Goal: Task Accomplishment & Management: Complete application form

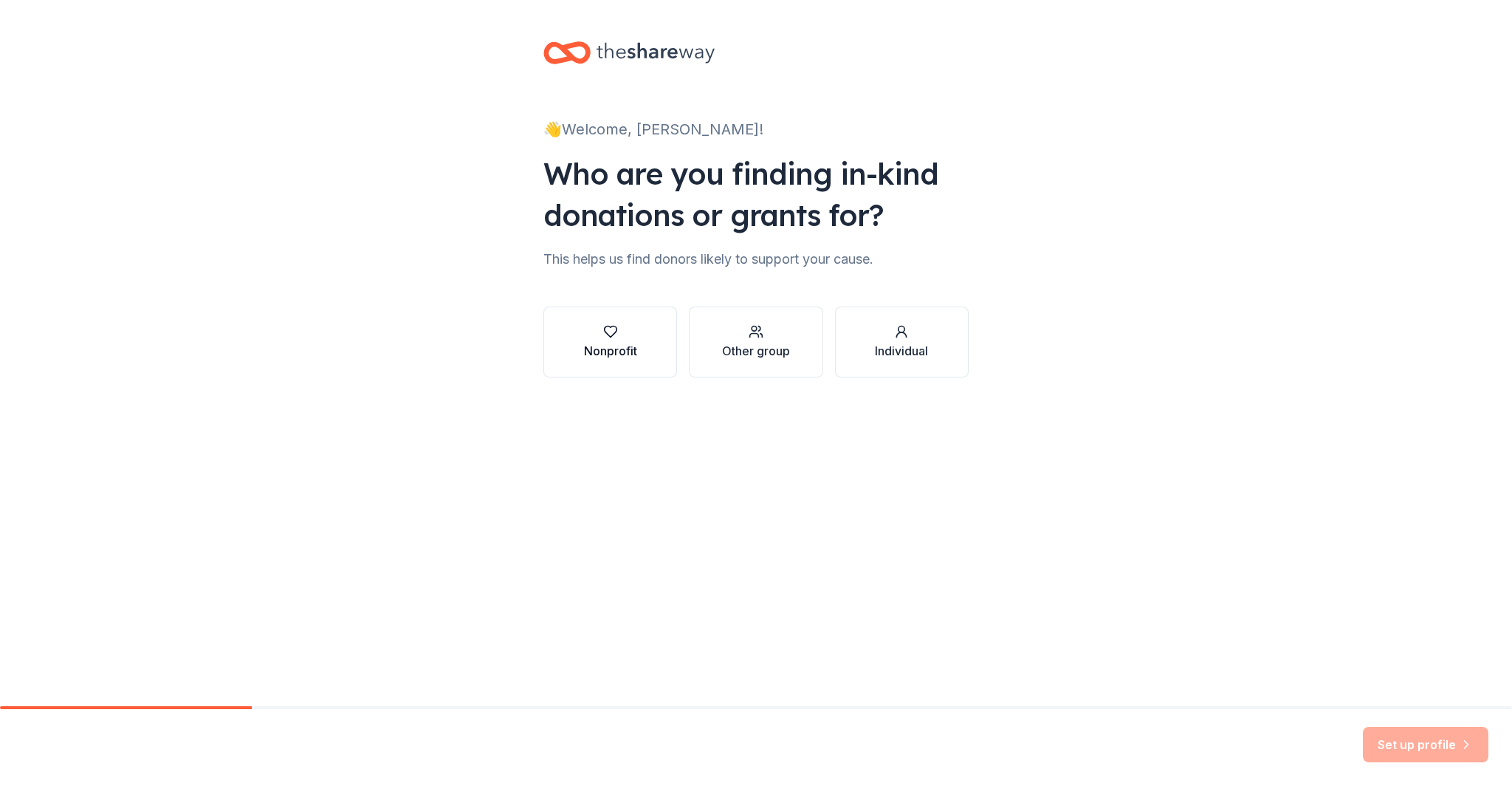
click at [623, 359] on div "Nonprofit" at bounding box center [610, 351] width 53 height 17
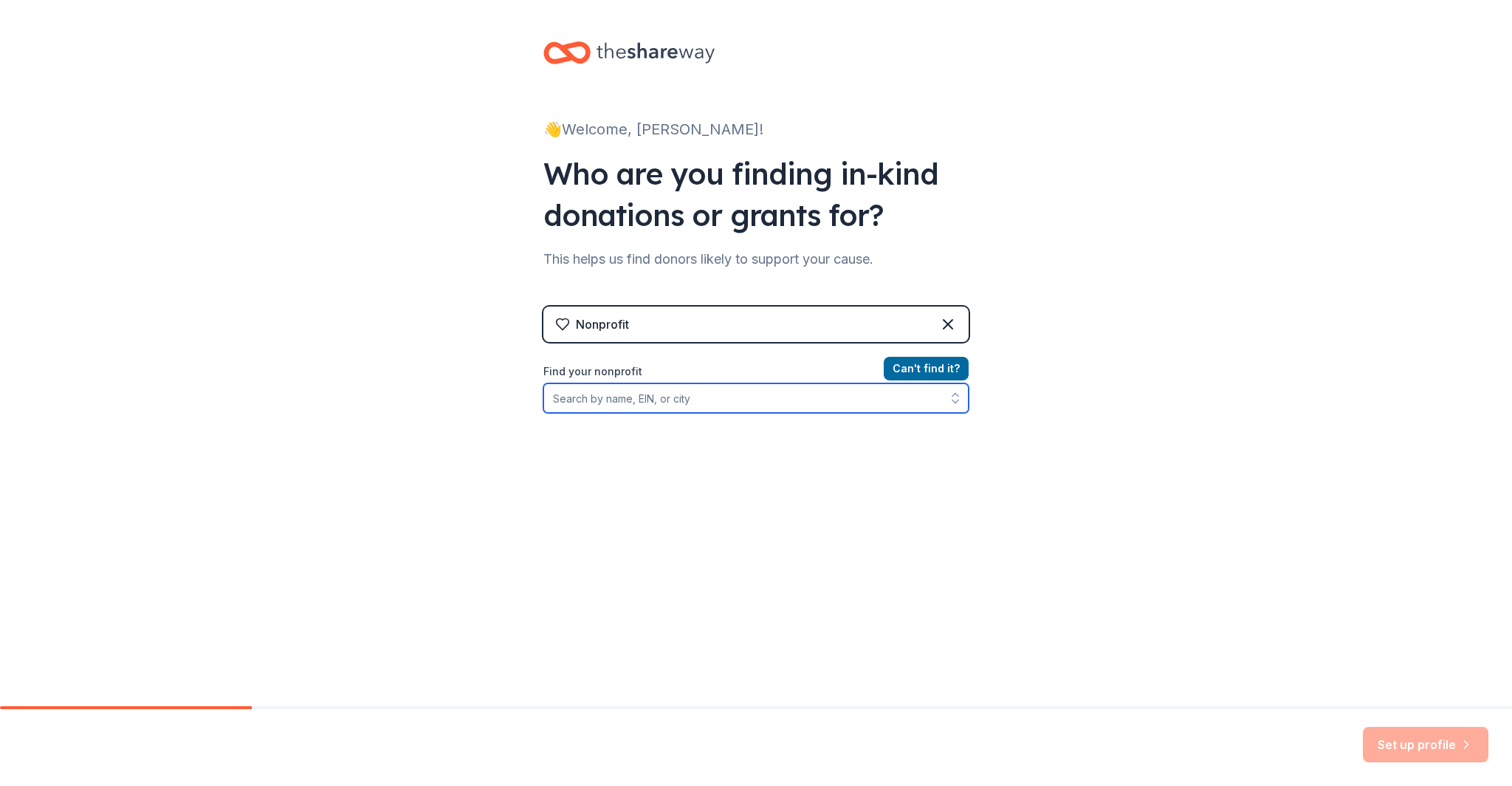
click at [618, 405] on input "Find your nonprofit" at bounding box center [756, 398] width 425 height 29
type input "921051043"
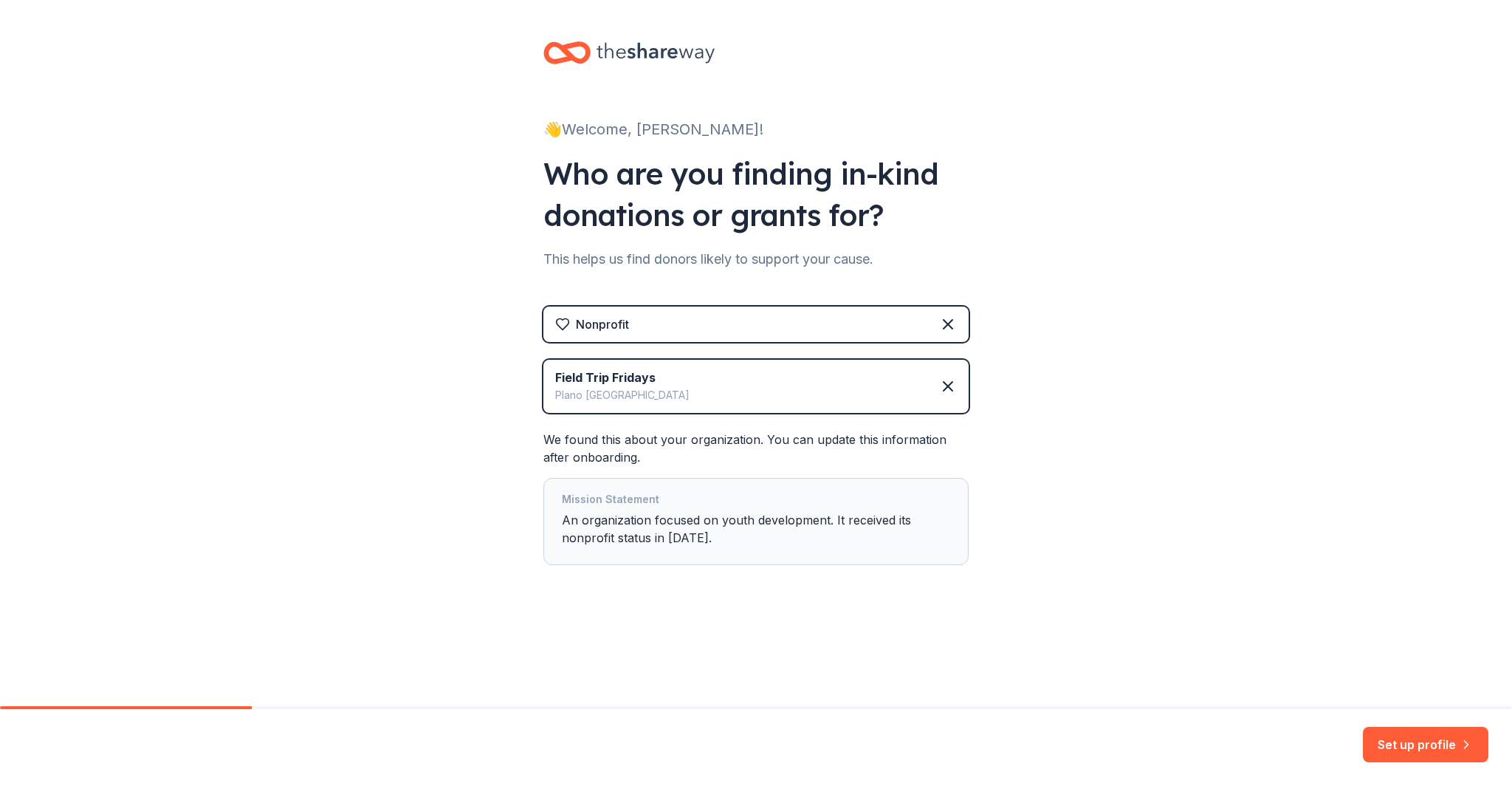
click at [695, 524] on div "Mission Statement An organization focused on youth development. It received its…" at bounding box center [756, 521] width 388 height 62
click at [629, 518] on div "Mission Statement An organization focused on youth development. It received its…" at bounding box center [756, 521] width 388 height 62
drag, startPoint x: 628, startPoint y: 518, endPoint x: 592, endPoint y: 519, distance: 36.0
click at [627, 518] on div "Mission Statement An organization focused on youth development. It received its…" at bounding box center [756, 521] width 388 height 62
drag, startPoint x: 732, startPoint y: 532, endPoint x: 720, endPoint y: 537, distance: 13.0
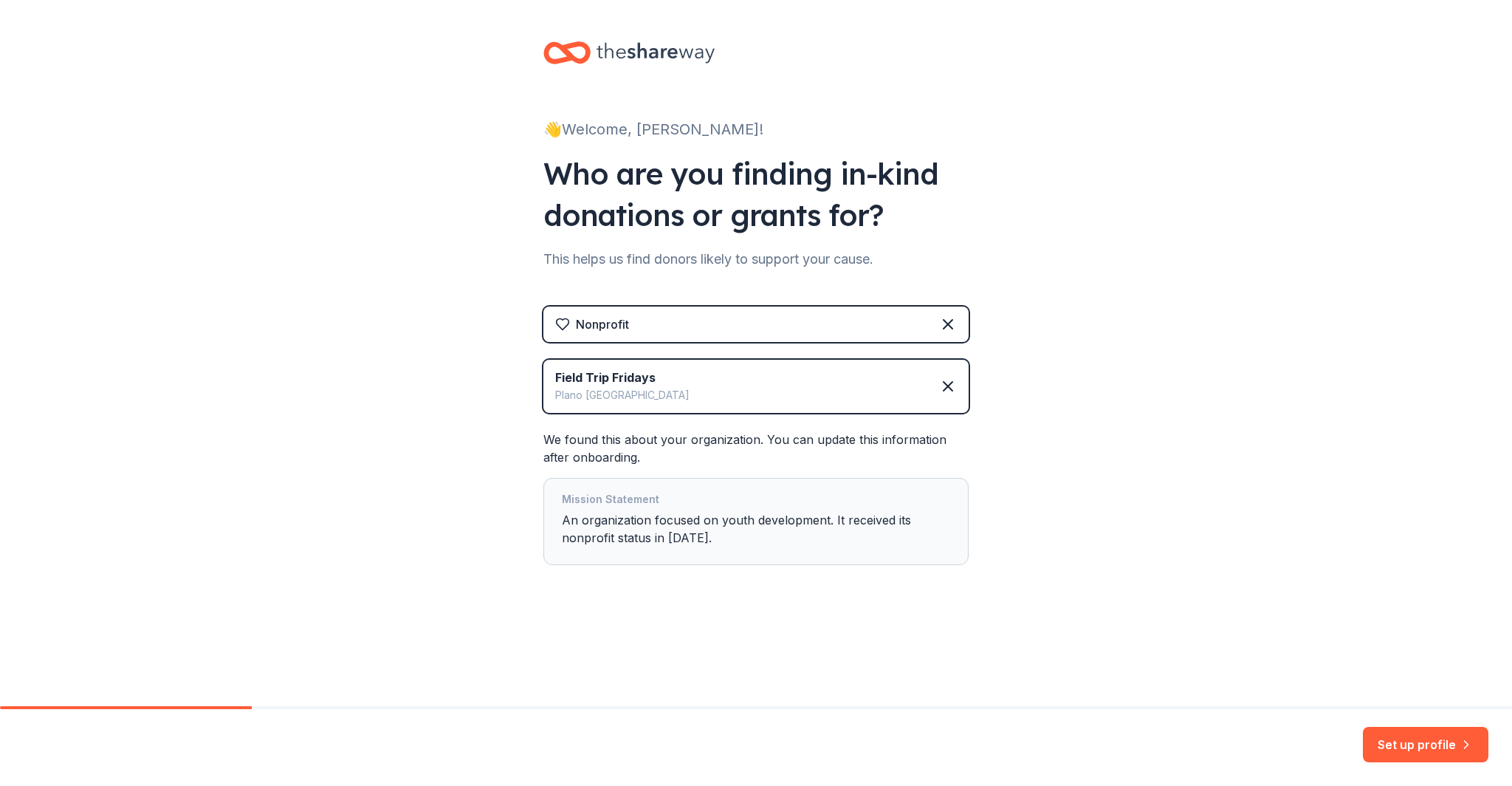
click at [732, 532] on div "Mission Statement An organization focused on youth development. It received its…" at bounding box center [756, 521] width 388 height 62
click at [720, 537] on div "Mission Statement An organization focused on youth development. It received its…" at bounding box center [756, 521] width 388 height 62
click at [754, 520] on div "Mission Statement An organization focused on youth development. It received its…" at bounding box center [756, 521] width 388 height 62
click at [1406, 748] on button "Set up profile" at bounding box center [1426, 744] width 126 height 36
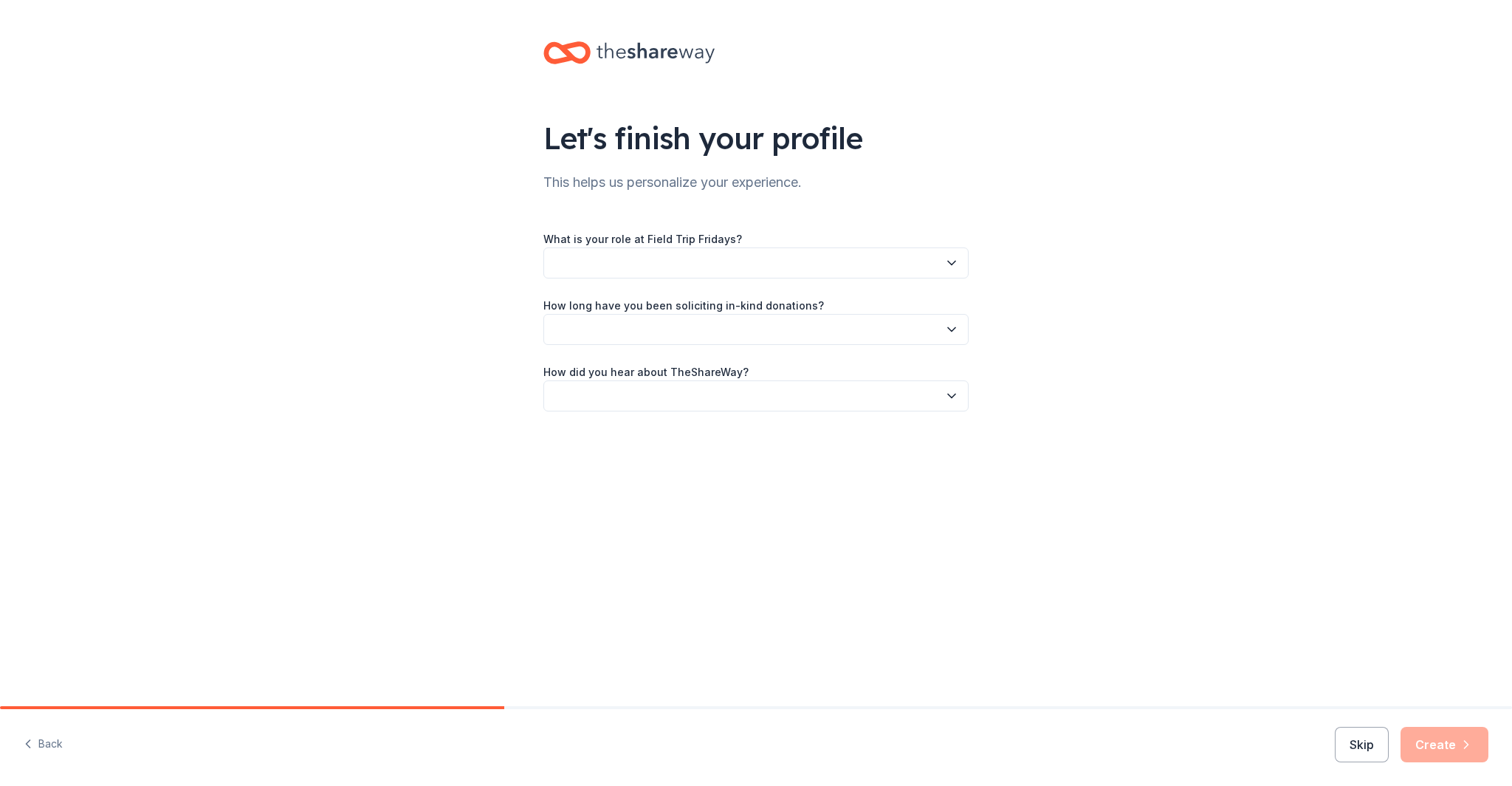
click at [673, 261] on button "button" at bounding box center [756, 263] width 425 height 31
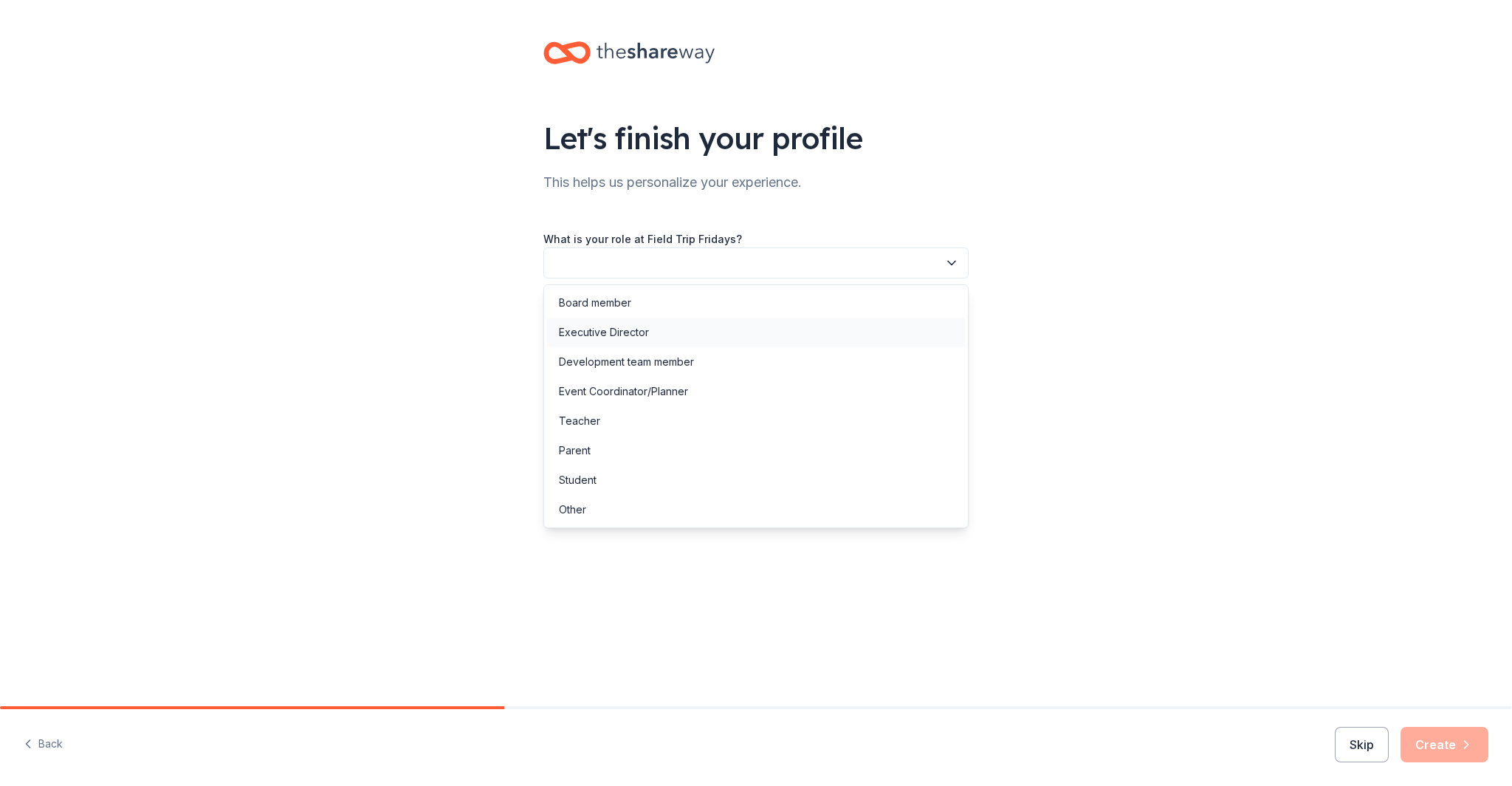
click at [667, 331] on div "Executive Director" at bounding box center [756, 332] width 418 height 29
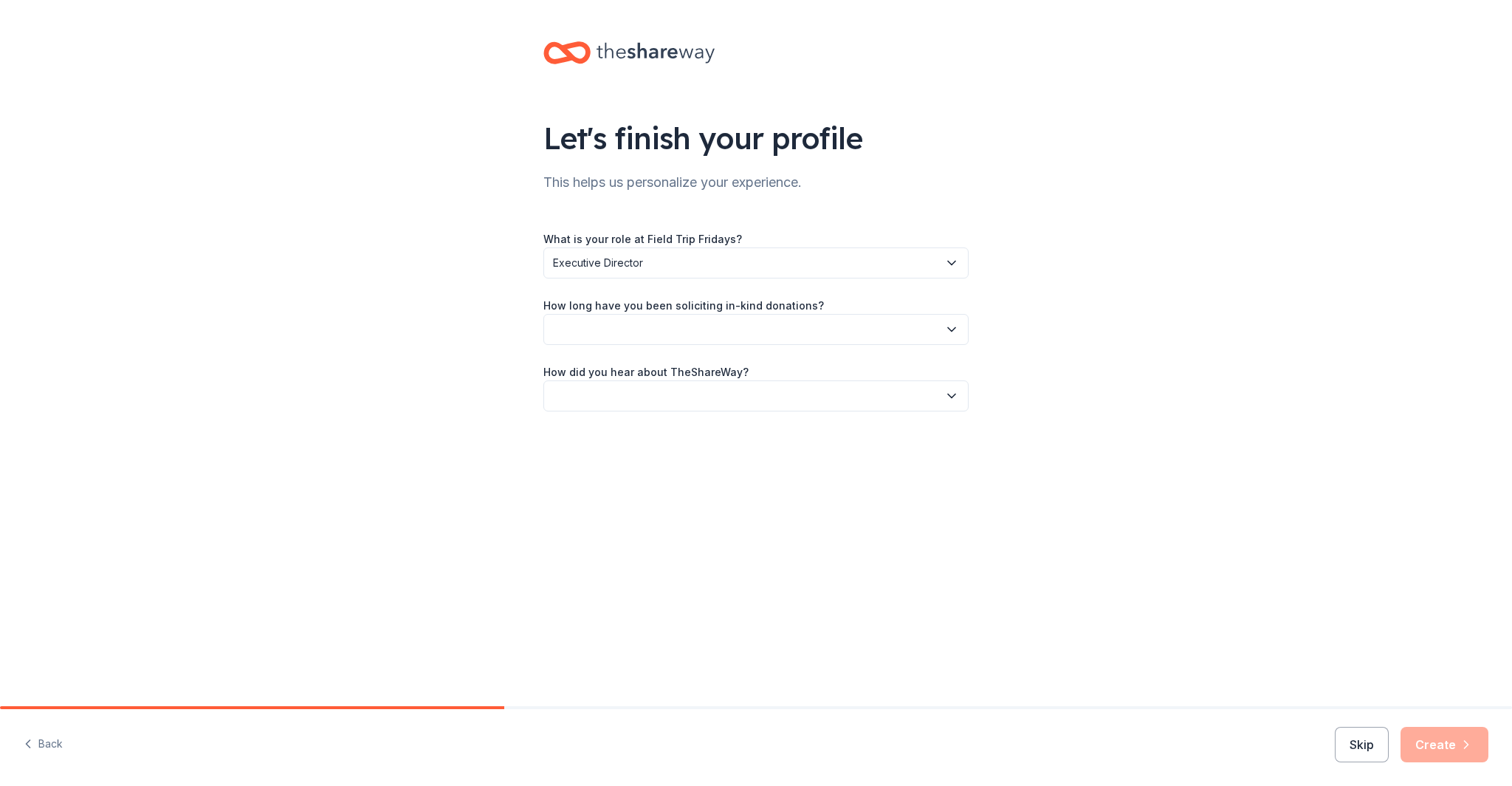
click at [641, 254] on button "Executive Director" at bounding box center [756, 263] width 425 height 31
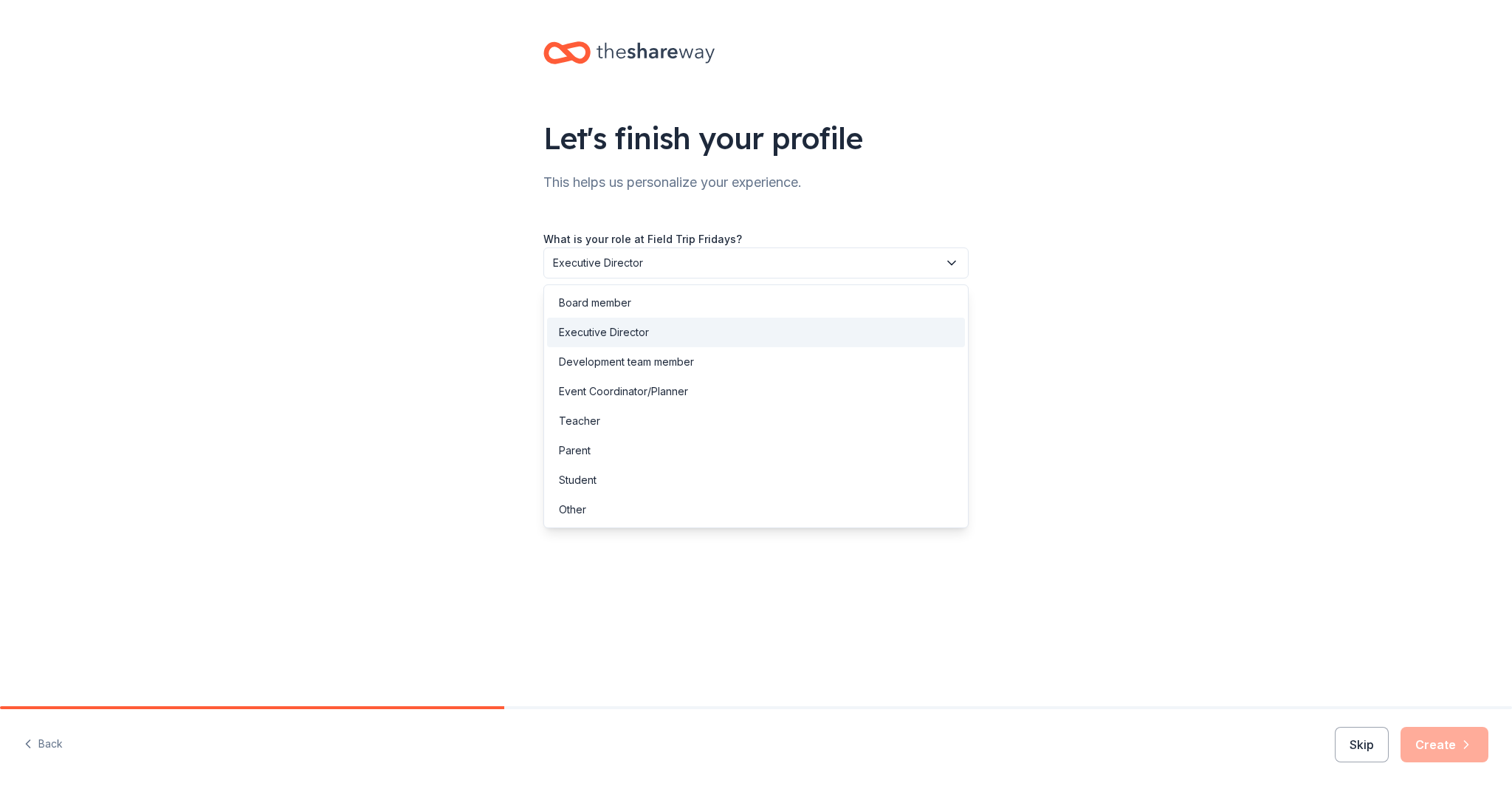
click at [1090, 289] on div "Let's finish your profile This helps us personalize your experience. What is yo…" at bounding box center [756, 241] width 1512 height 483
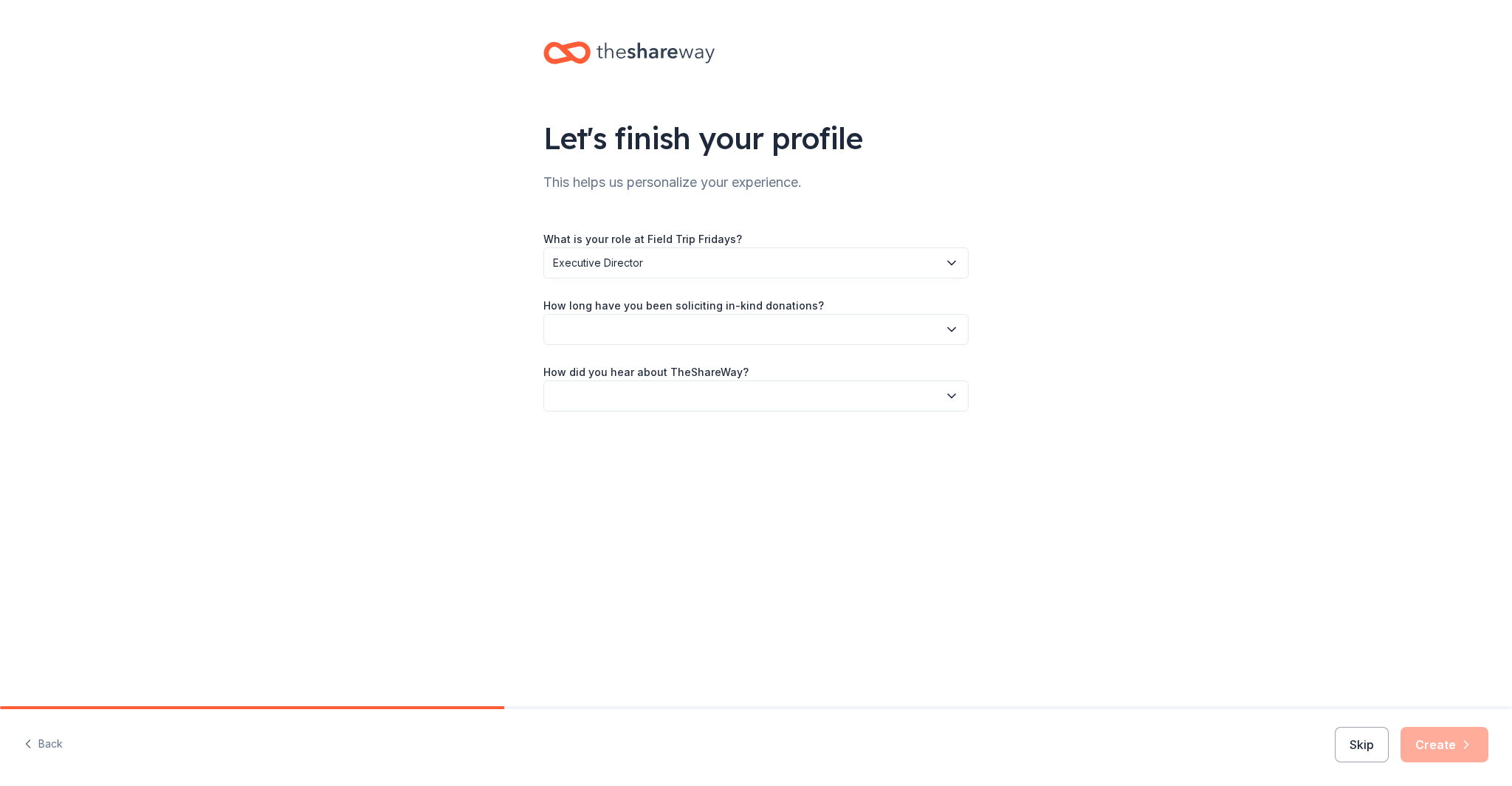
click at [718, 334] on button "button" at bounding box center [756, 330] width 425 height 31
click at [694, 396] on div "1 to 2 years" at bounding box center [756, 398] width 418 height 29
click at [682, 393] on button "button" at bounding box center [756, 396] width 425 height 31
click at [650, 459] on div "Online search" at bounding box center [756, 465] width 418 height 29
click at [1447, 739] on button "Create" at bounding box center [1444, 744] width 88 height 36
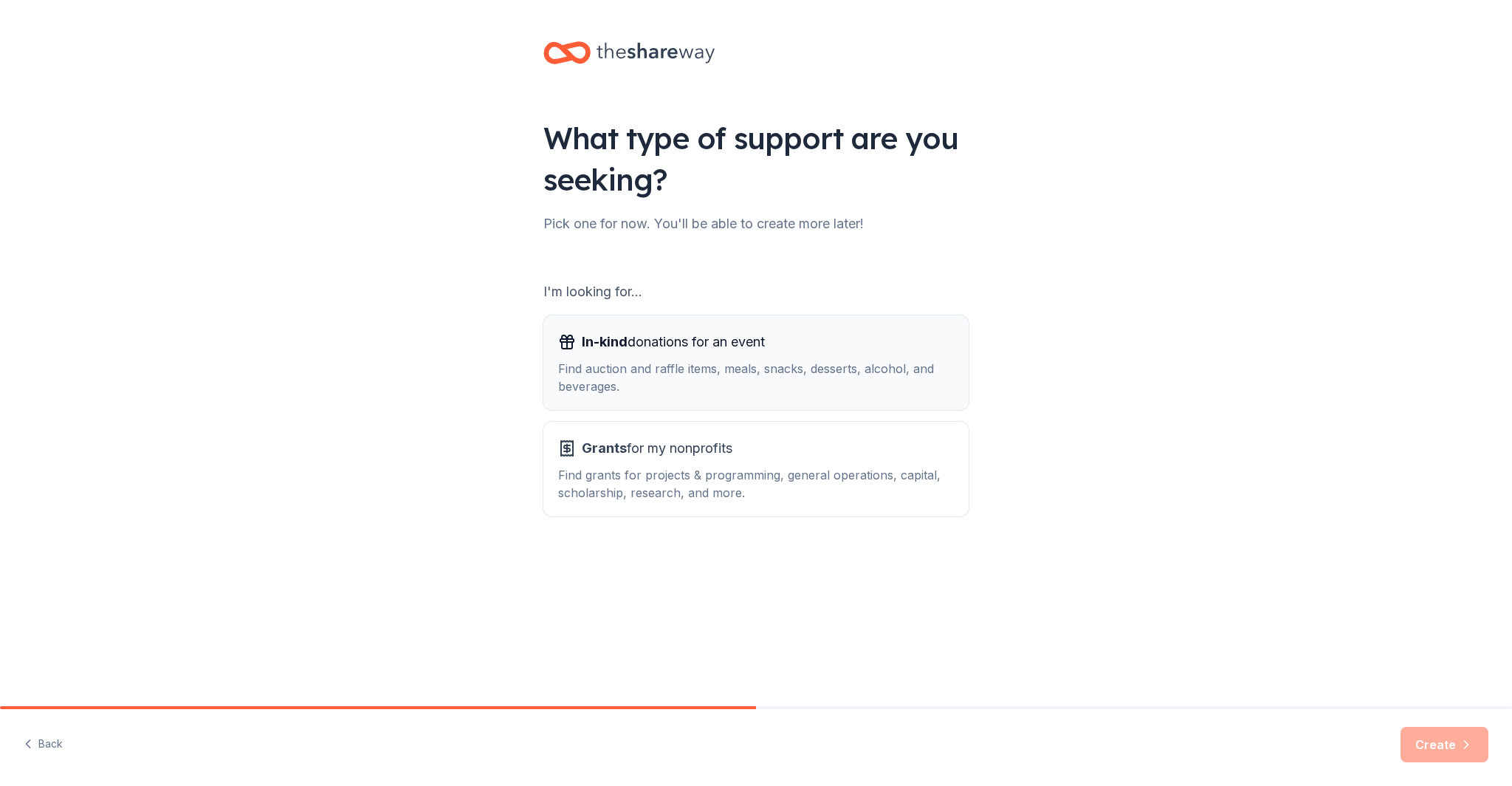
click at [750, 363] on div "Find auction and raffle items, meals, snacks, desserts, alcohol, and beverages." at bounding box center [756, 377] width 396 height 36
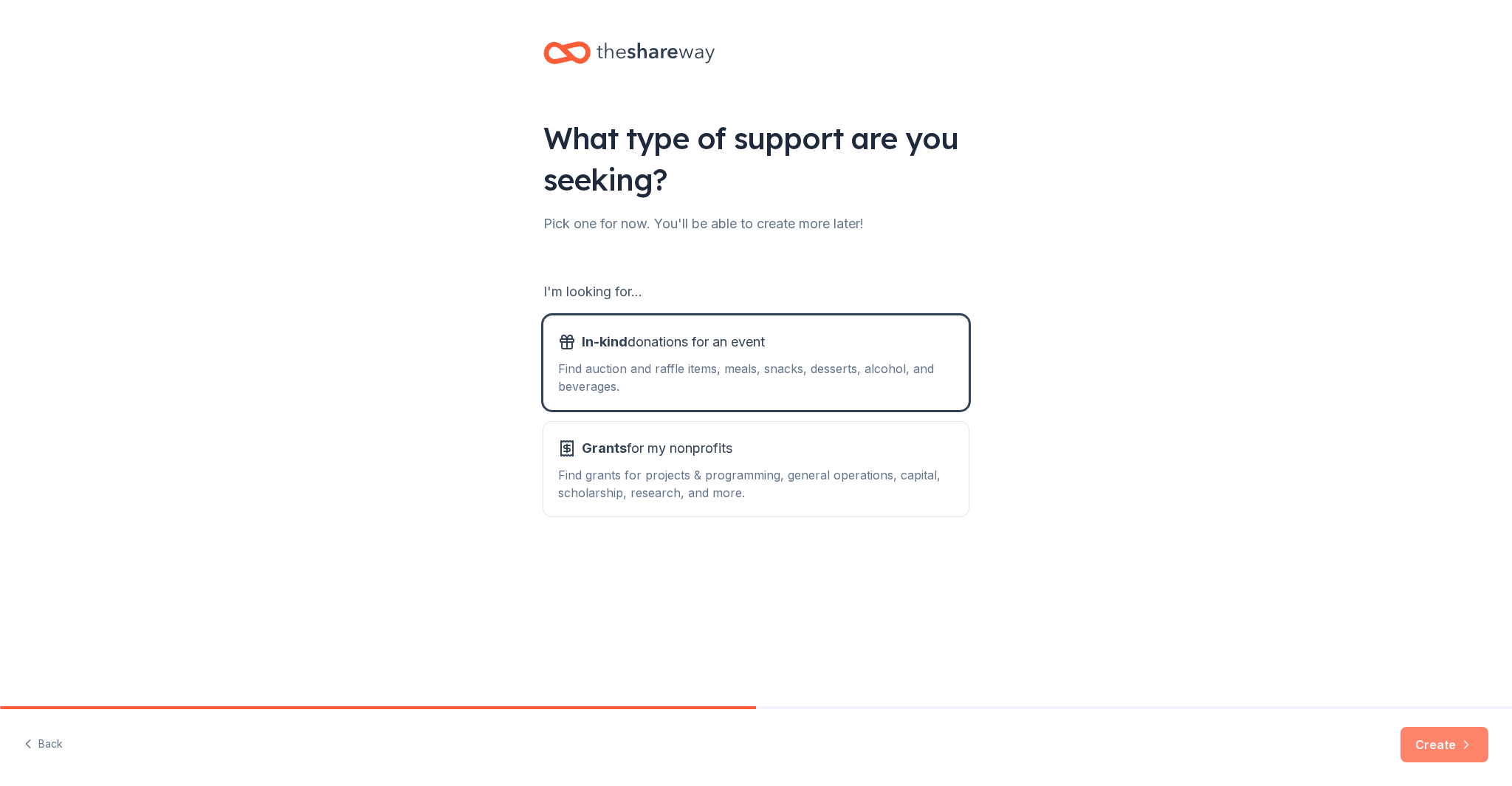
click at [1445, 750] on button "Create" at bounding box center [1444, 744] width 88 height 36
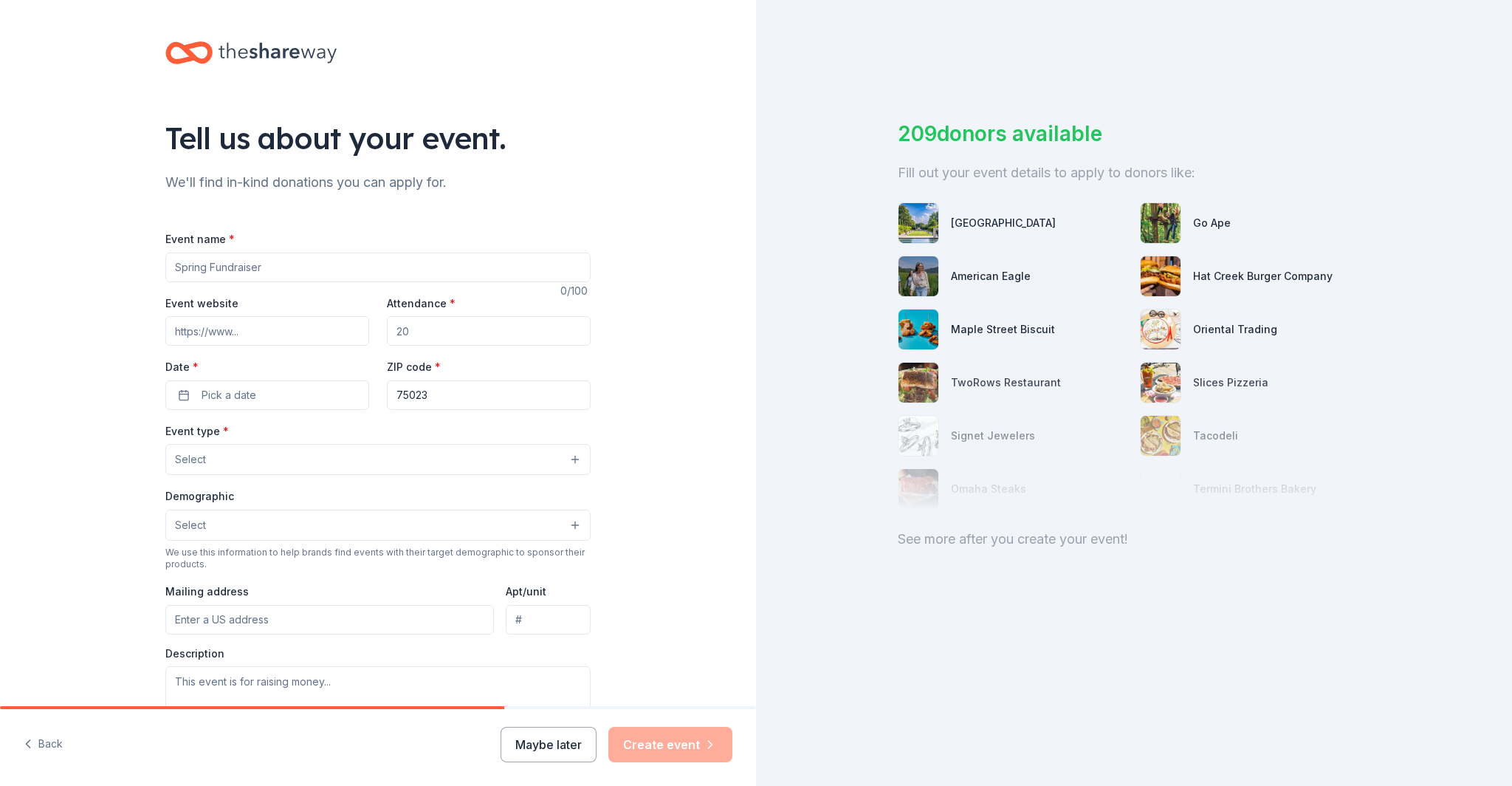
click at [311, 272] on input "Event name *" at bounding box center [378, 267] width 425 height 29
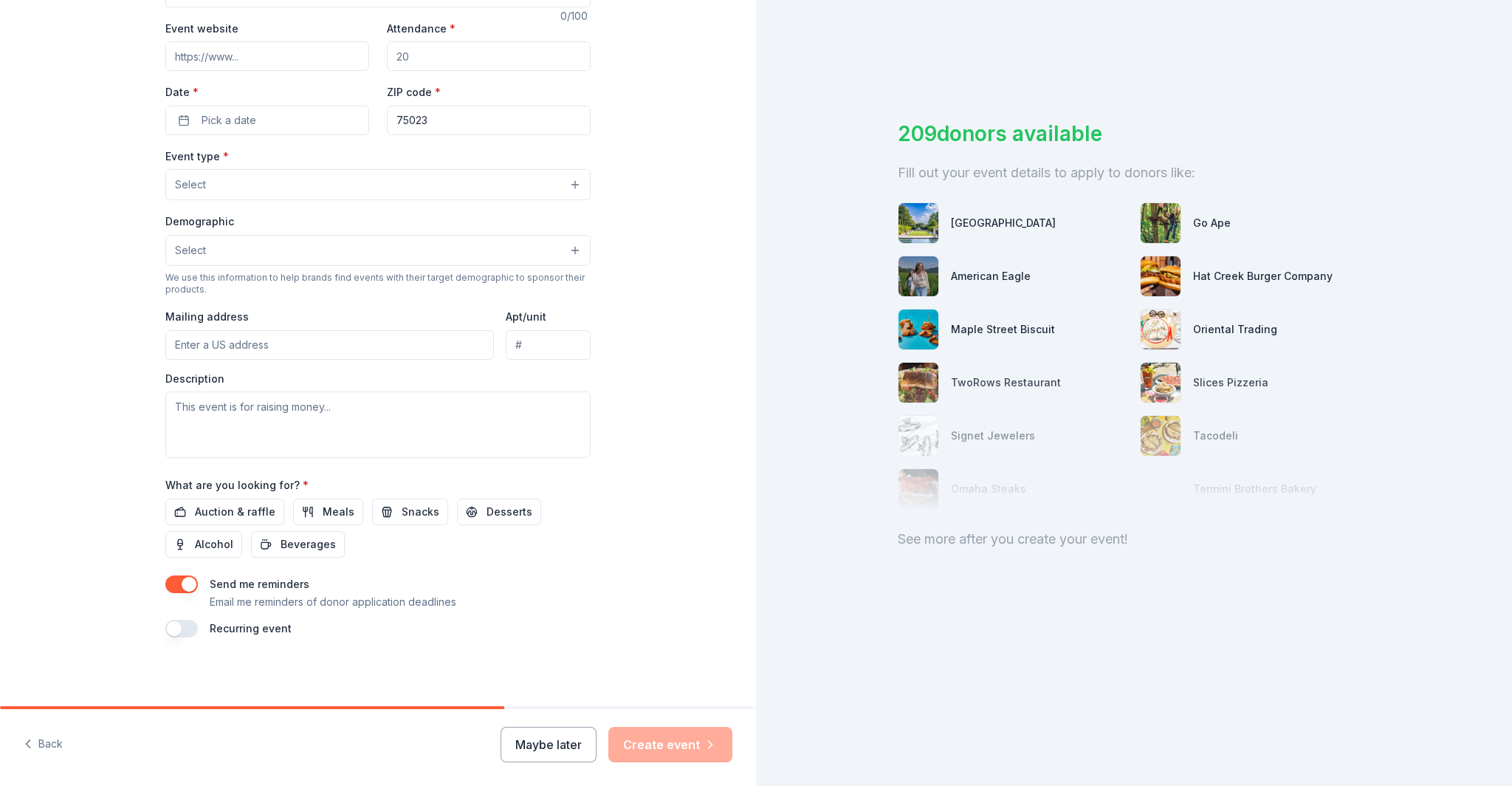
scroll to position [277, 0]
click at [241, 509] on span "Auction & raffle" at bounding box center [234, 510] width 80 height 17
click at [305, 511] on button "Meals" at bounding box center [328, 509] width 70 height 26
click at [378, 510] on button "Snacks" at bounding box center [410, 509] width 77 height 26
click at [402, 510] on span "Snacks" at bounding box center [420, 510] width 38 height 17
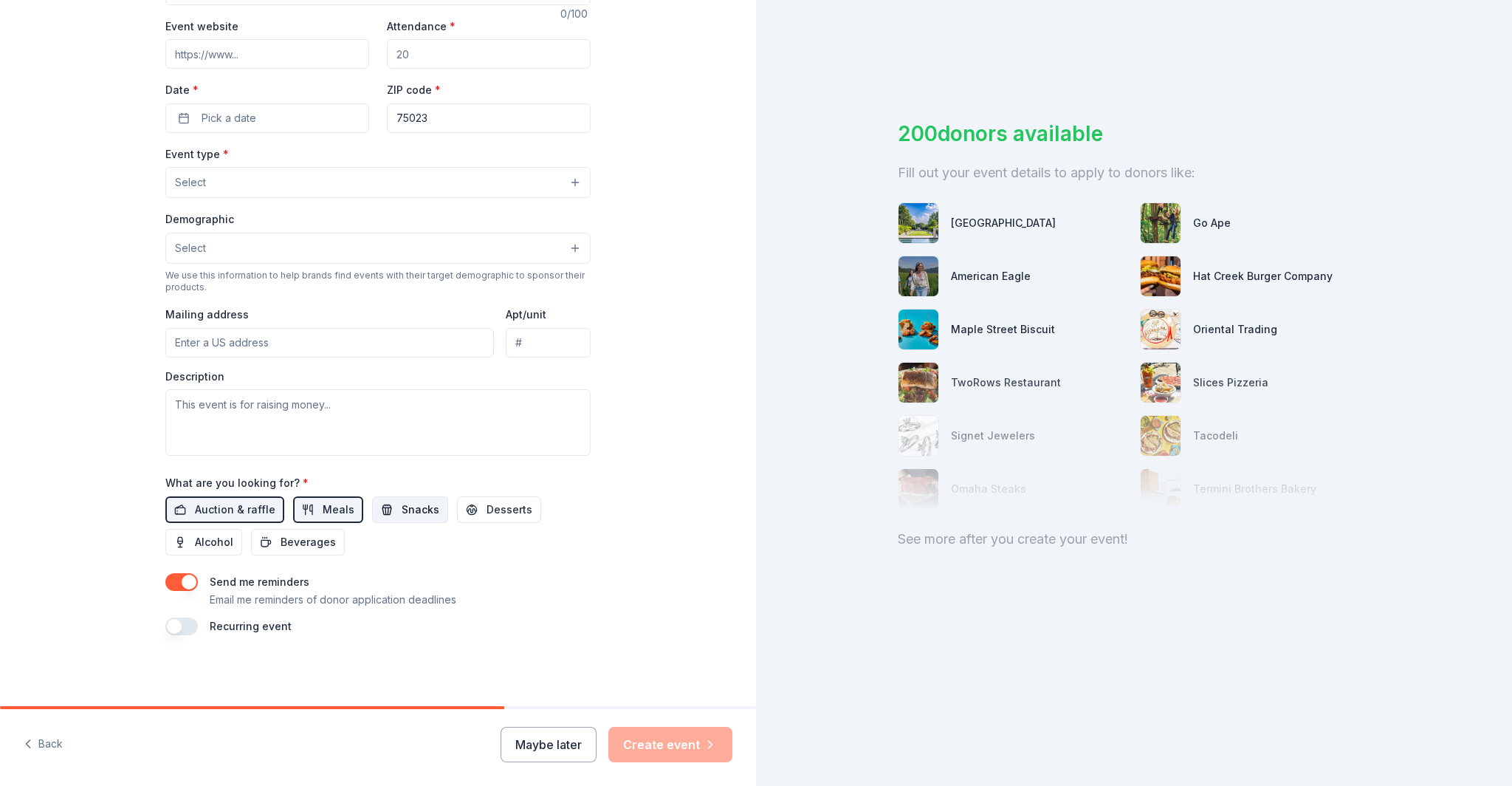
click at [402, 515] on span "Snacks" at bounding box center [420, 510] width 38 height 17
click at [318, 543] on span "Beverages" at bounding box center [308, 542] width 55 height 17
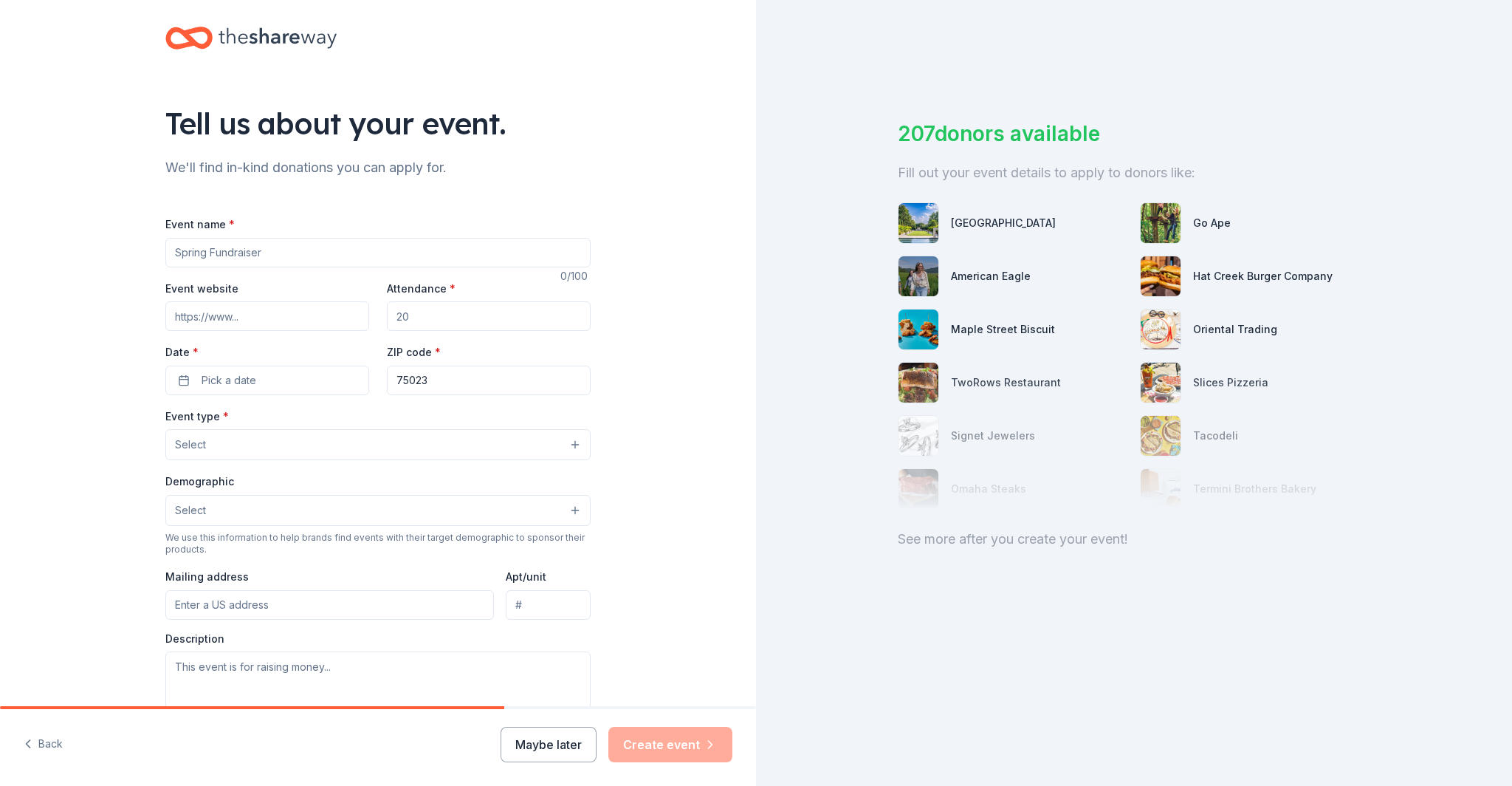
scroll to position [14, 0]
click at [213, 253] on input "Event name *" at bounding box center [378, 253] width 425 height 29
type input "Education in Action Raffle"
click at [230, 317] on input "Event website" at bounding box center [267, 317] width 203 height 29
type input "www.fieldtripfridays.org"
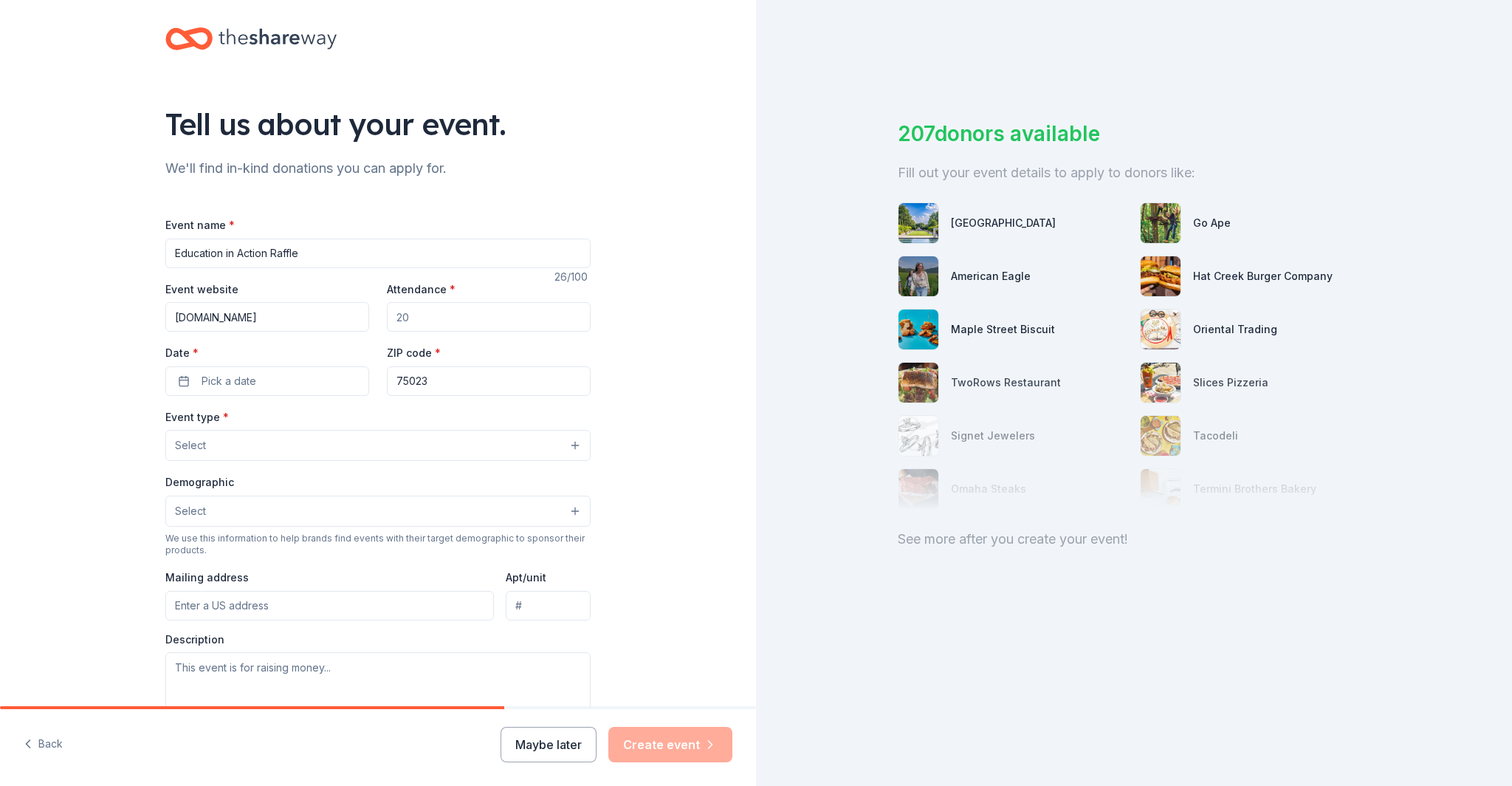
click at [417, 322] on input "Attendance *" at bounding box center [489, 317] width 203 height 29
click at [223, 381] on span "Pick a date" at bounding box center [229, 381] width 54 height 17
click at [334, 418] on button "Go to next month" at bounding box center [341, 420] width 20 height 20
click at [179, 505] on button "7" at bounding box center [182, 508] width 26 height 26
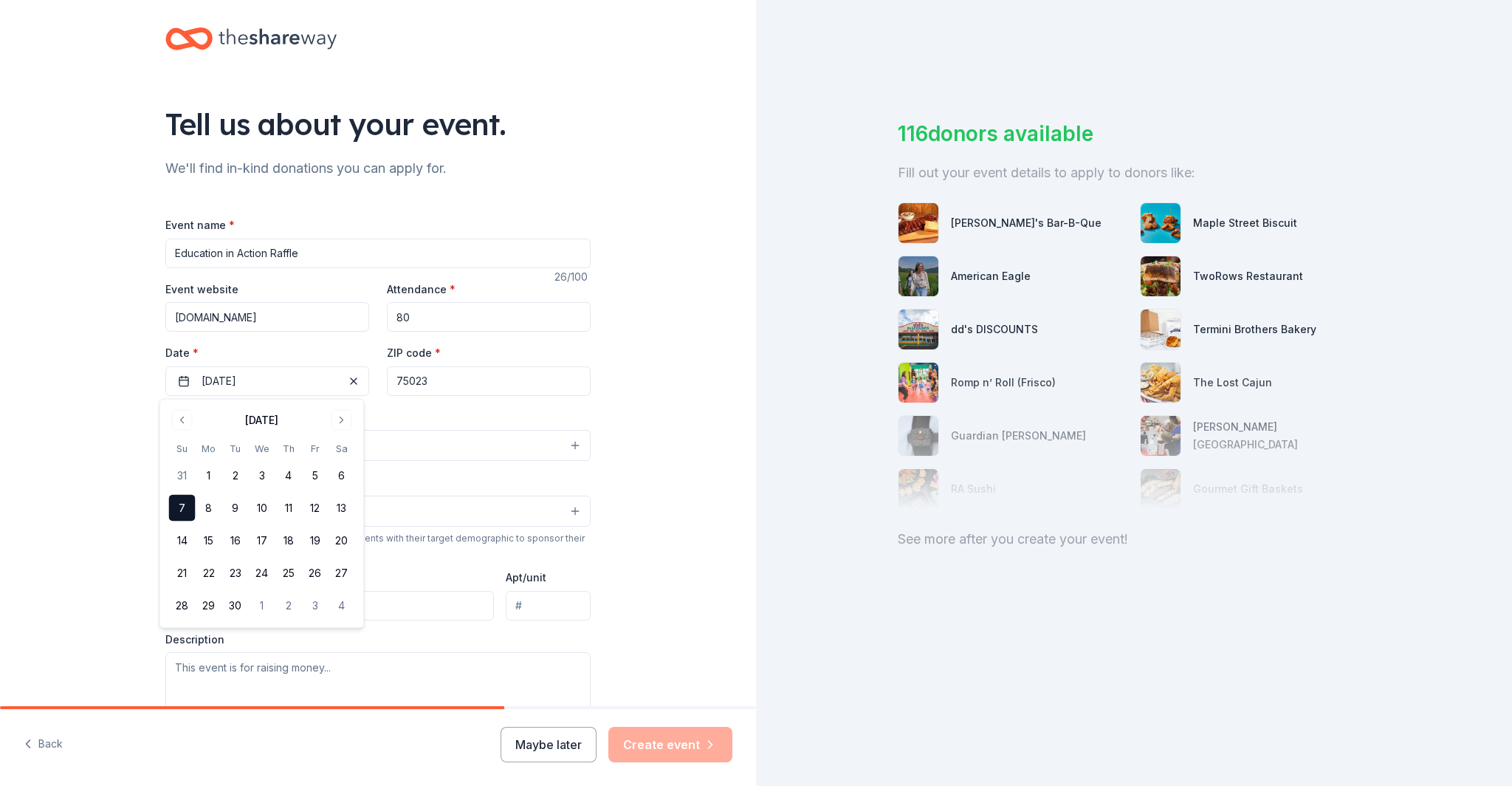
drag, startPoint x: 85, startPoint y: 450, endPoint x: 98, endPoint y: 446, distance: 13.6
click at [85, 450] on div "Tell us about your event. We'll find in-kind donations you can apply for. Event…" at bounding box center [378, 478] width 756 height 984
drag, startPoint x: 389, startPoint y: 308, endPoint x: 332, endPoint y: 302, distance: 57.3
click at [332, 301] on div "Event website www.fieldtripfridays.org Attendance * 80 Date * 09/07/2025 ZIP co…" at bounding box center [378, 338] width 425 height 116
type input "12500"
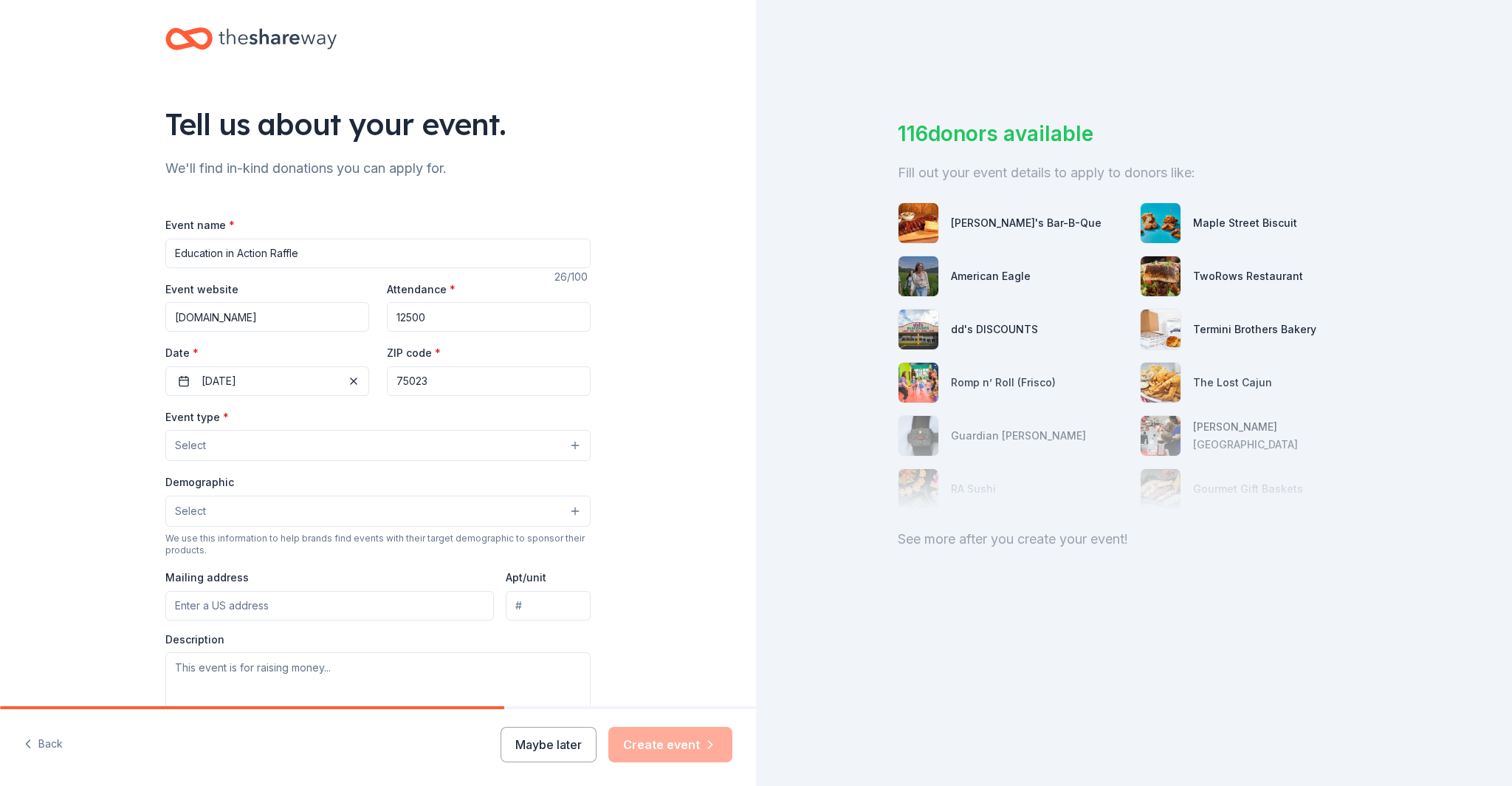
click at [77, 403] on div "Tell us about your event. We'll find in-kind donations you can apply for. Event…" at bounding box center [378, 478] width 756 height 984
click at [219, 509] on button "Select" at bounding box center [378, 512] width 425 height 31
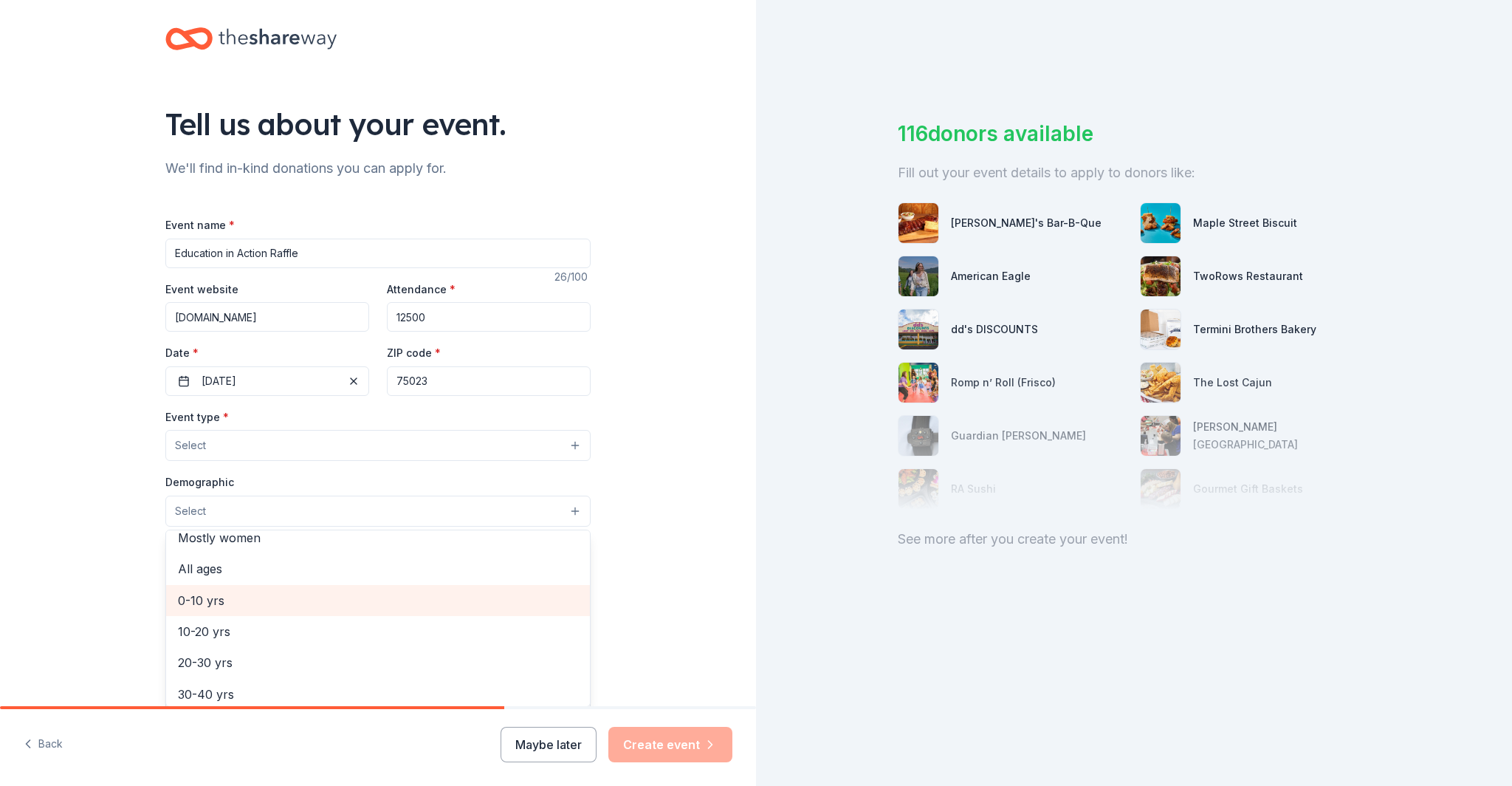
scroll to position [0, 0]
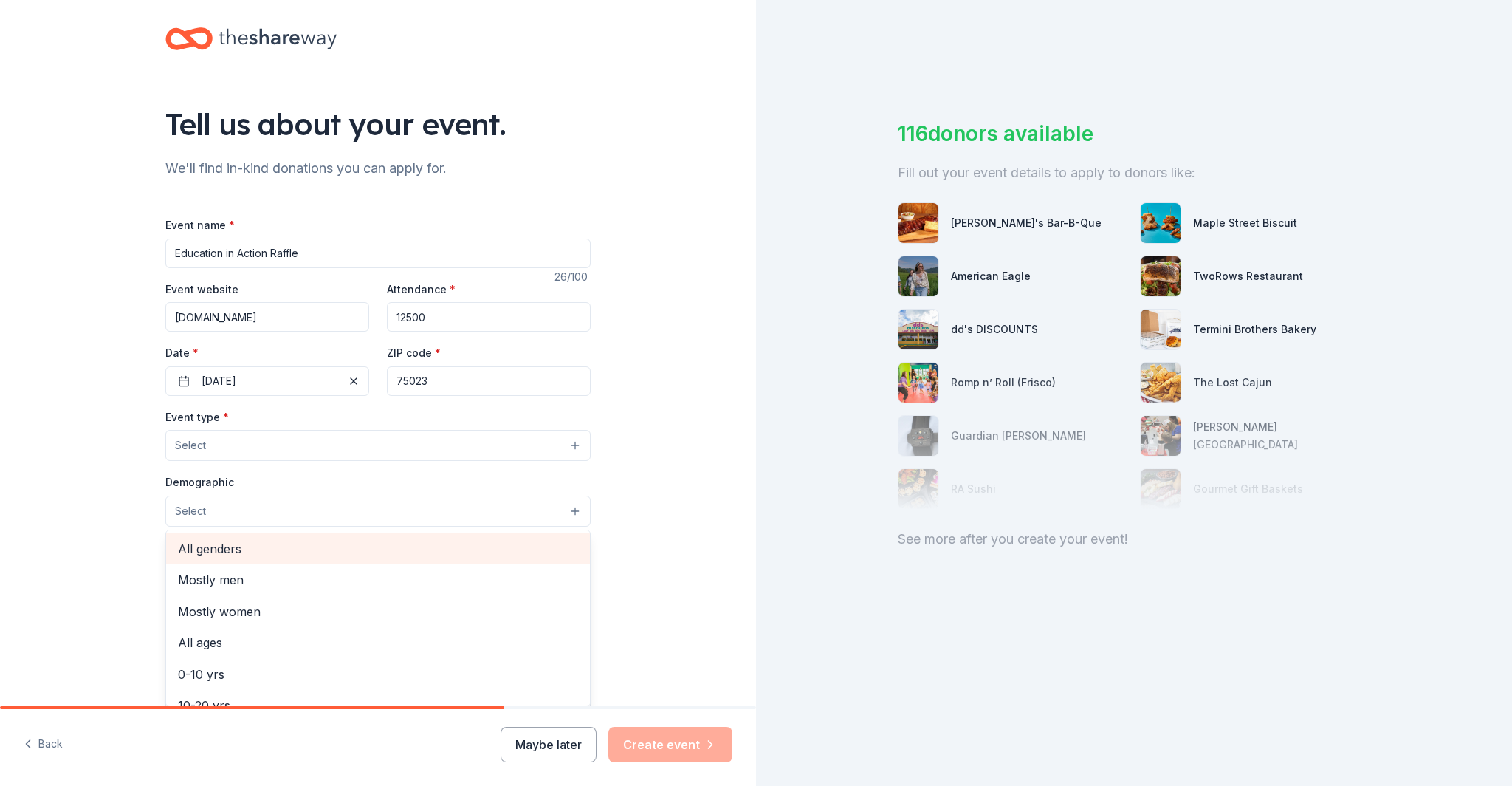
click at [219, 555] on span "All genders" at bounding box center [378, 550] width 400 height 19
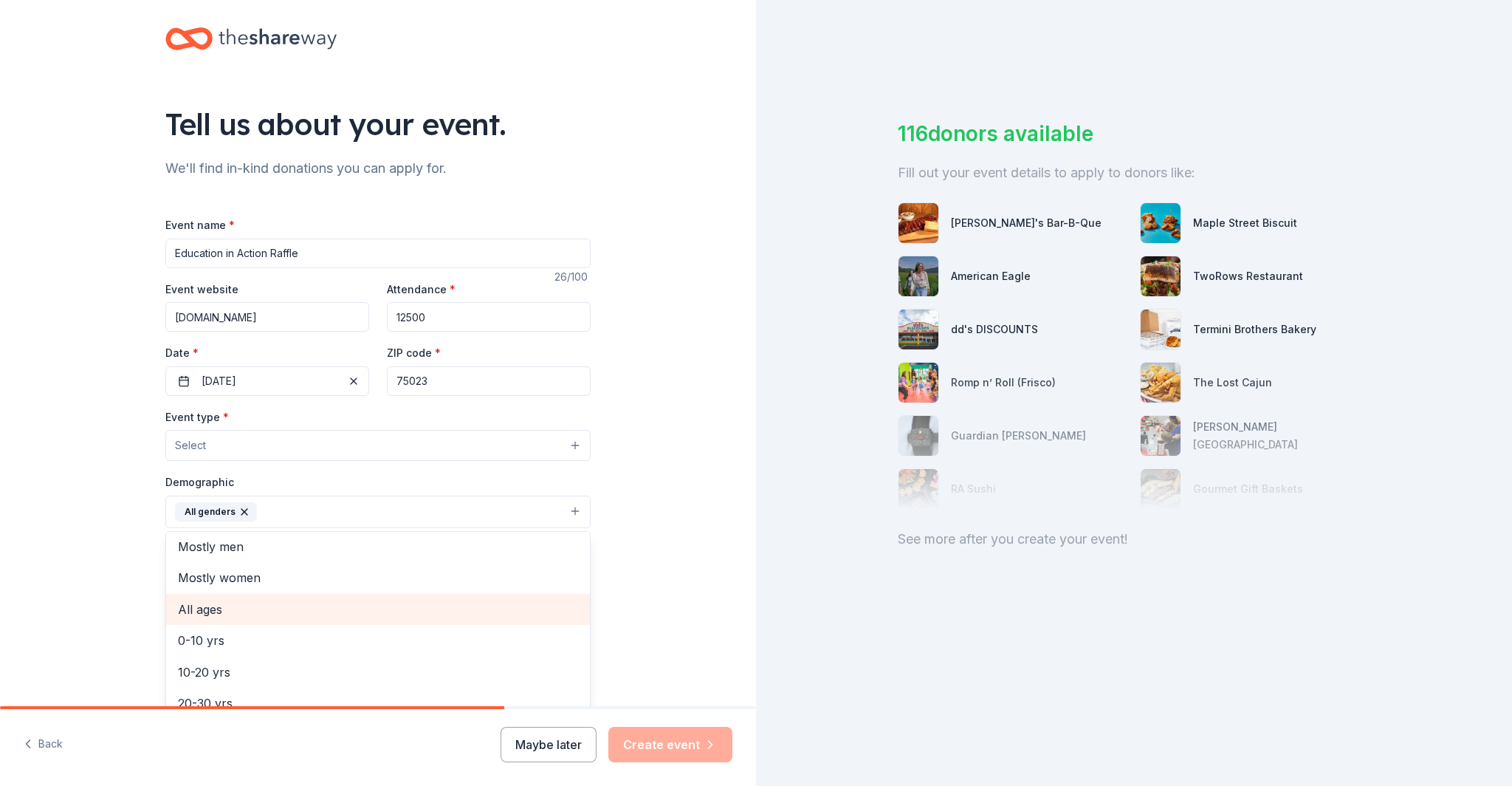
scroll to position [6, 0]
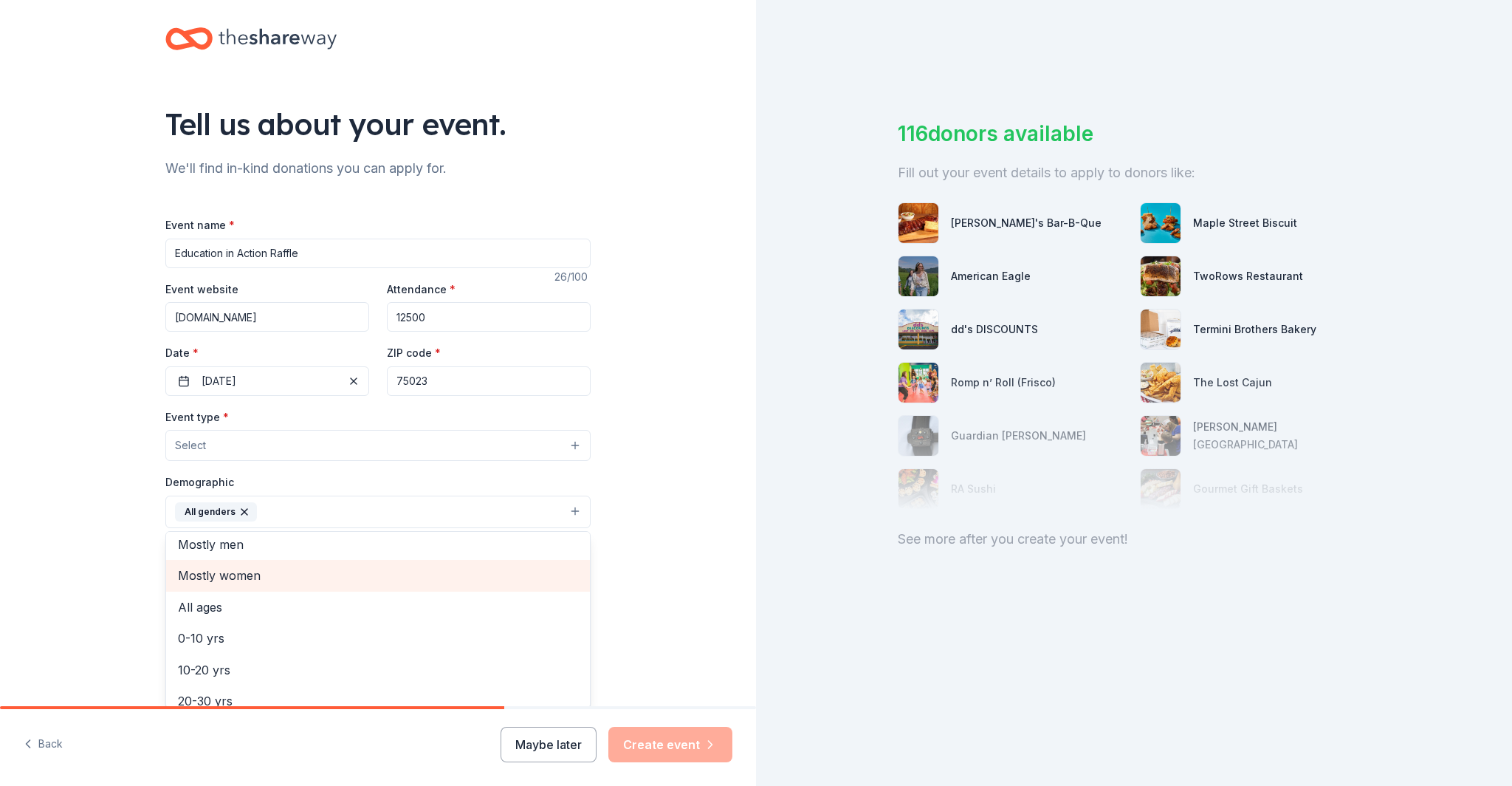
click at [231, 573] on span "Mostly women" at bounding box center [378, 576] width 400 height 19
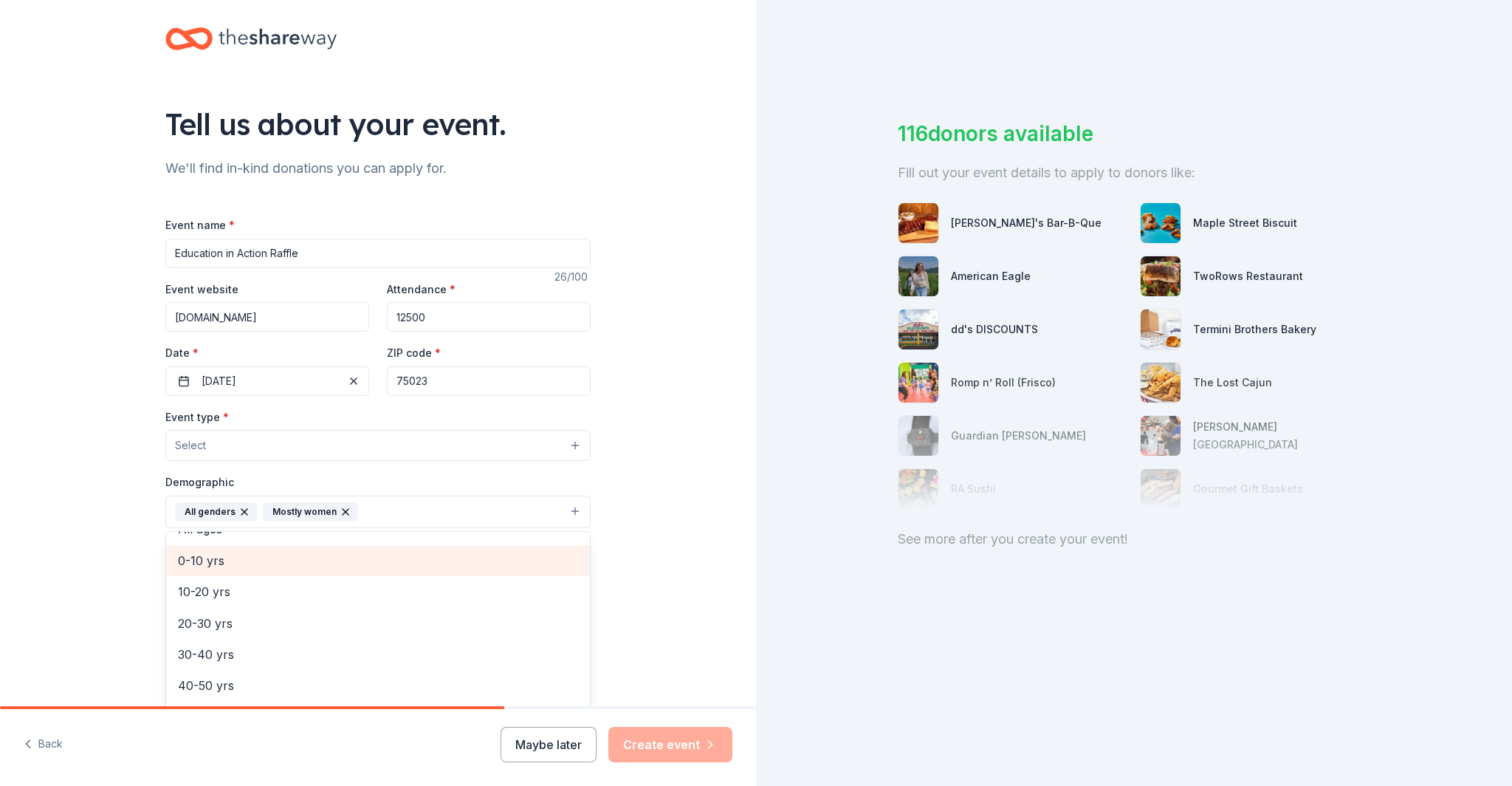
scroll to position [53, 0]
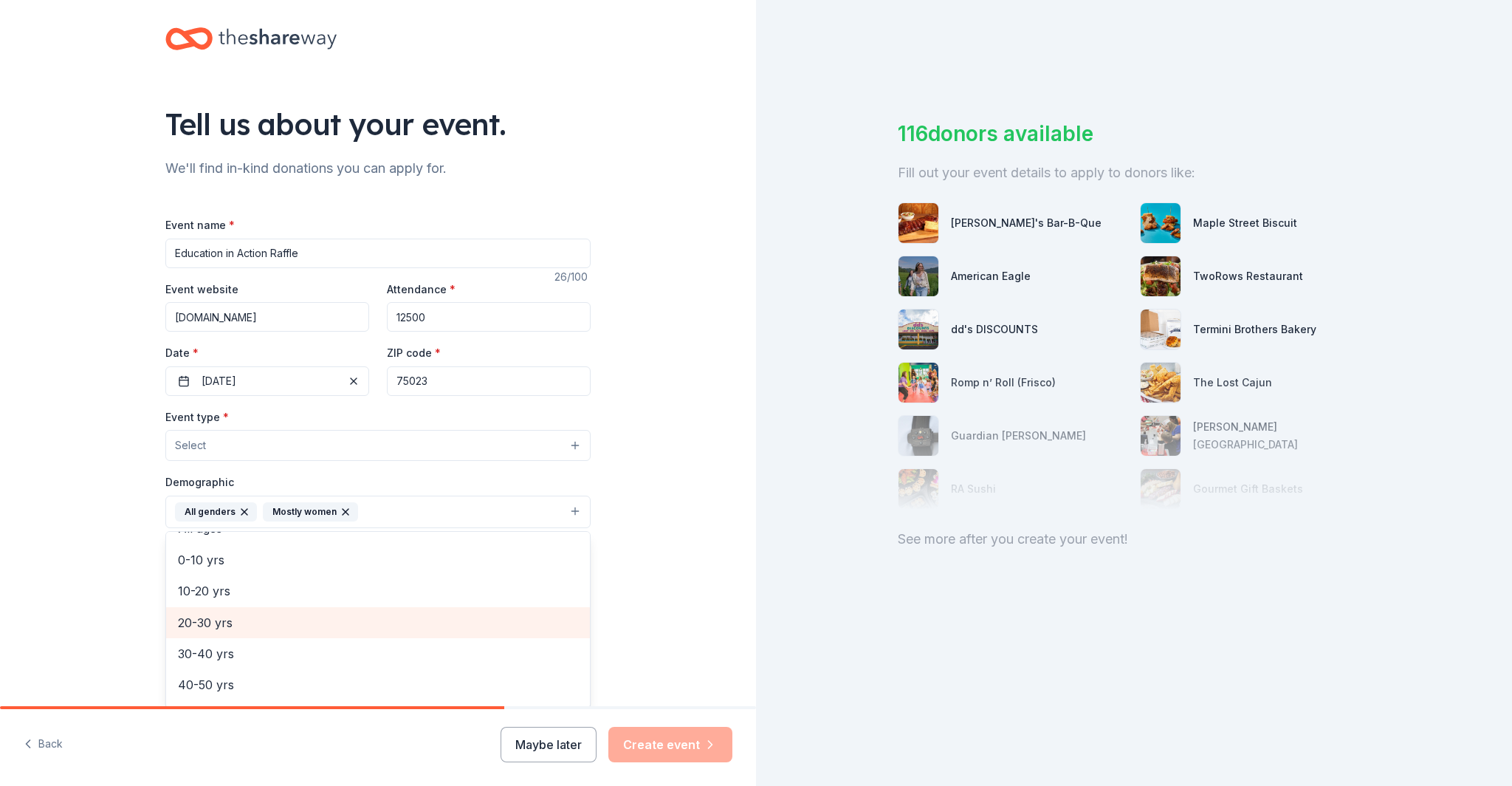
click at [236, 616] on span "20-30 yrs" at bounding box center [378, 623] width 400 height 19
click at [212, 622] on span "30-40 yrs" at bounding box center [378, 623] width 400 height 19
click at [212, 622] on span "40-50 yrs" at bounding box center [378, 623] width 400 height 19
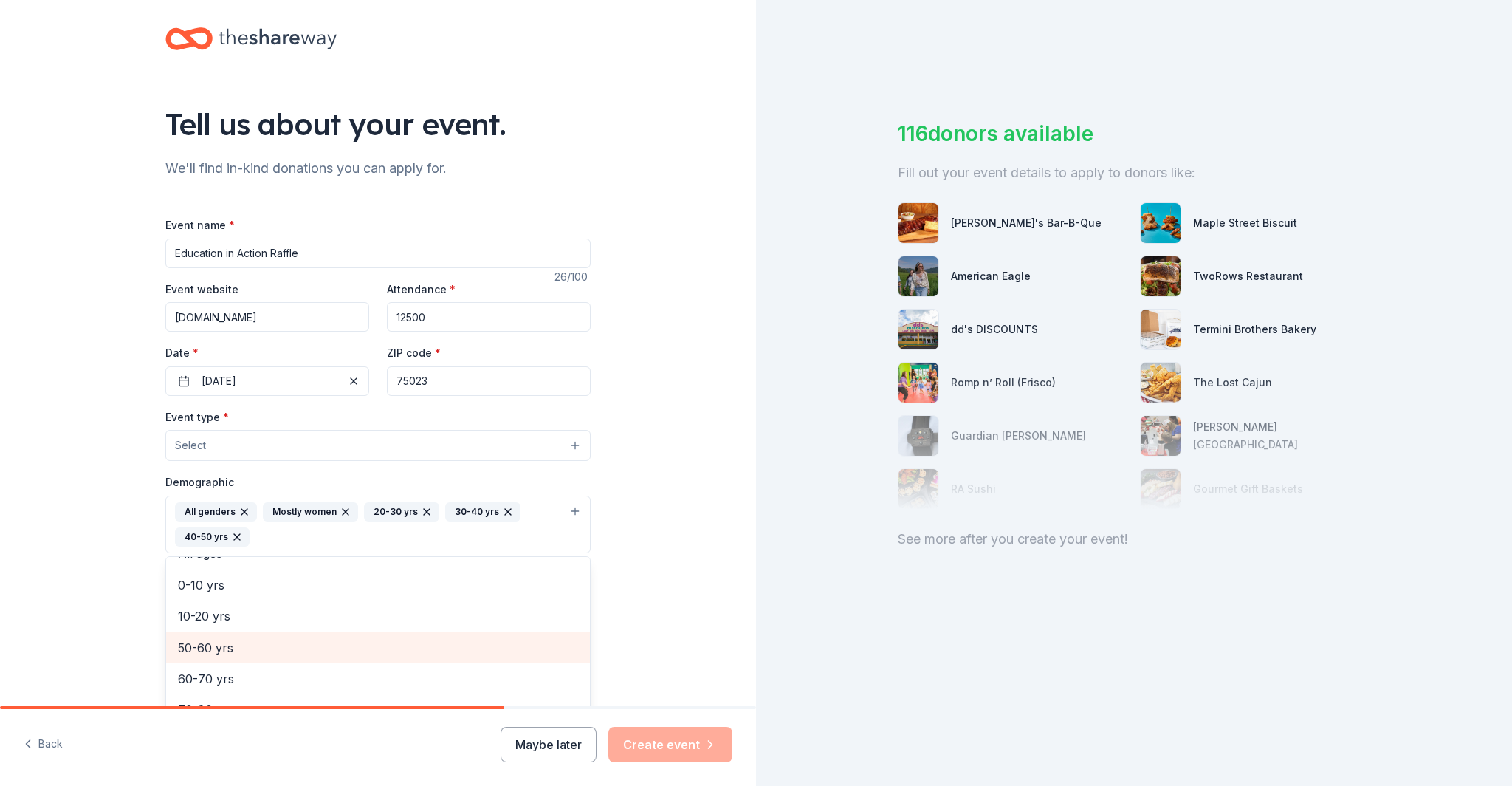
click at [218, 643] on span "50-60 yrs" at bounding box center [378, 648] width 400 height 19
click at [113, 546] on div "Tell us about your event. We'll find in-kind donations you can apply for. Event…" at bounding box center [378, 491] width 756 height 1010
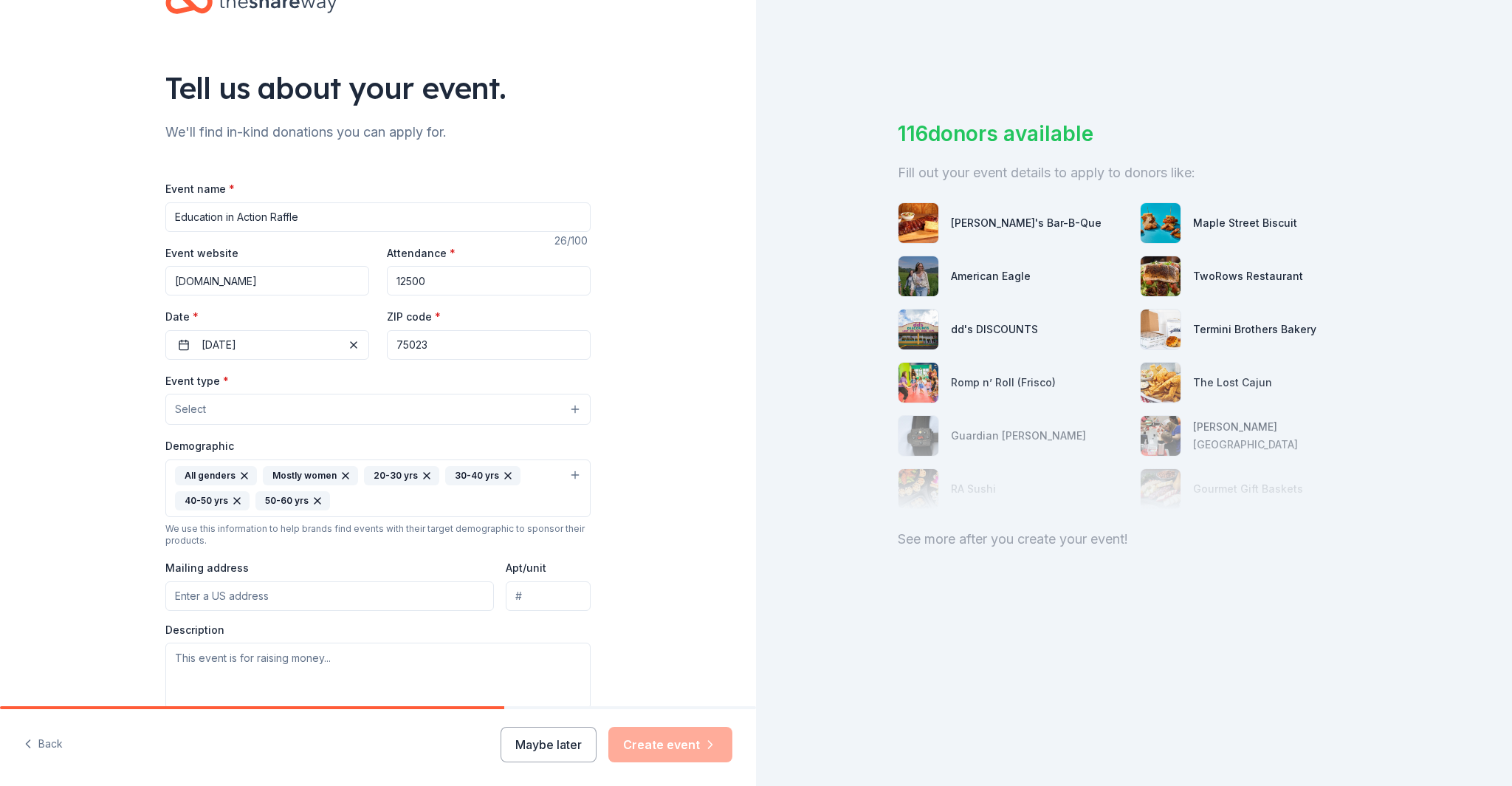
scroll to position [51, 0]
click at [244, 606] on input "Mailing address" at bounding box center [329, 595] width 328 height 29
type input "7008 Big Bear Lake Drive"
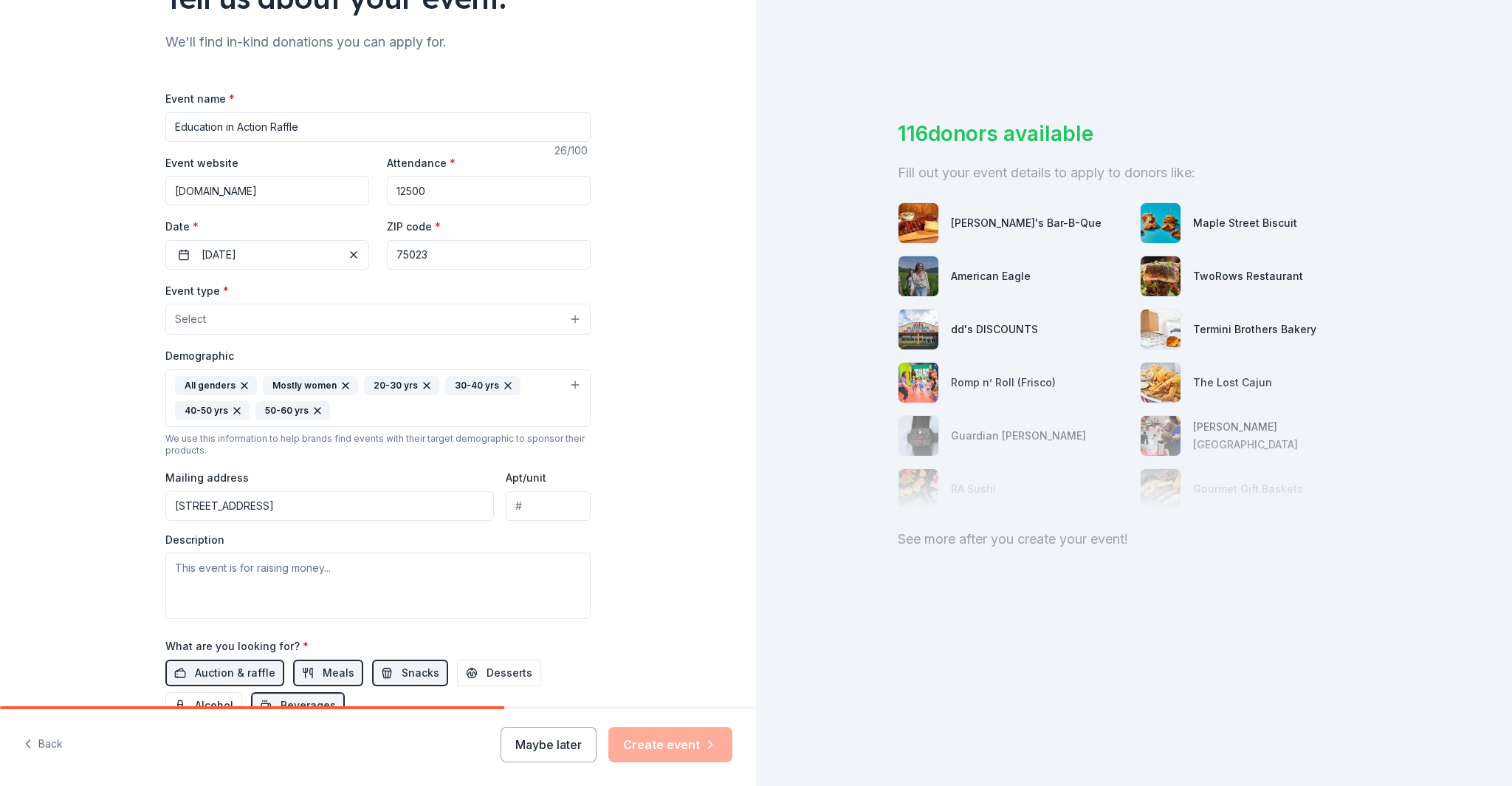
scroll to position [143, 0]
click at [236, 580] on textarea at bounding box center [378, 582] width 425 height 67
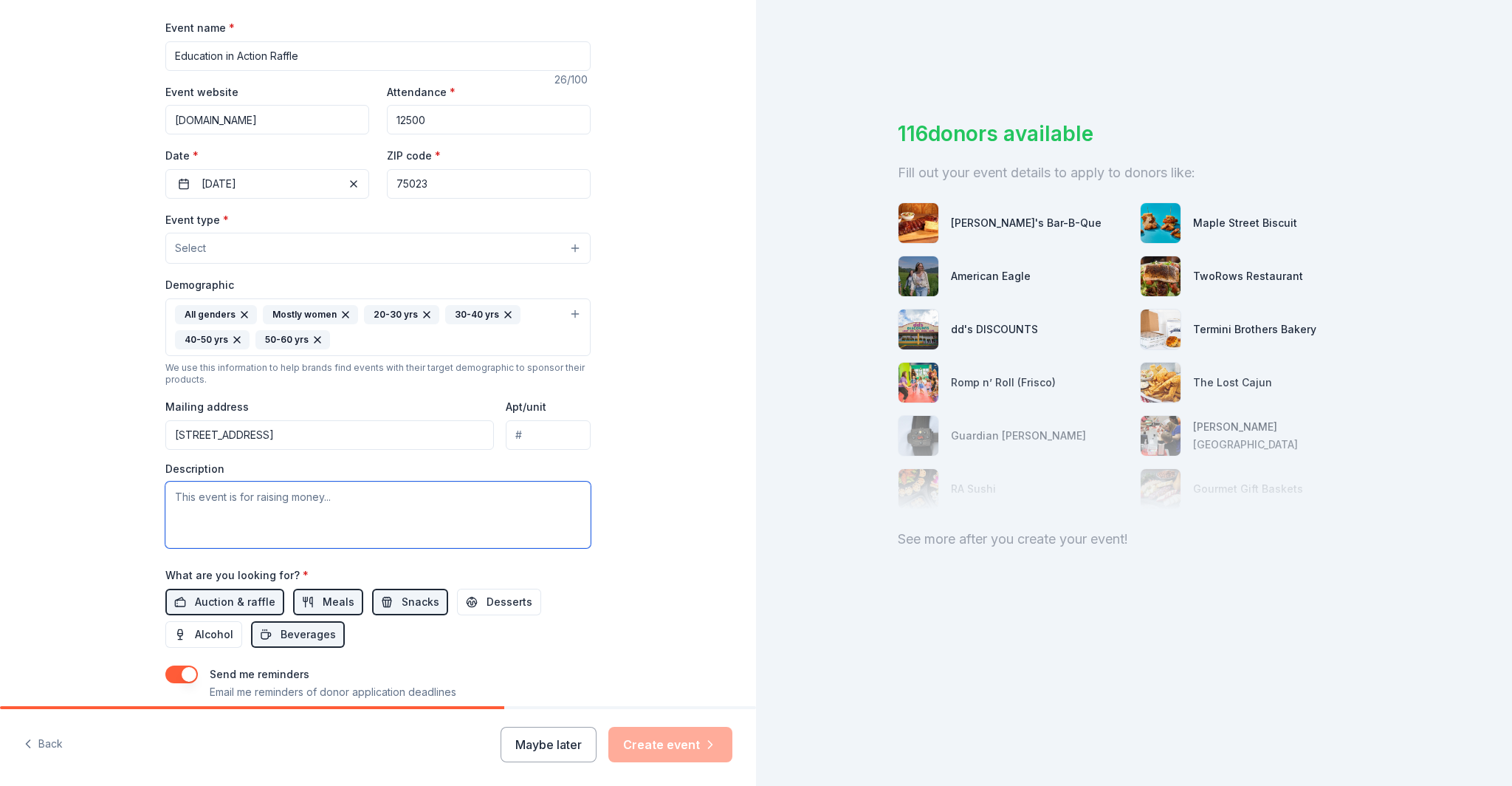
scroll to position [219, 0]
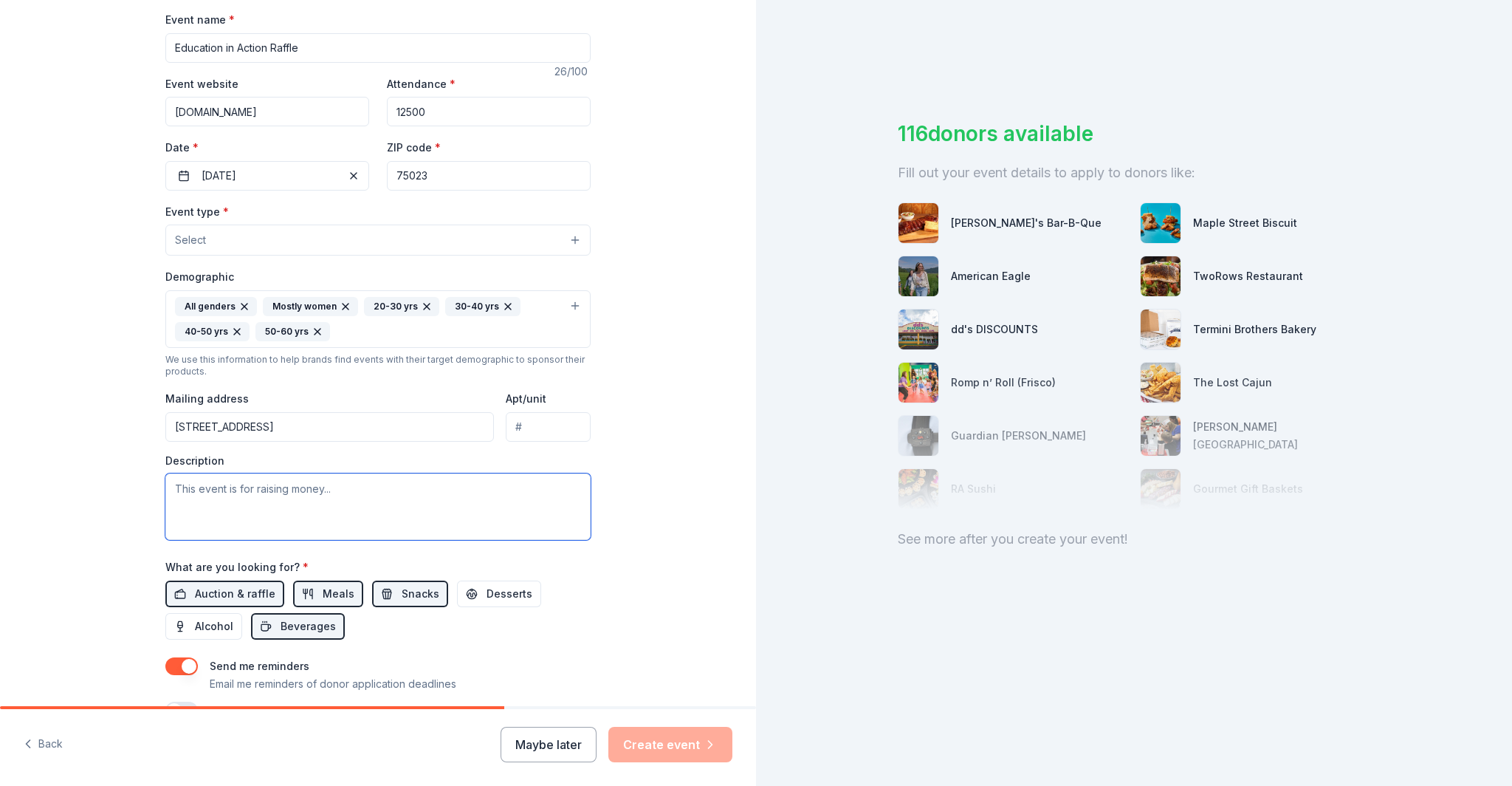
paste textarea "We're organizing a raffle for our members to raise money for our 4th/5th grader…"
drag, startPoint x: 300, startPoint y: 511, endPoint x: 156, endPoint y: 495, distance: 144.9
click at [156, 495] on div "Tell us about your event. We'll find in-kind donations you can apply for. Event…" at bounding box center [378, 286] width 473 height 1010
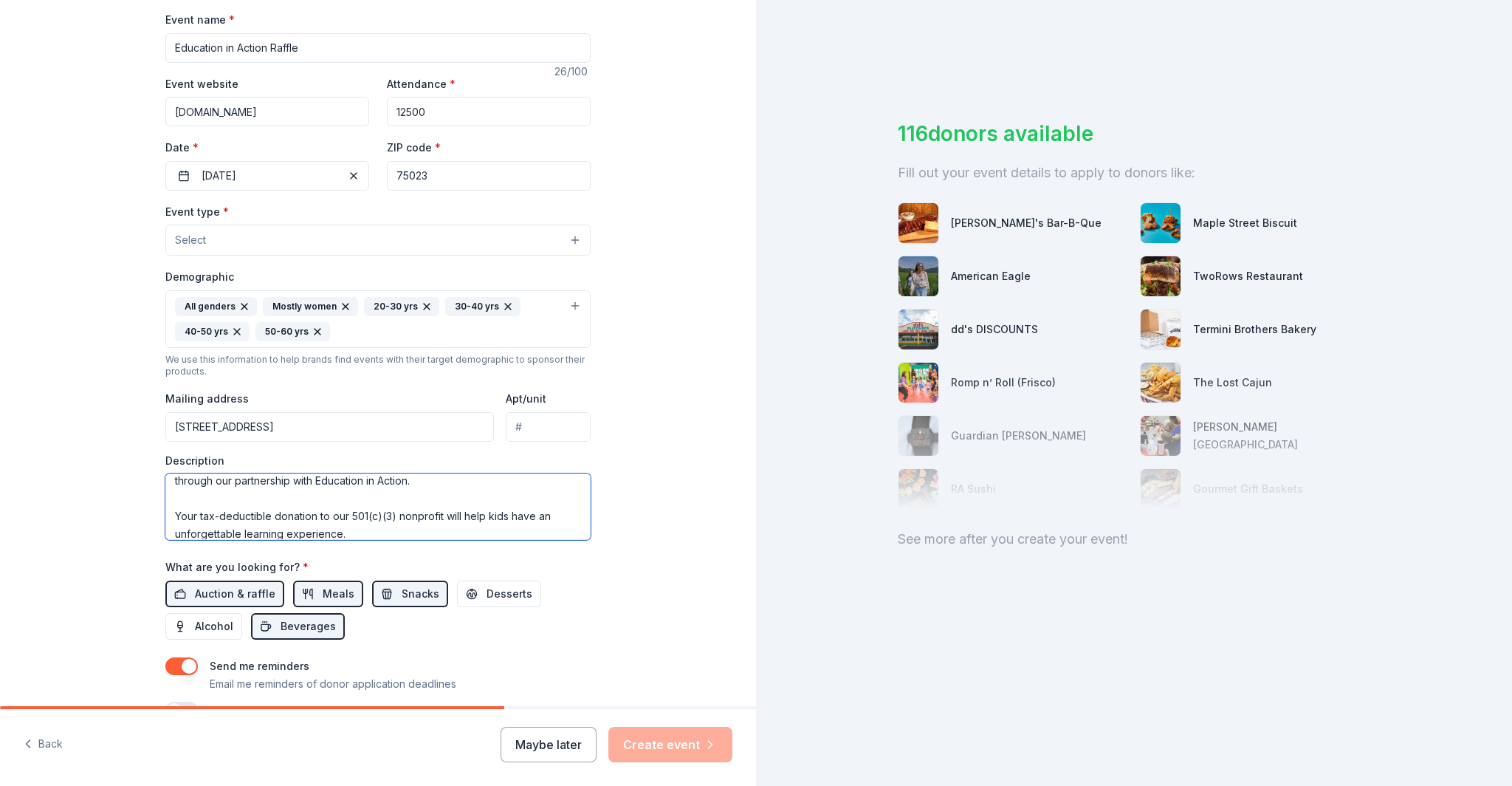
click at [272, 495] on textarea "We're organizing a raffle for our members to raise money for our 4th/5th grader…" at bounding box center [378, 507] width 425 height 67
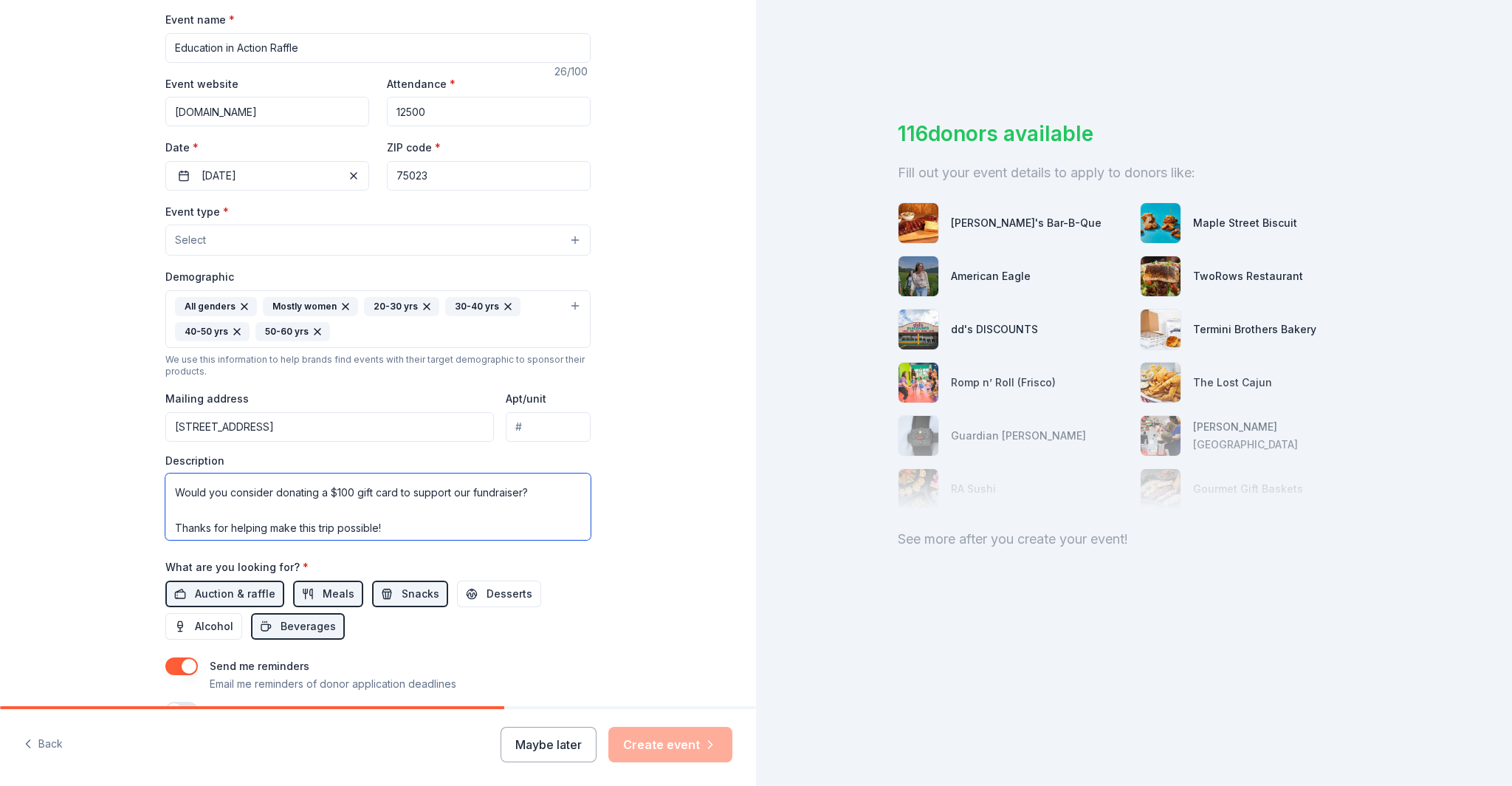
scroll to position [140, 0]
drag, startPoint x: 458, startPoint y: 488, endPoint x: 158, endPoint y: 496, distance: 300.1
click at [158, 496] on div "Tell us about your event. We'll find in-kind donations you can apply for. Event…" at bounding box center [378, 286] width 473 height 1010
type textarea "We're organizing a raffle for our members to raise money for our 4th/5th grader…"
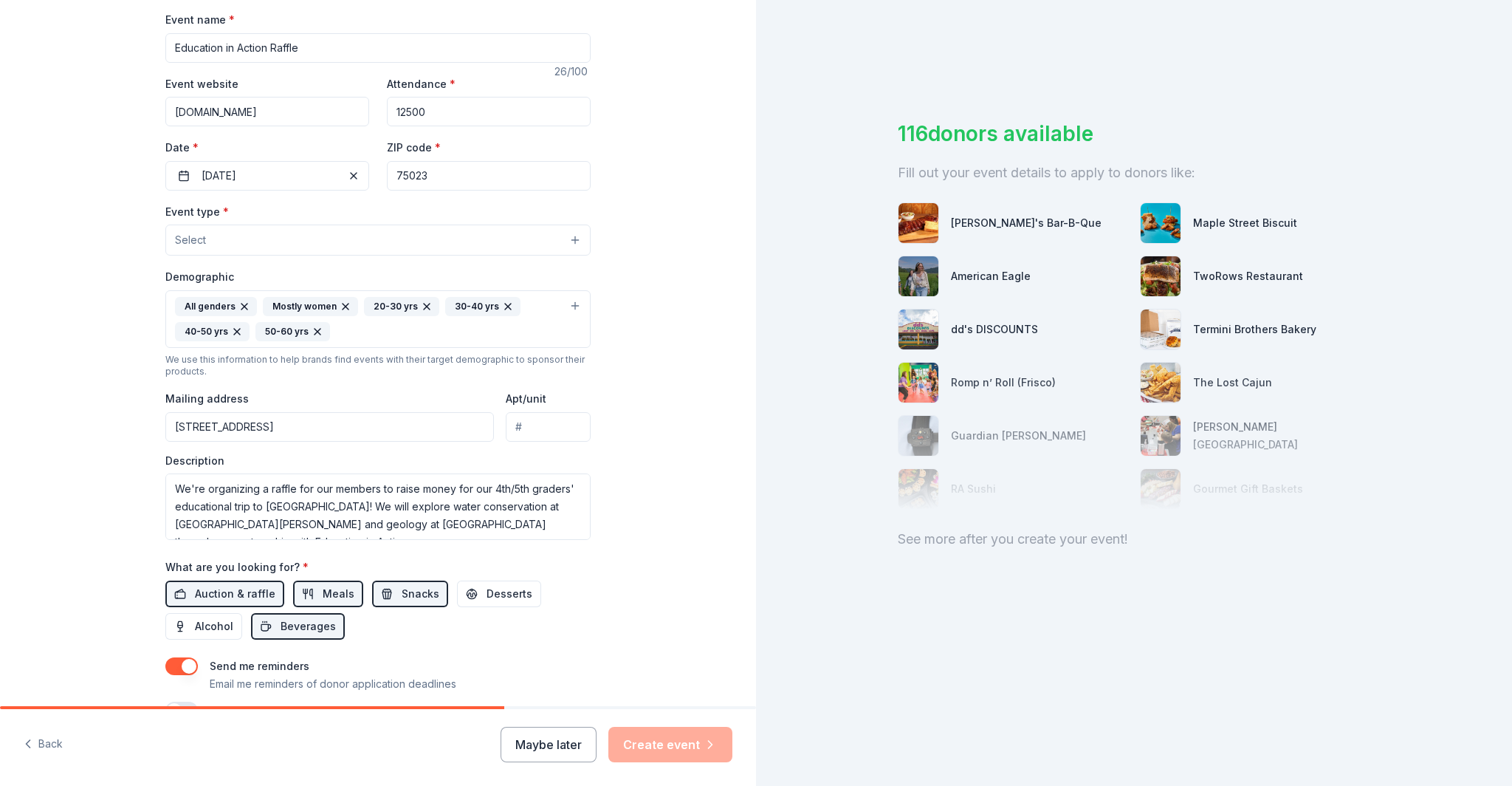
click at [69, 469] on div "Tell us about your event. We'll find in-kind donations you can apply for. Event…" at bounding box center [378, 286] width 756 height 1010
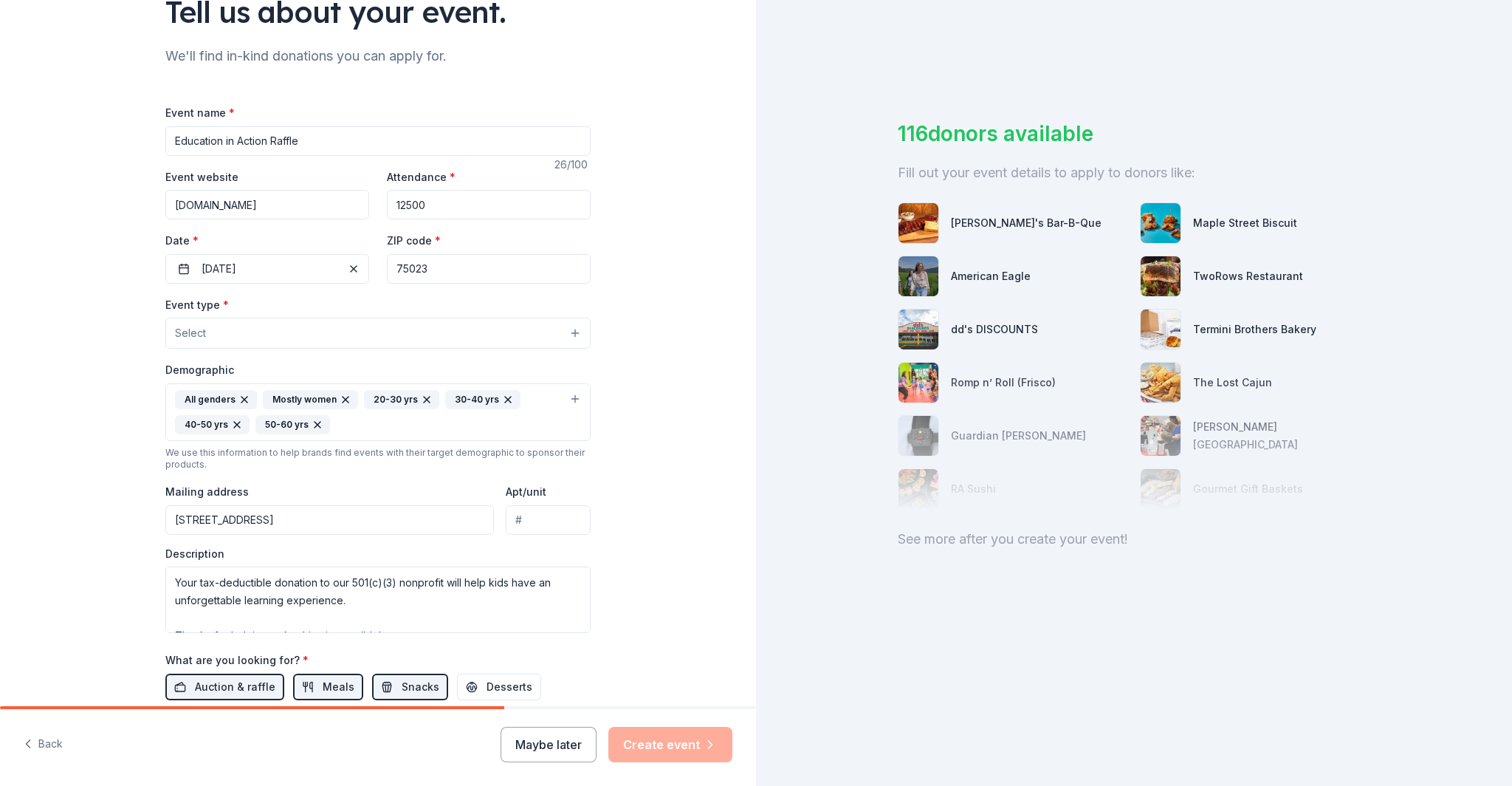
scroll to position [129, 0]
click at [263, 141] on input "Education in Action Raffle" at bounding box center [378, 138] width 425 height 29
click at [267, 141] on input "Education in Action Raffle" at bounding box center [378, 138] width 425 height 29
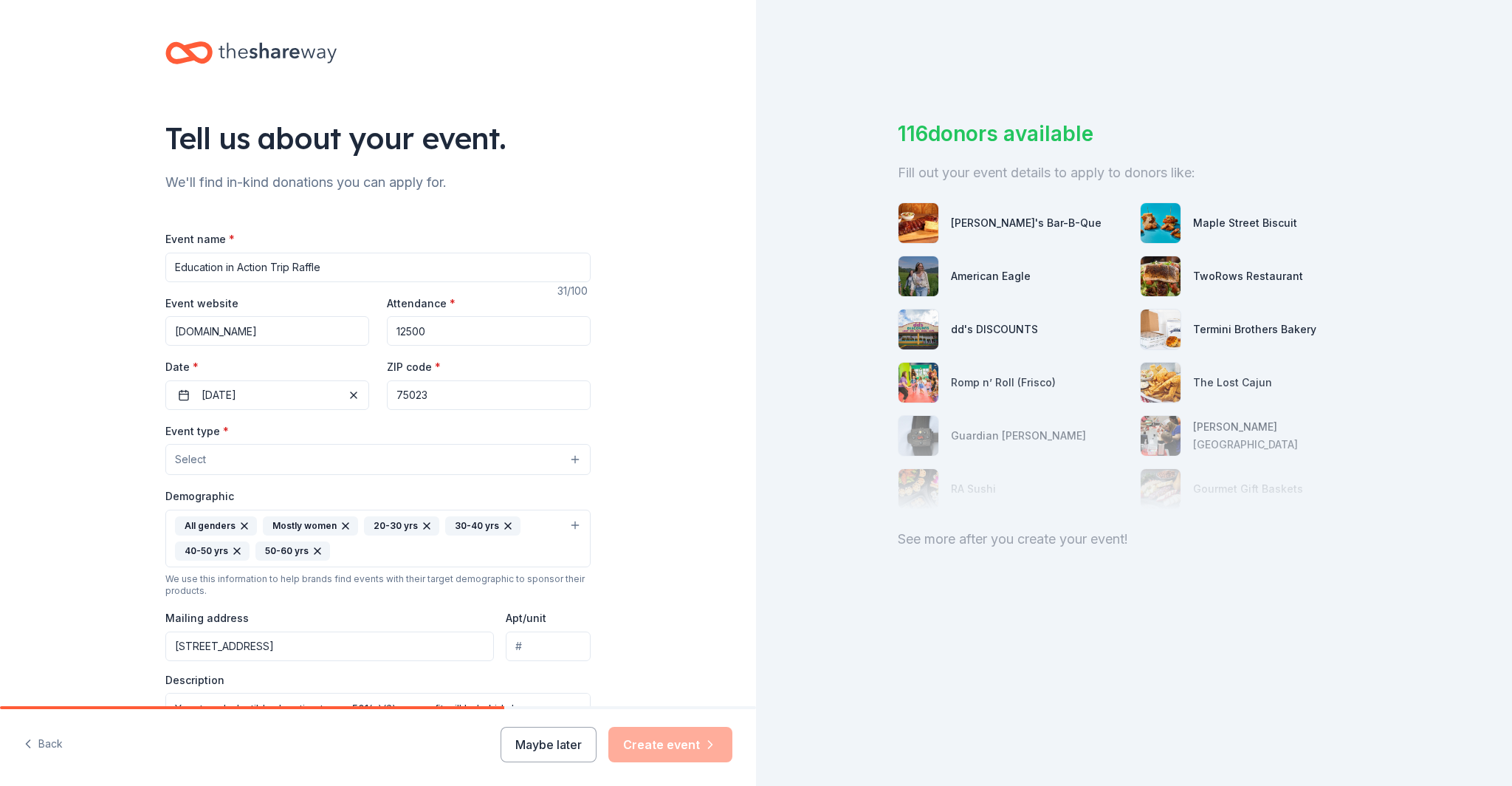
scroll to position [303, 0]
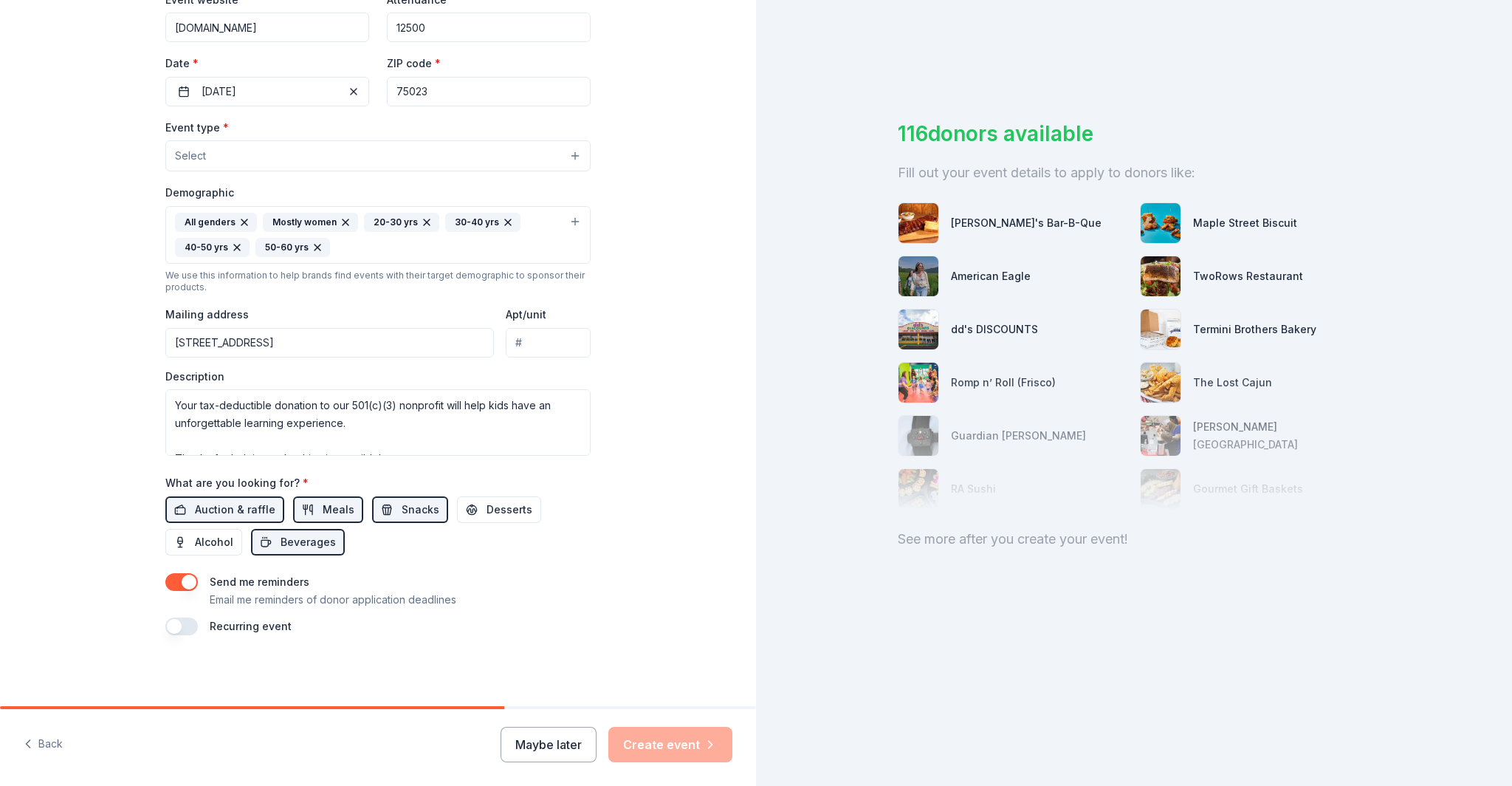
type input "Education in Action Trip Raffle"
click at [55, 563] on div "Tell us about your event. We'll find in-kind donations you can apply for. Event…" at bounding box center [378, 202] width 756 height 1010
click at [240, 427] on textarea "We're organizing a raffle for our members to raise money for our 4th/5th grader…" at bounding box center [378, 423] width 425 height 67
click at [540, 355] on input "Apt/unit" at bounding box center [548, 343] width 85 height 29
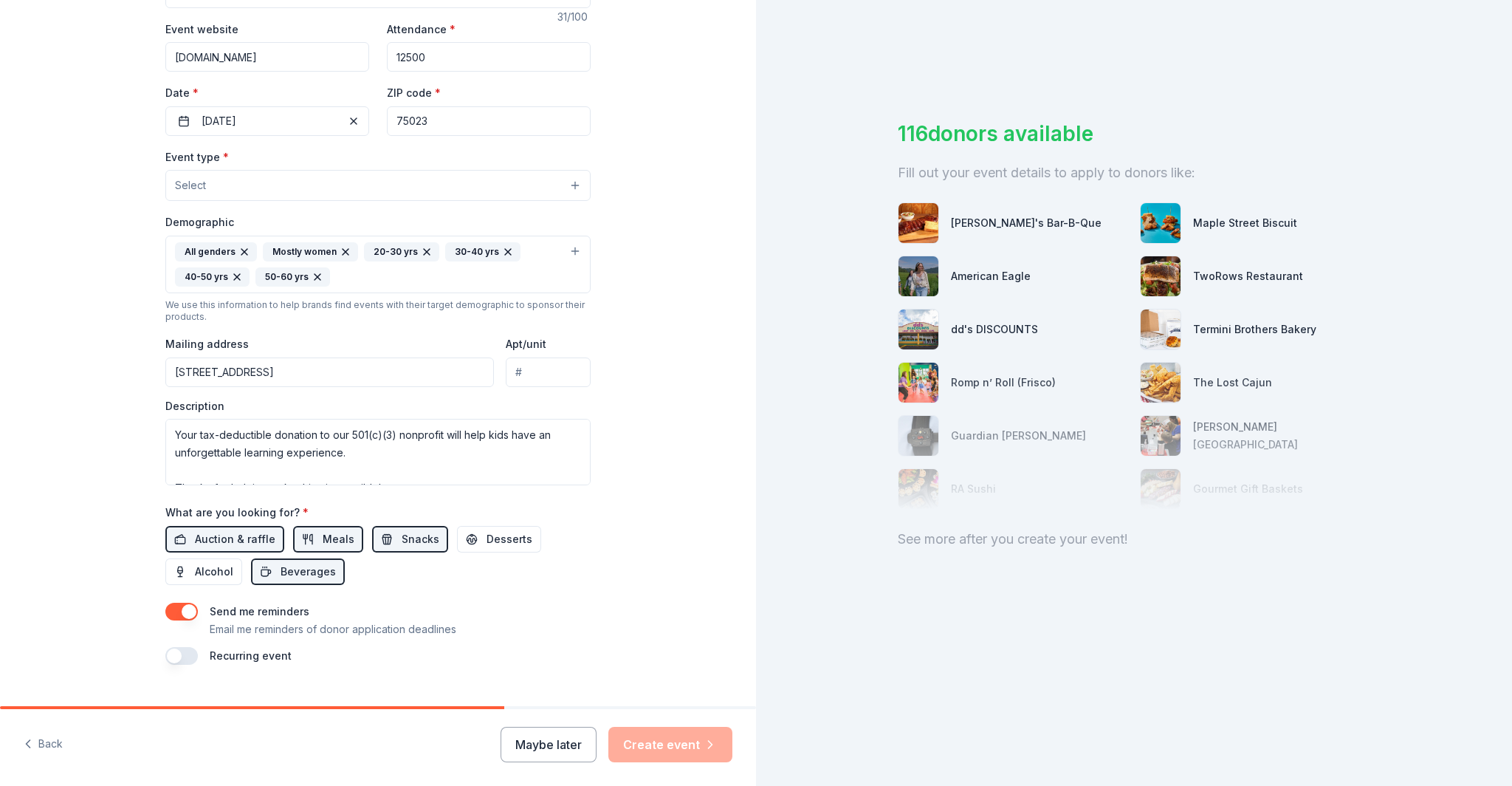
scroll to position [257, 0]
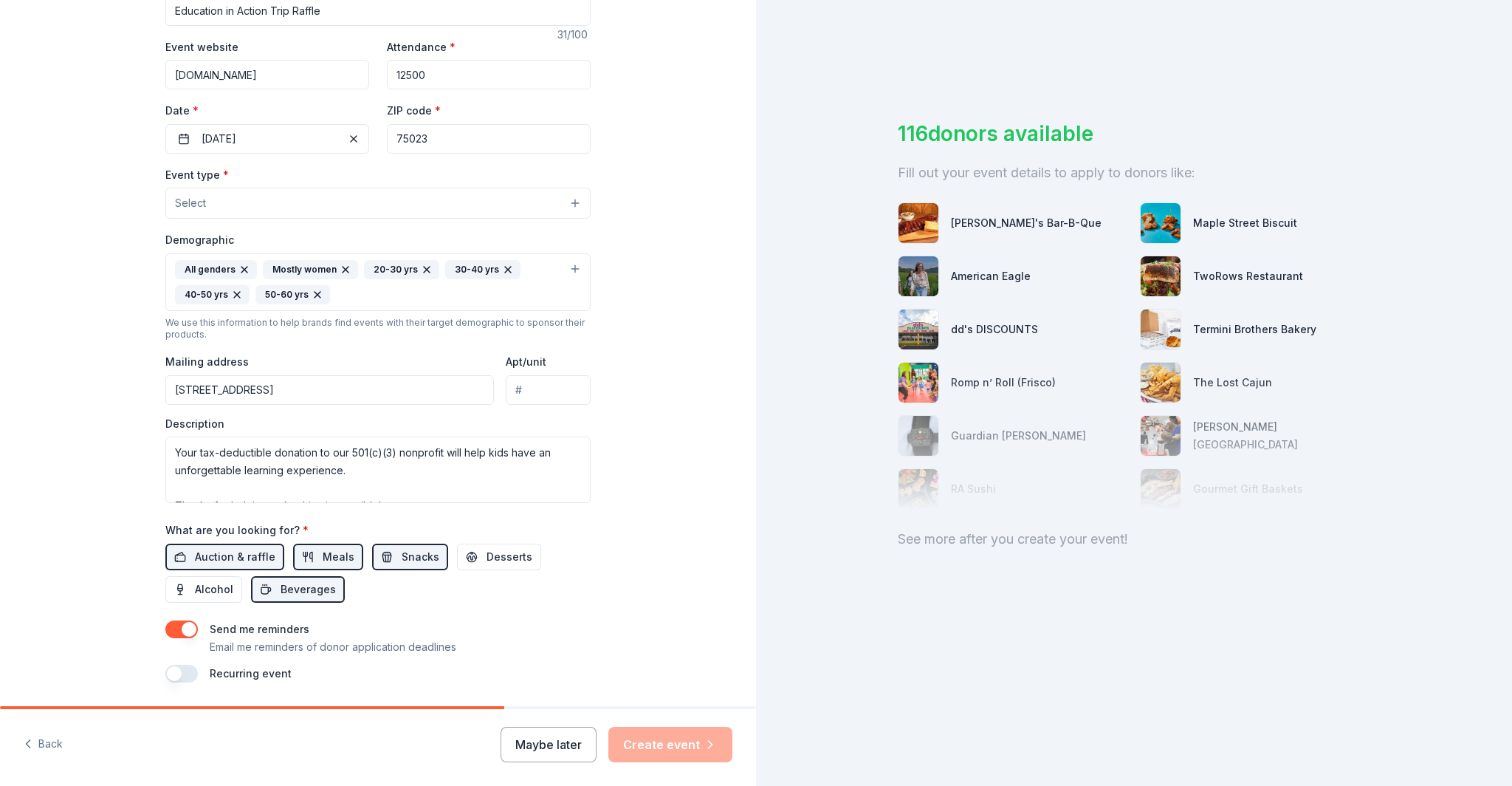
click at [323, 213] on button "Select" at bounding box center [378, 204] width 425 height 31
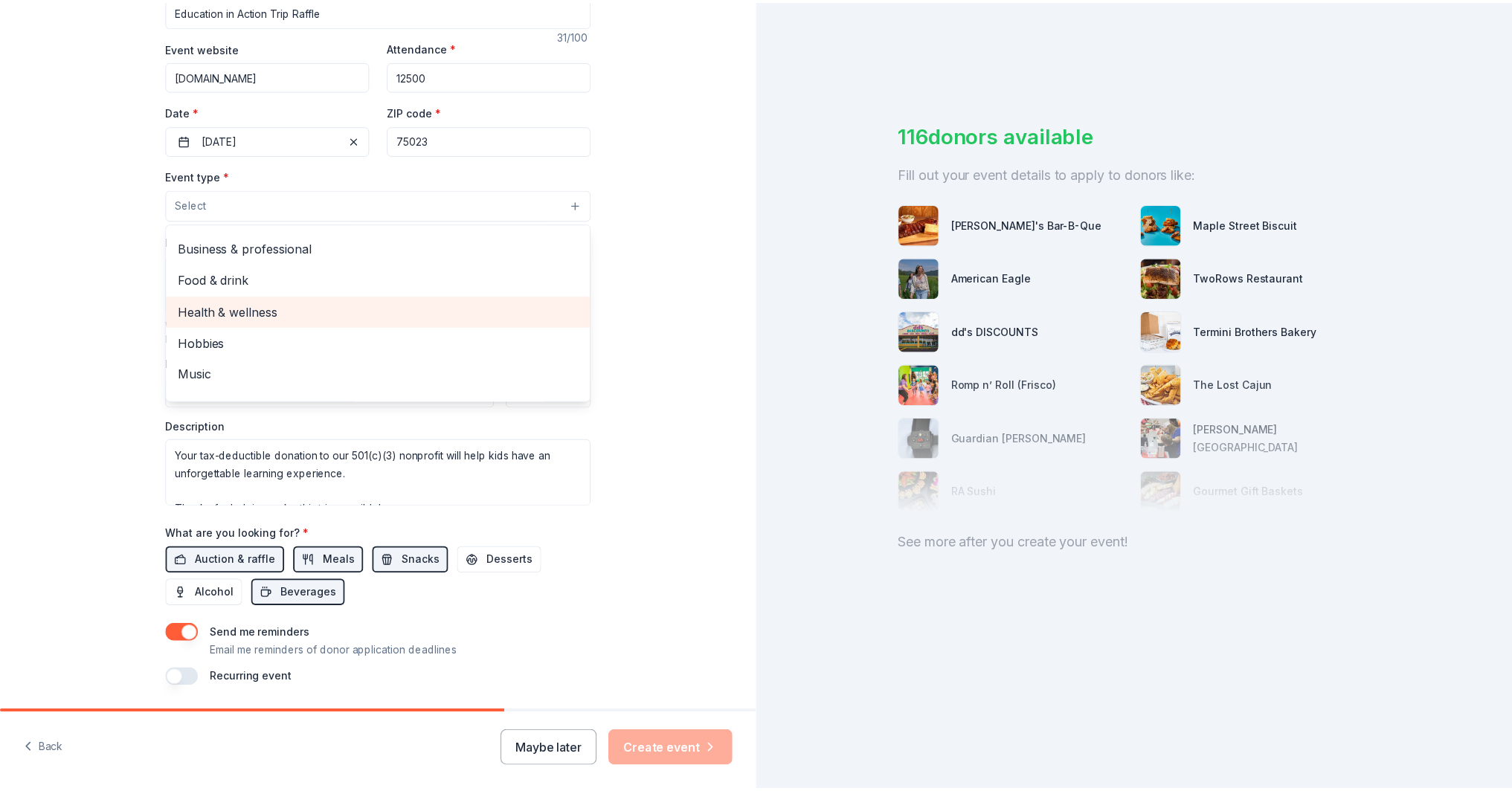
scroll to position [0, 0]
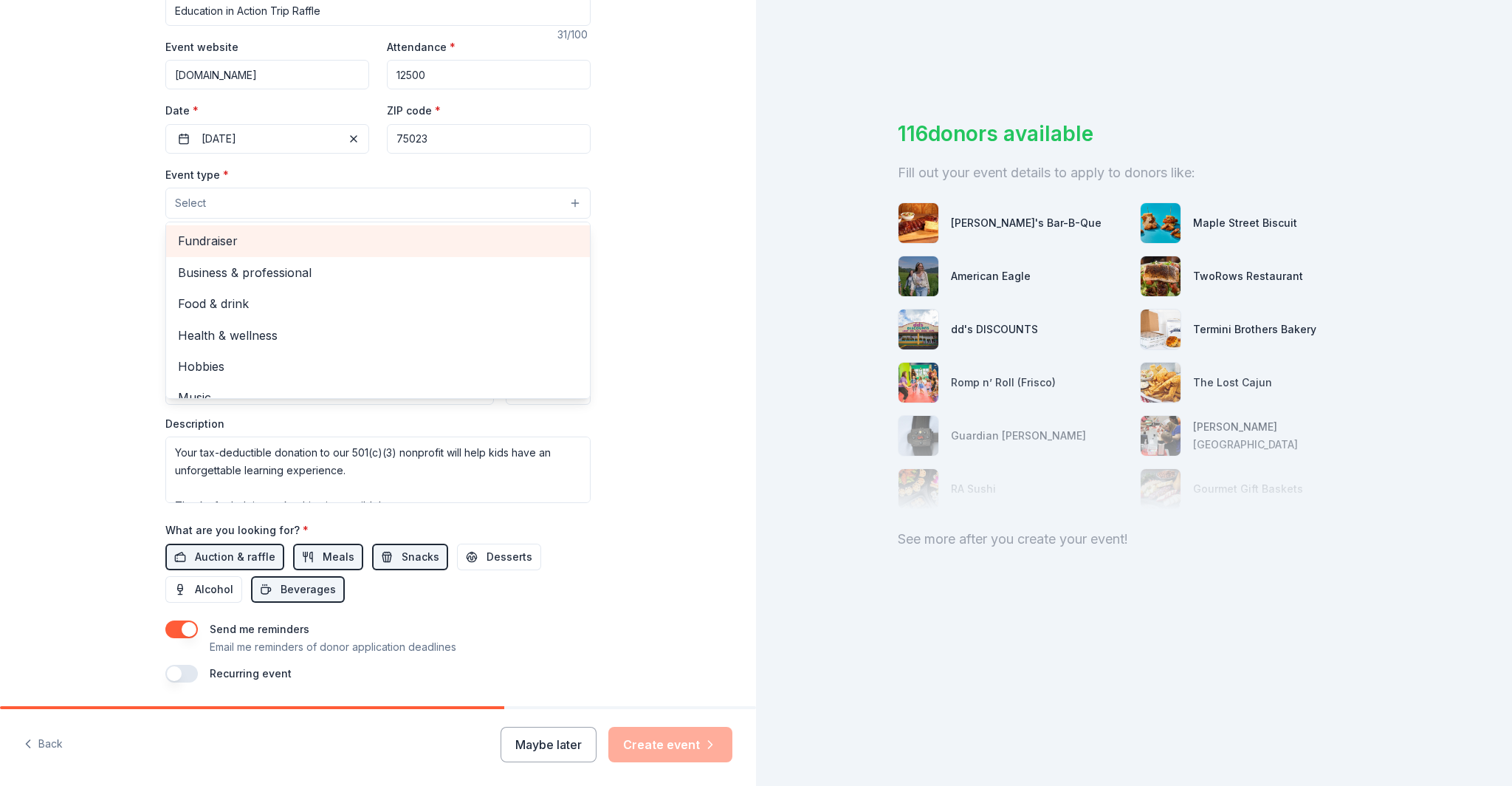
click at [228, 243] on span "Fundraiser" at bounding box center [378, 241] width 400 height 19
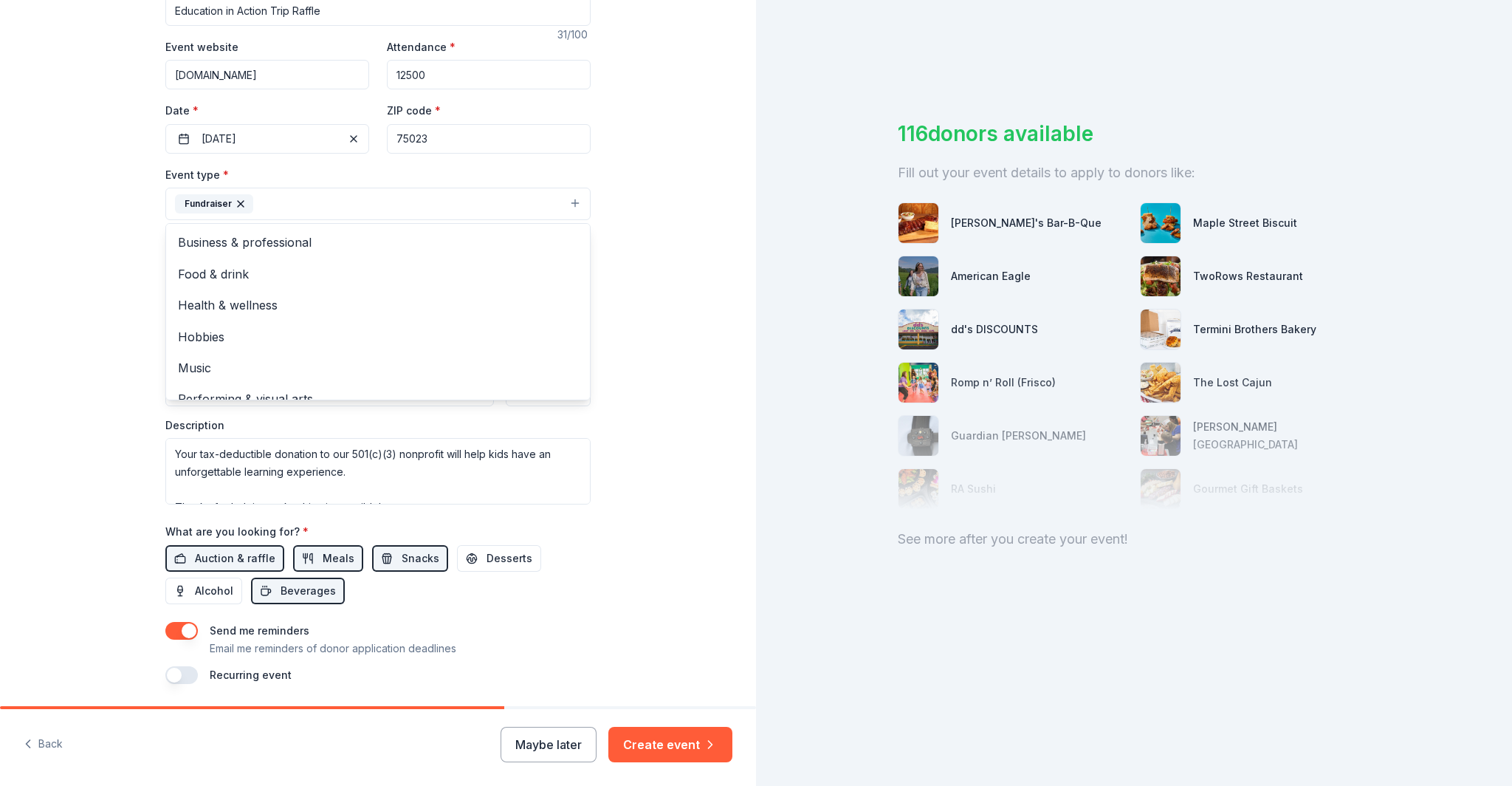
click at [50, 433] on div "Tell us about your event. We'll find in-kind donations you can apply for. Event…" at bounding box center [378, 249] width 756 height 1012
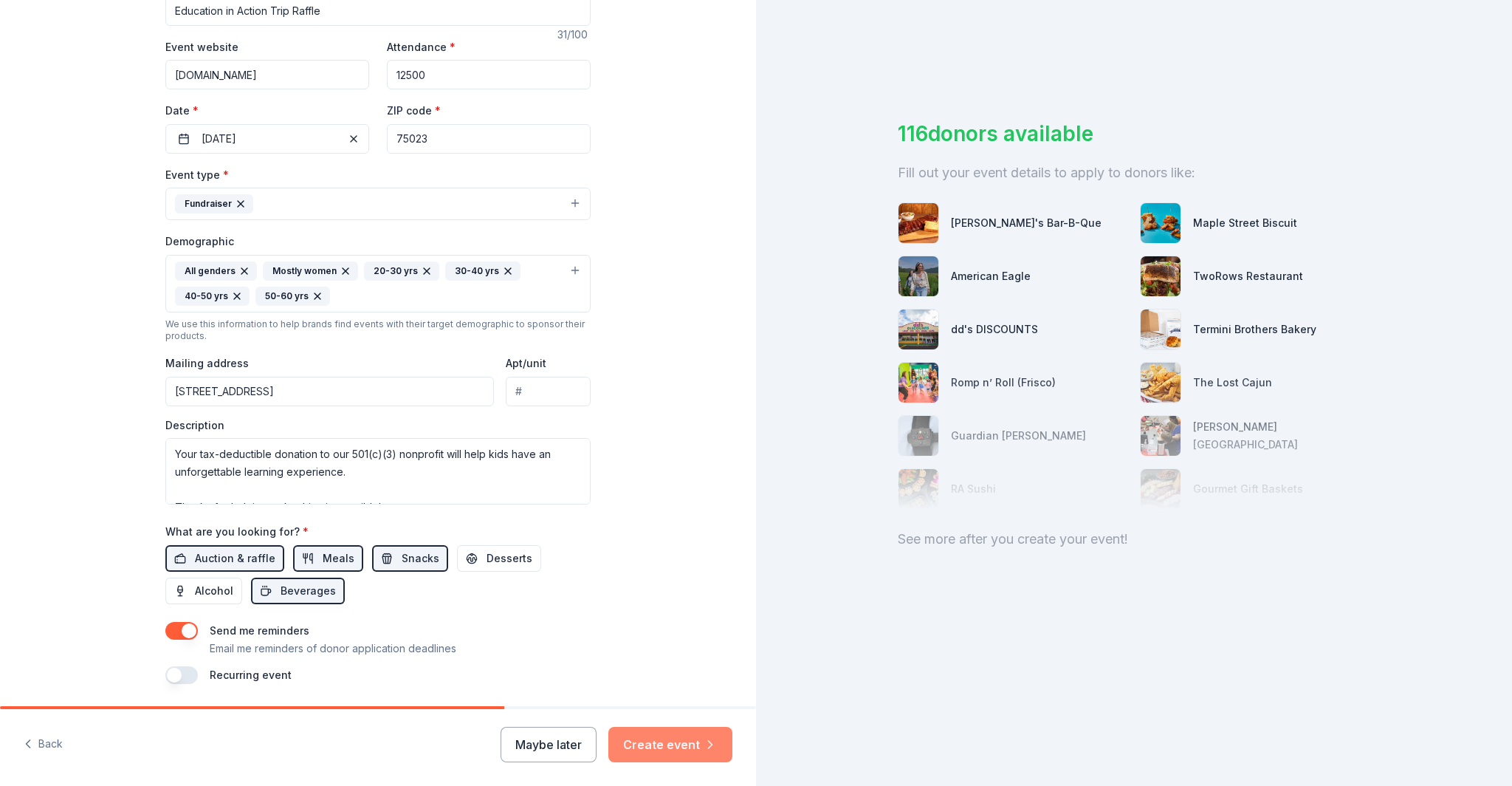
click at [630, 738] on button "Create event" at bounding box center [670, 744] width 124 height 36
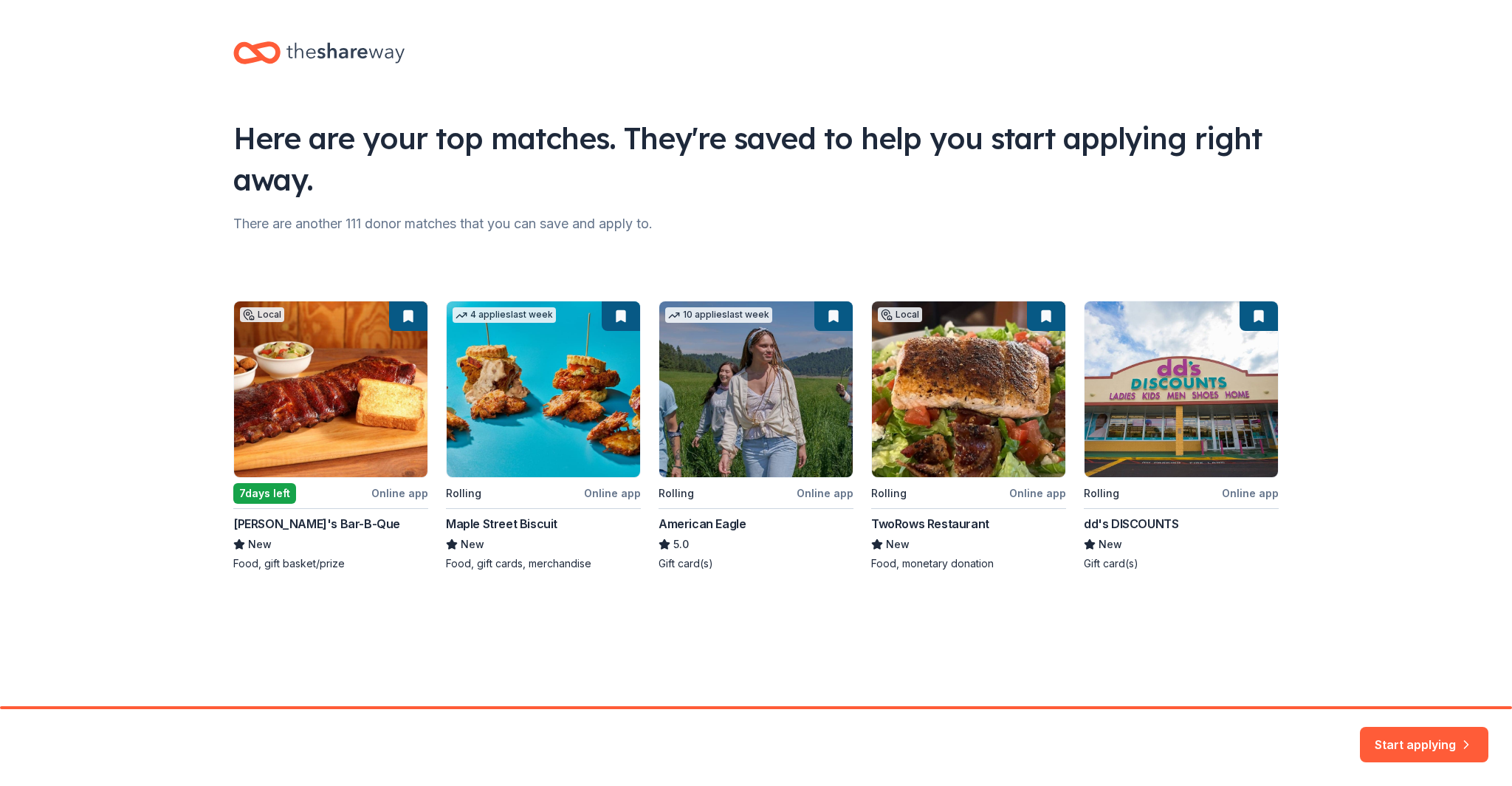
click at [343, 409] on div "Local 7 days left Online app Soulman's Bar-B-Que New Food, gift basket/prize 4 …" at bounding box center [756, 435] width 1046 height 270
click at [1400, 745] on button "Start applying" at bounding box center [1424, 737] width 129 height 36
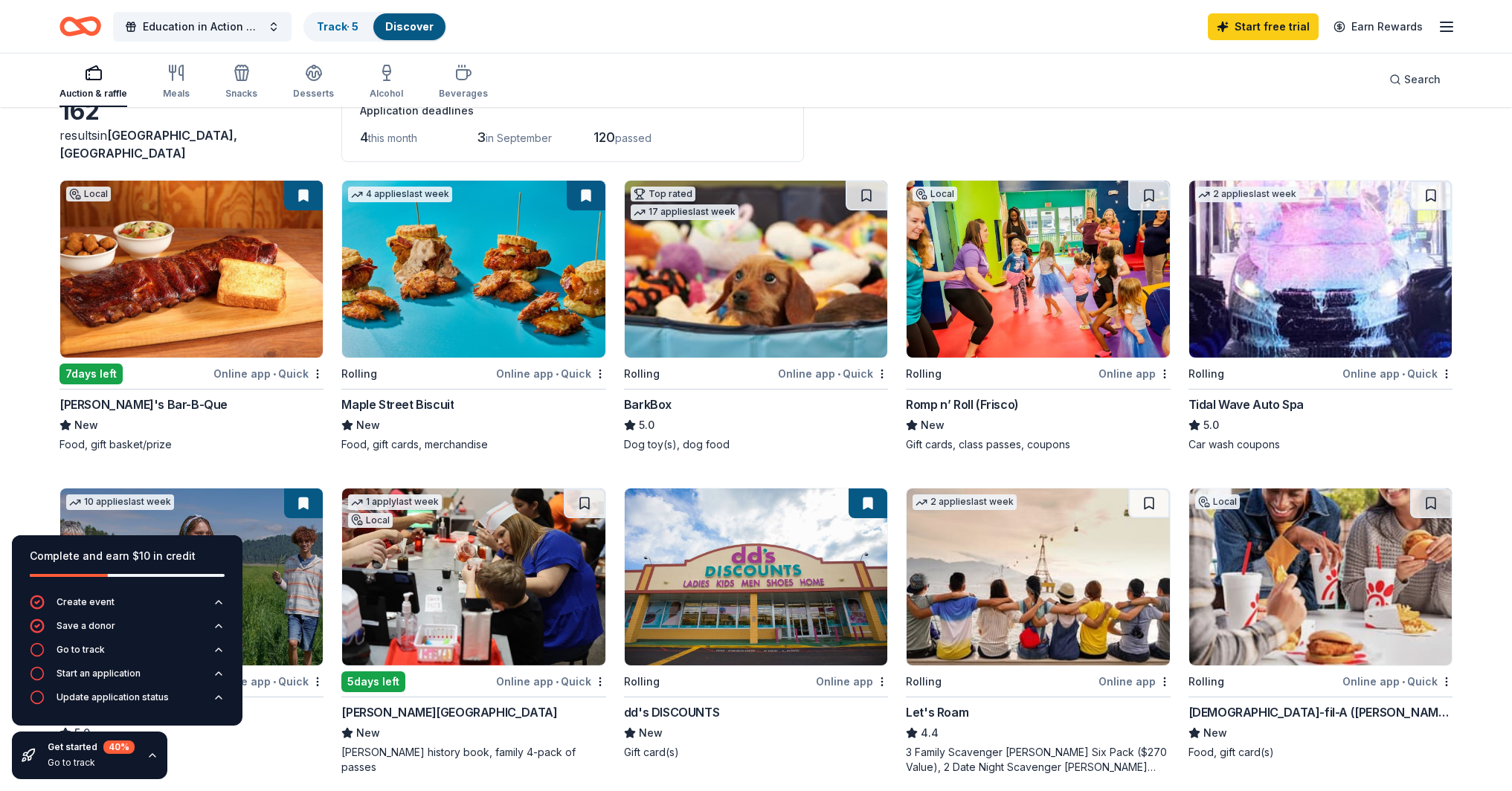
scroll to position [121, 0]
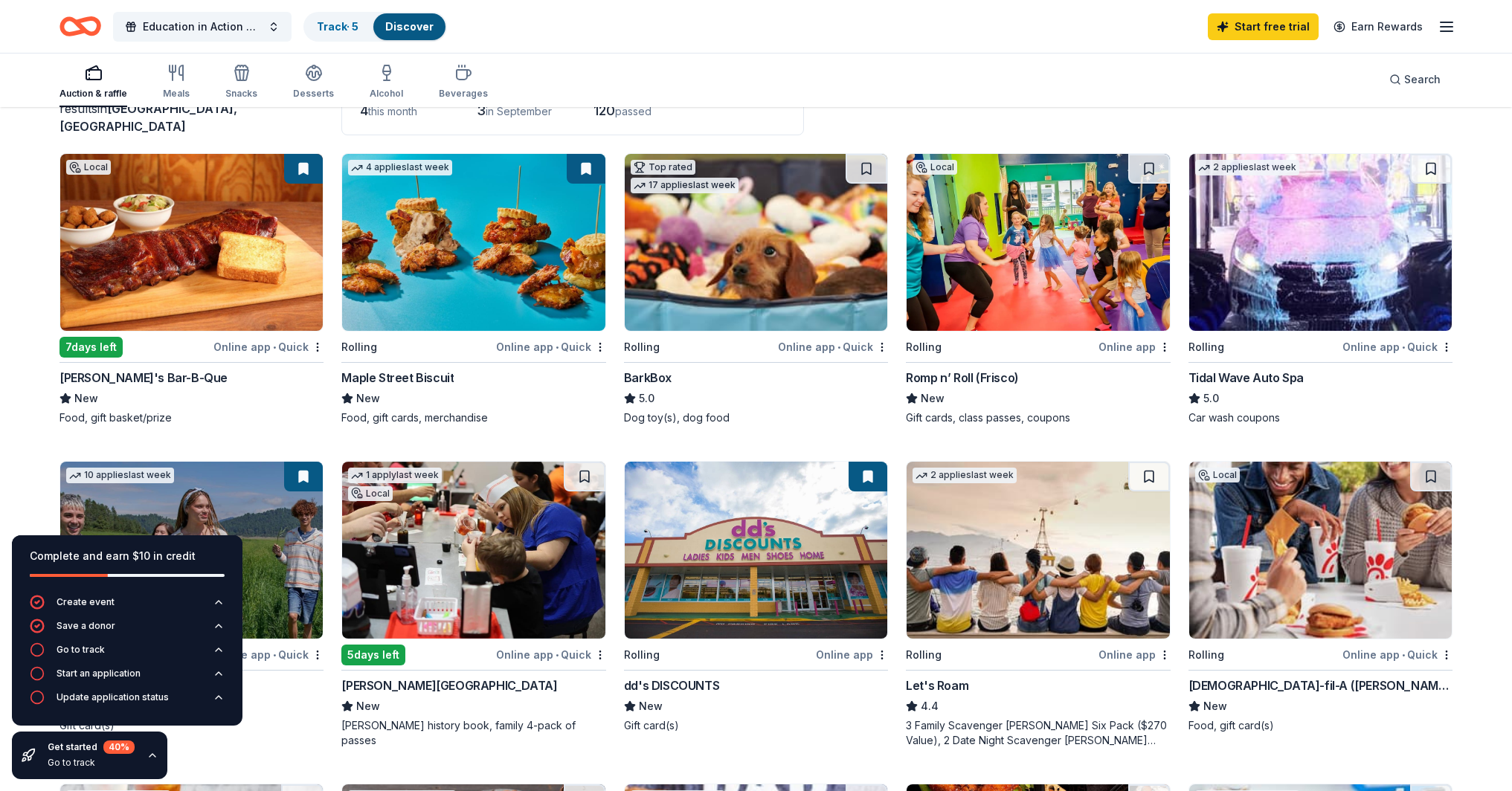
click at [432, 261] on img at bounding box center [473, 242] width 262 height 177
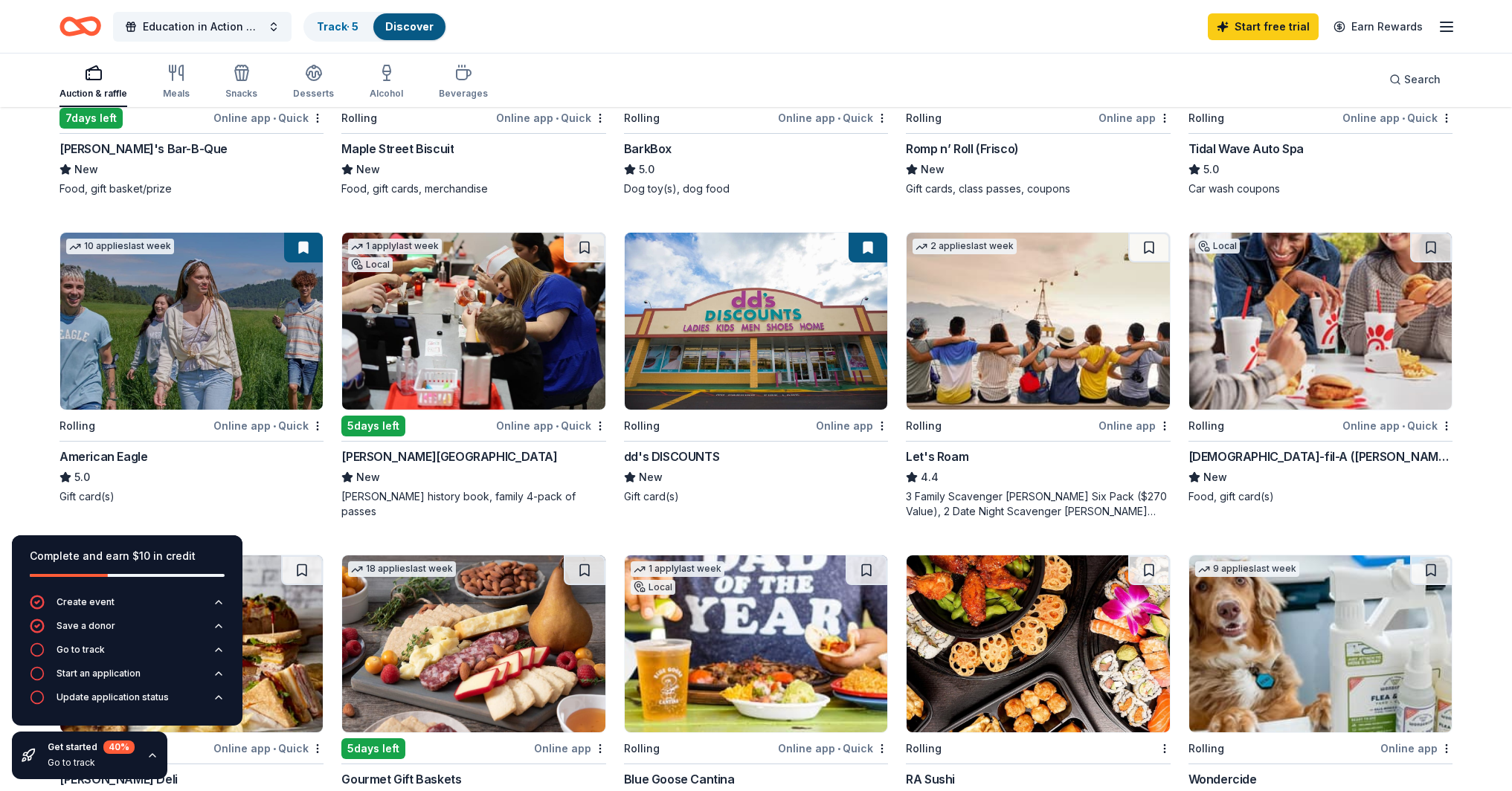
scroll to position [350, 0]
click at [1349, 335] on img at bounding box center [1320, 320] width 262 height 177
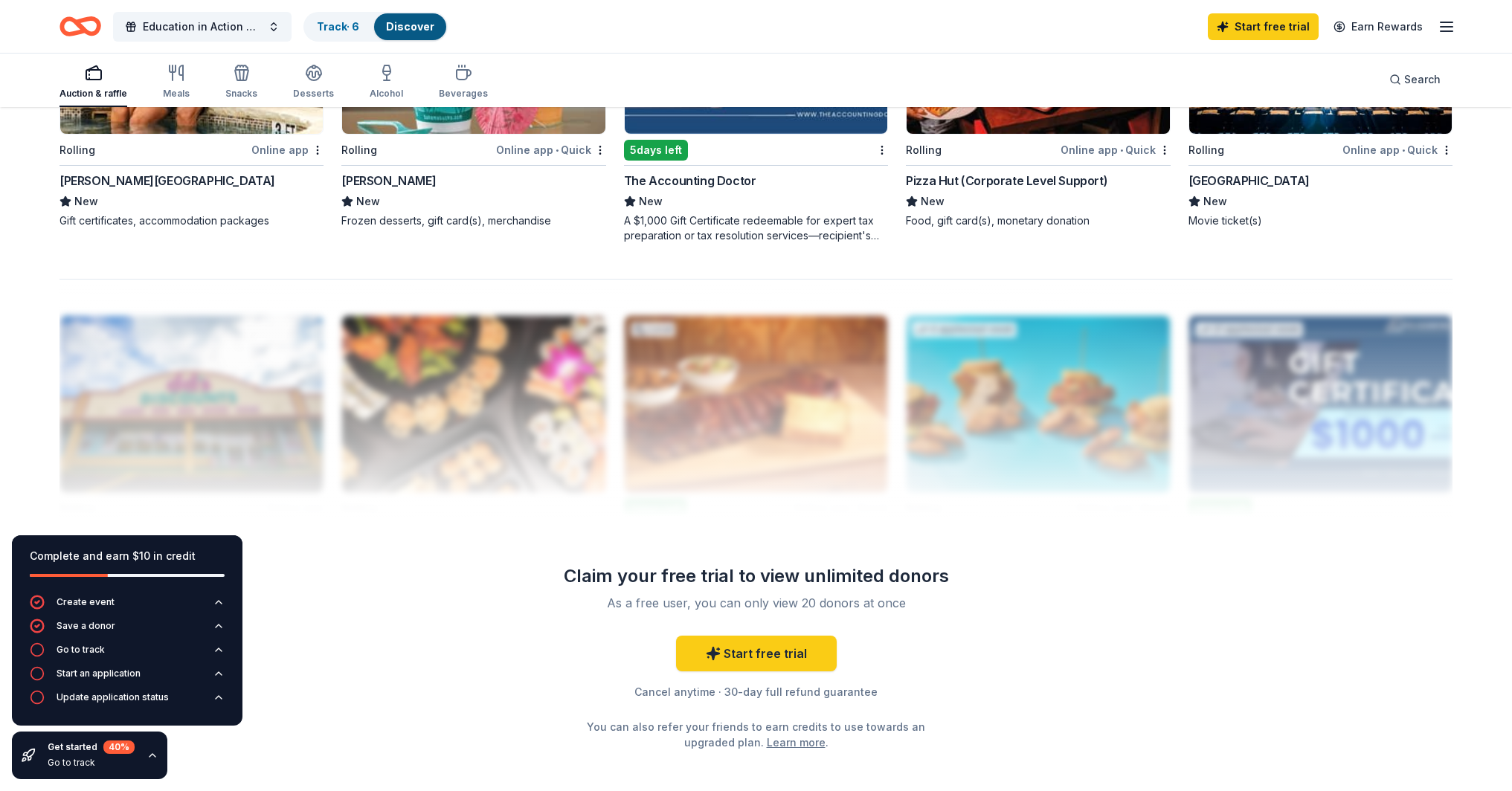
scroll to position [1258, 0]
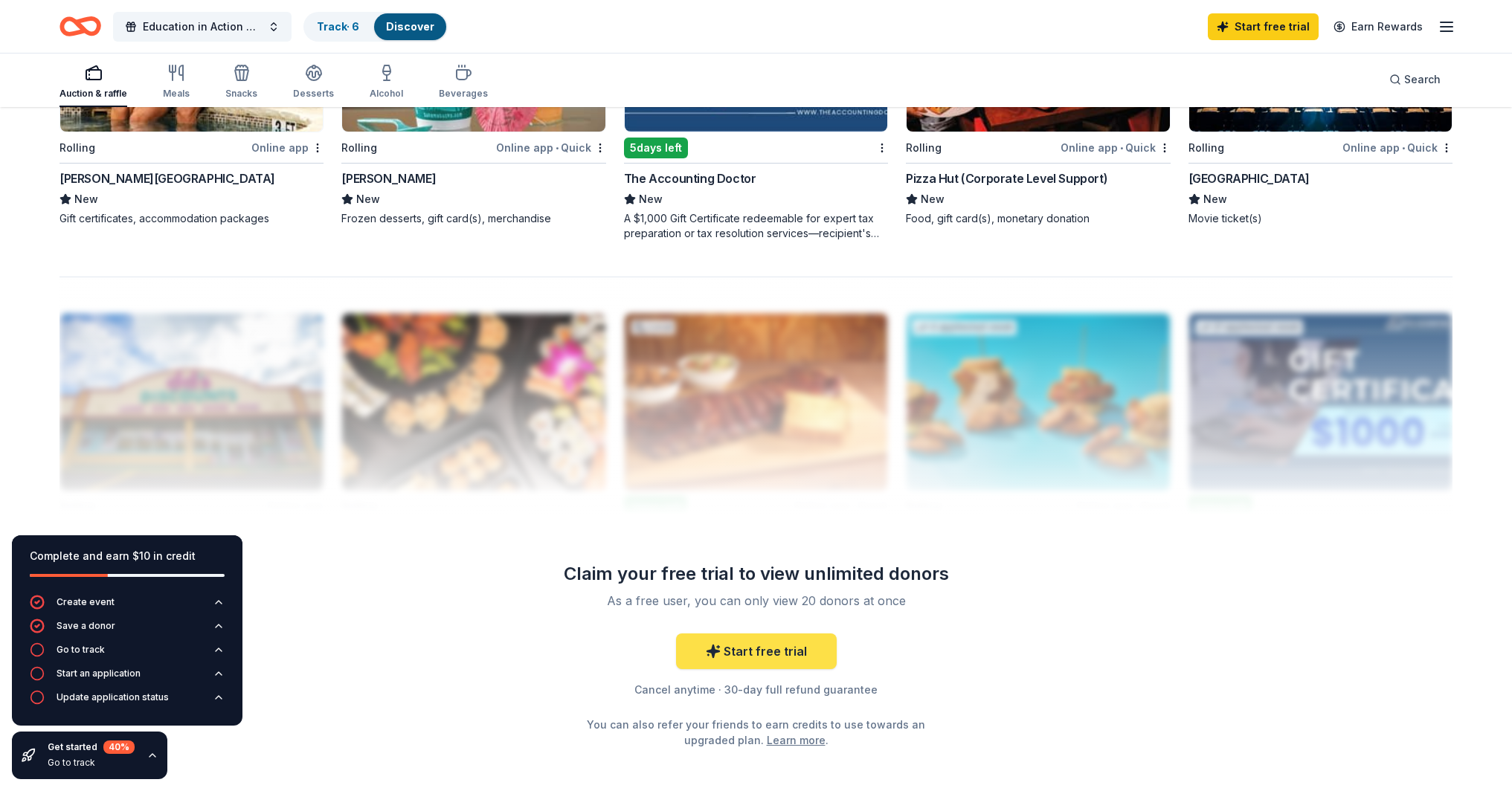
click at [782, 653] on link "Start free trial" at bounding box center [756, 652] width 161 height 36
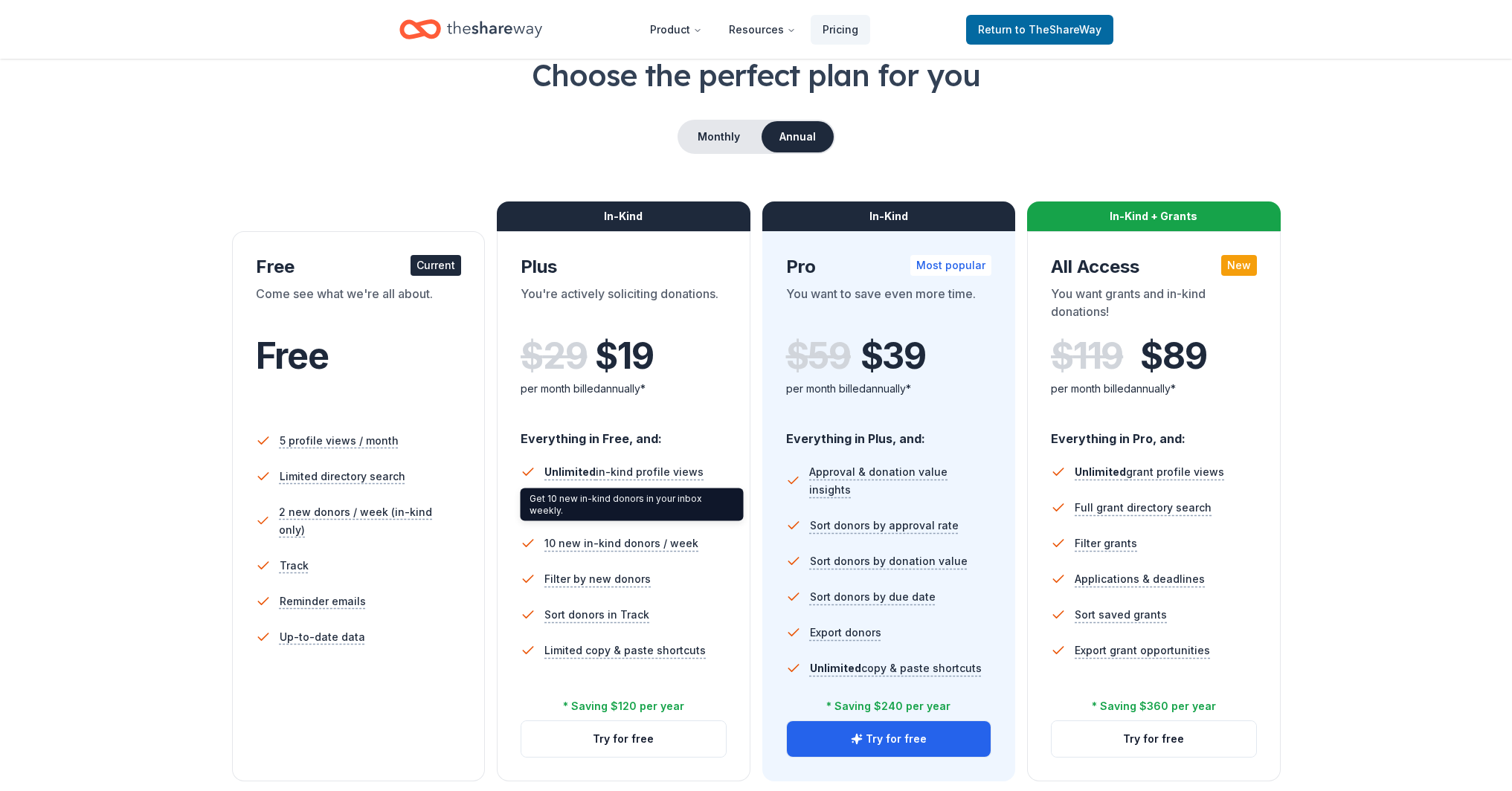
scroll to position [113, 0]
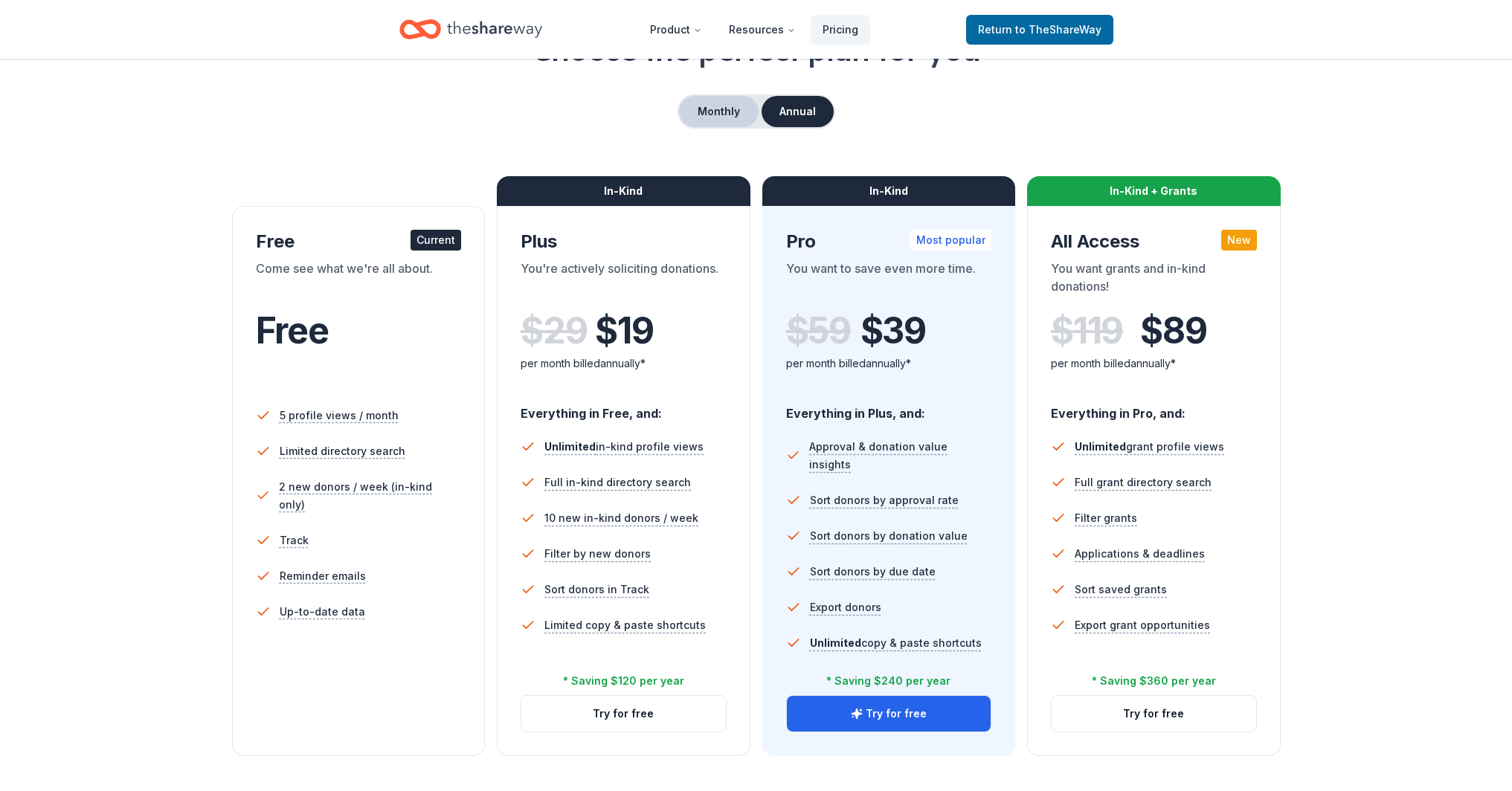
click at [706, 110] on button "Monthly" at bounding box center [719, 111] width 80 height 31
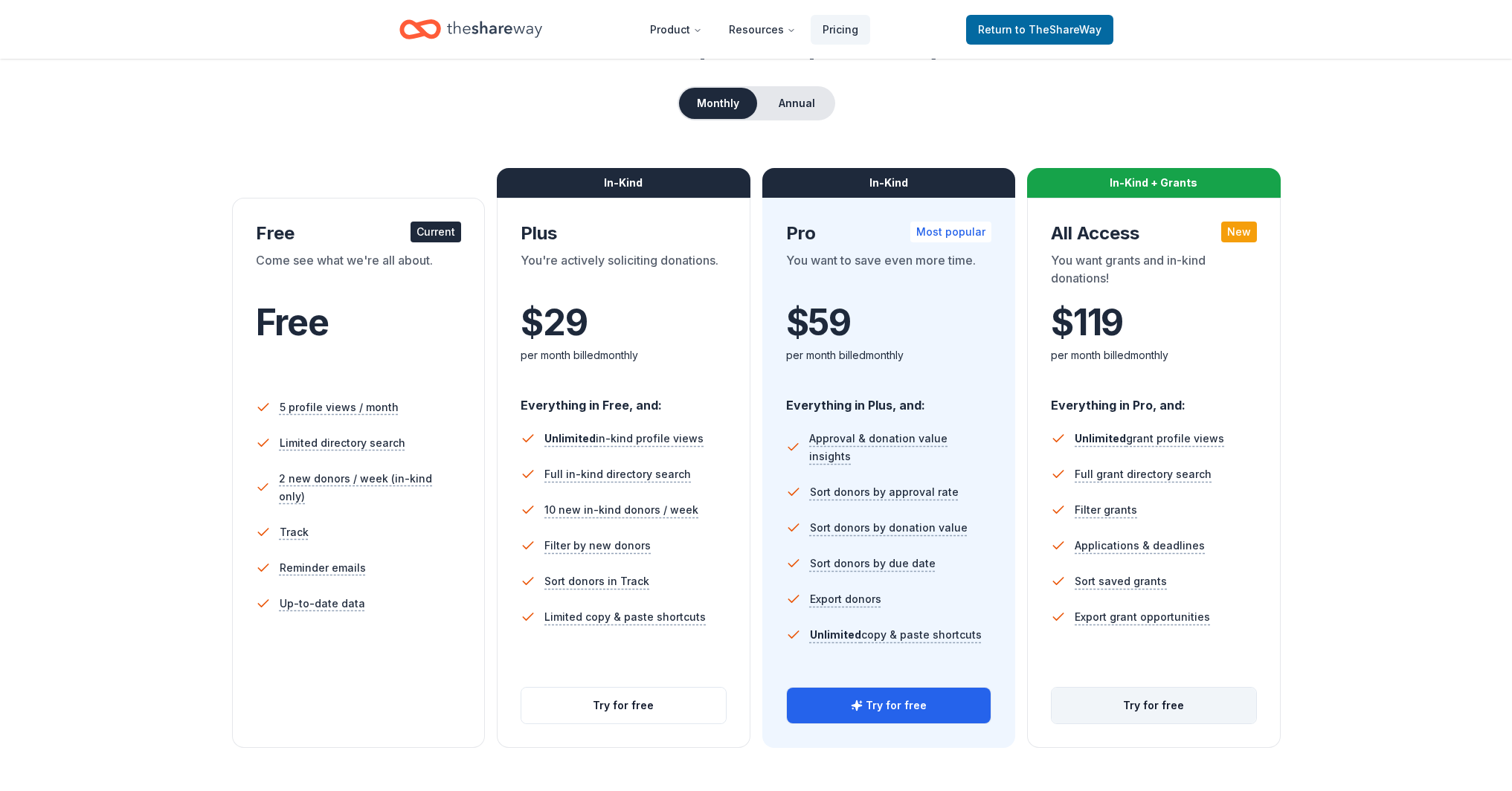
scroll to position [122, 0]
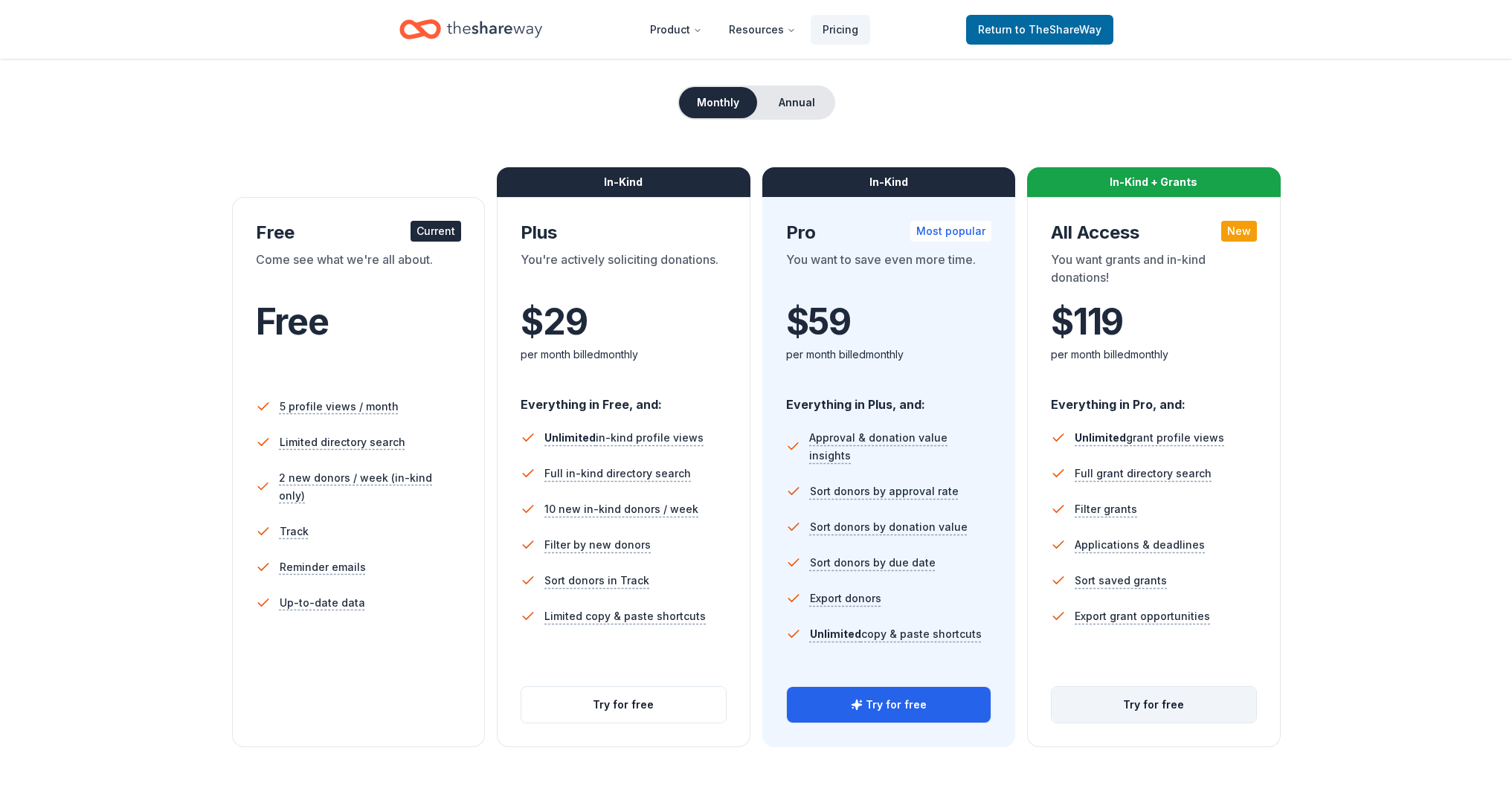
click at [1158, 705] on button "Try for free" at bounding box center [1154, 704] width 205 height 36
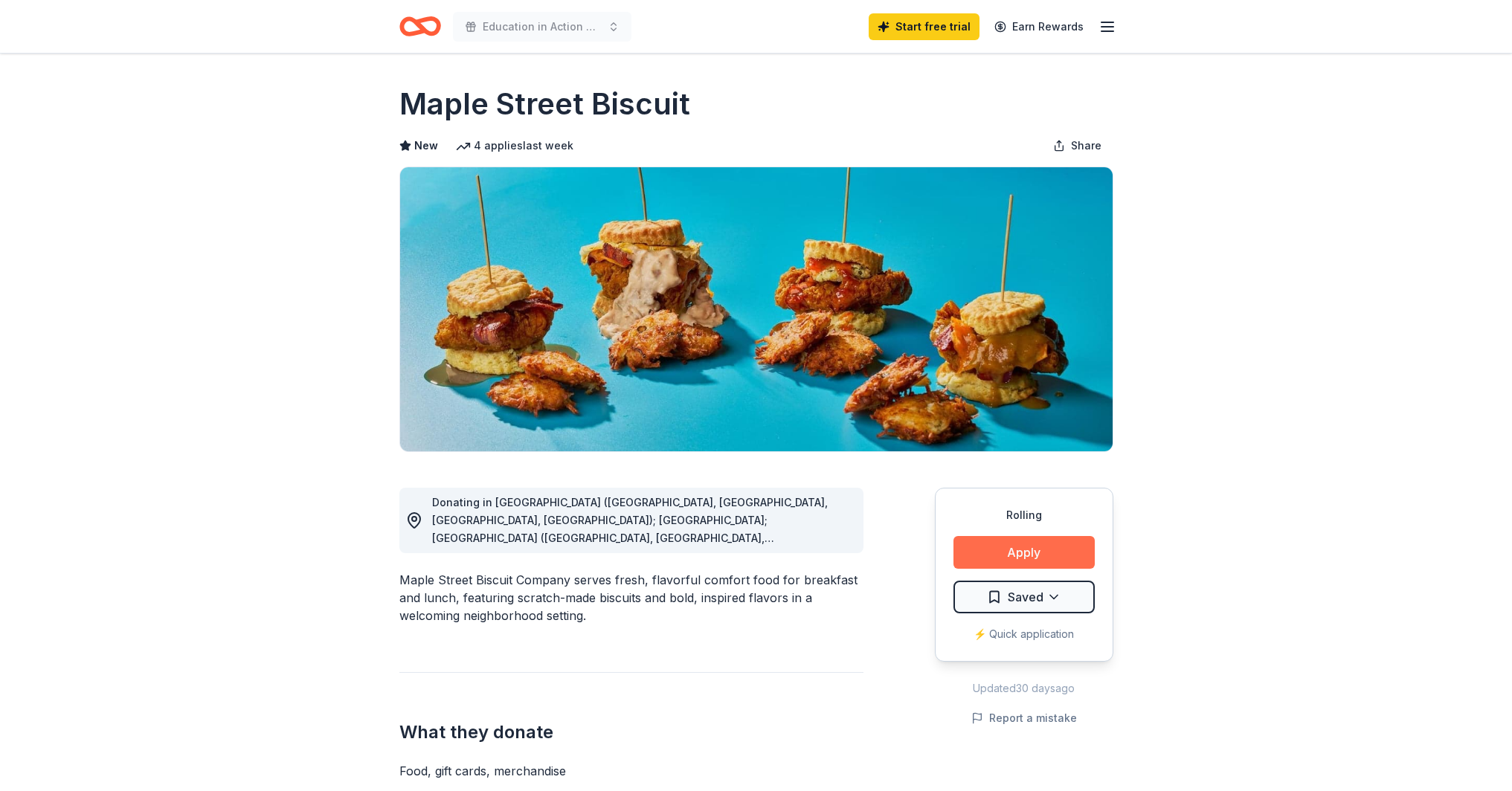
click at [1031, 558] on button "Apply" at bounding box center [1023, 553] width 141 height 33
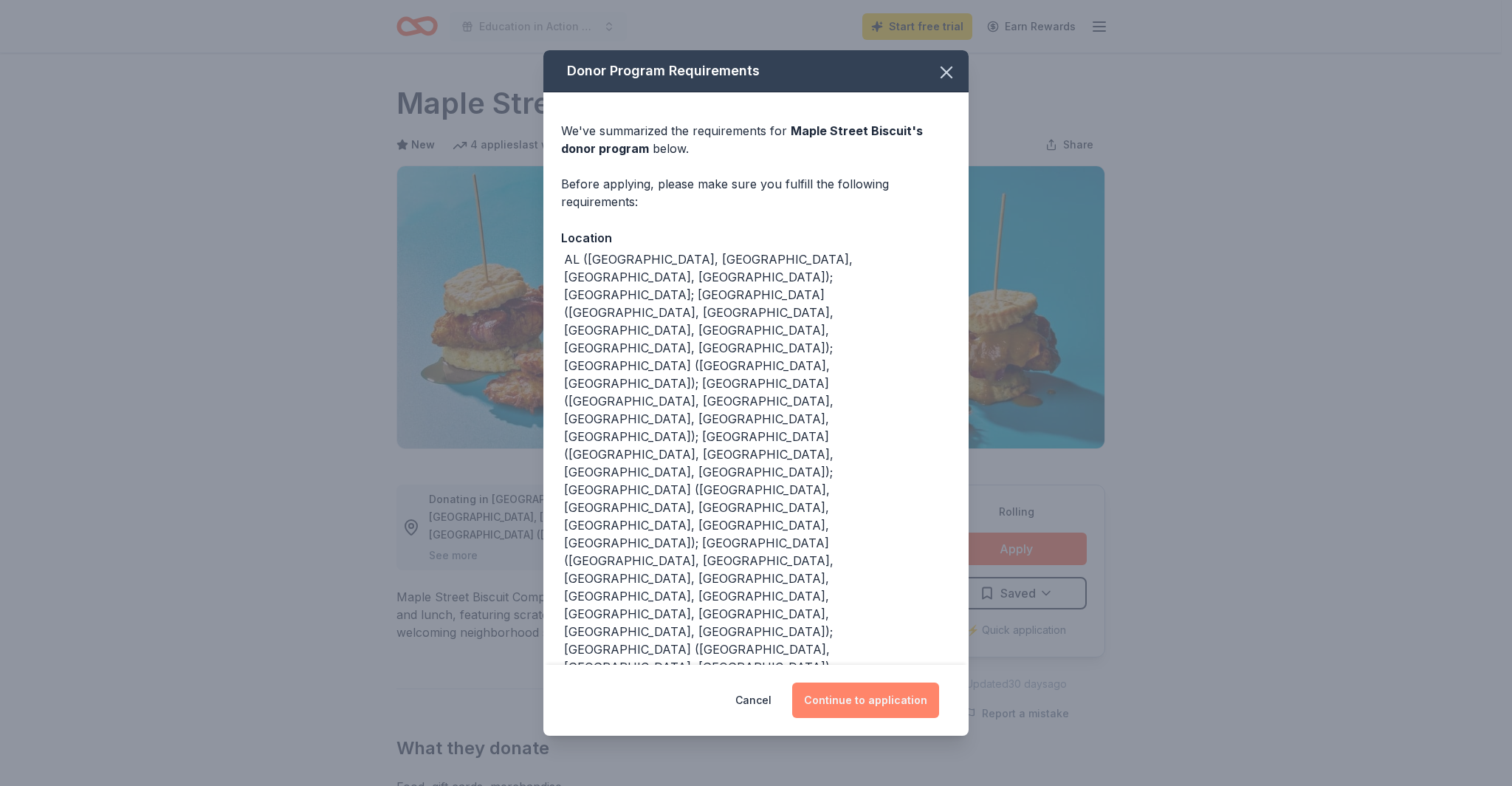
click at [884, 682] on button "Continue to application" at bounding box center [866, 700] width 147 height 36
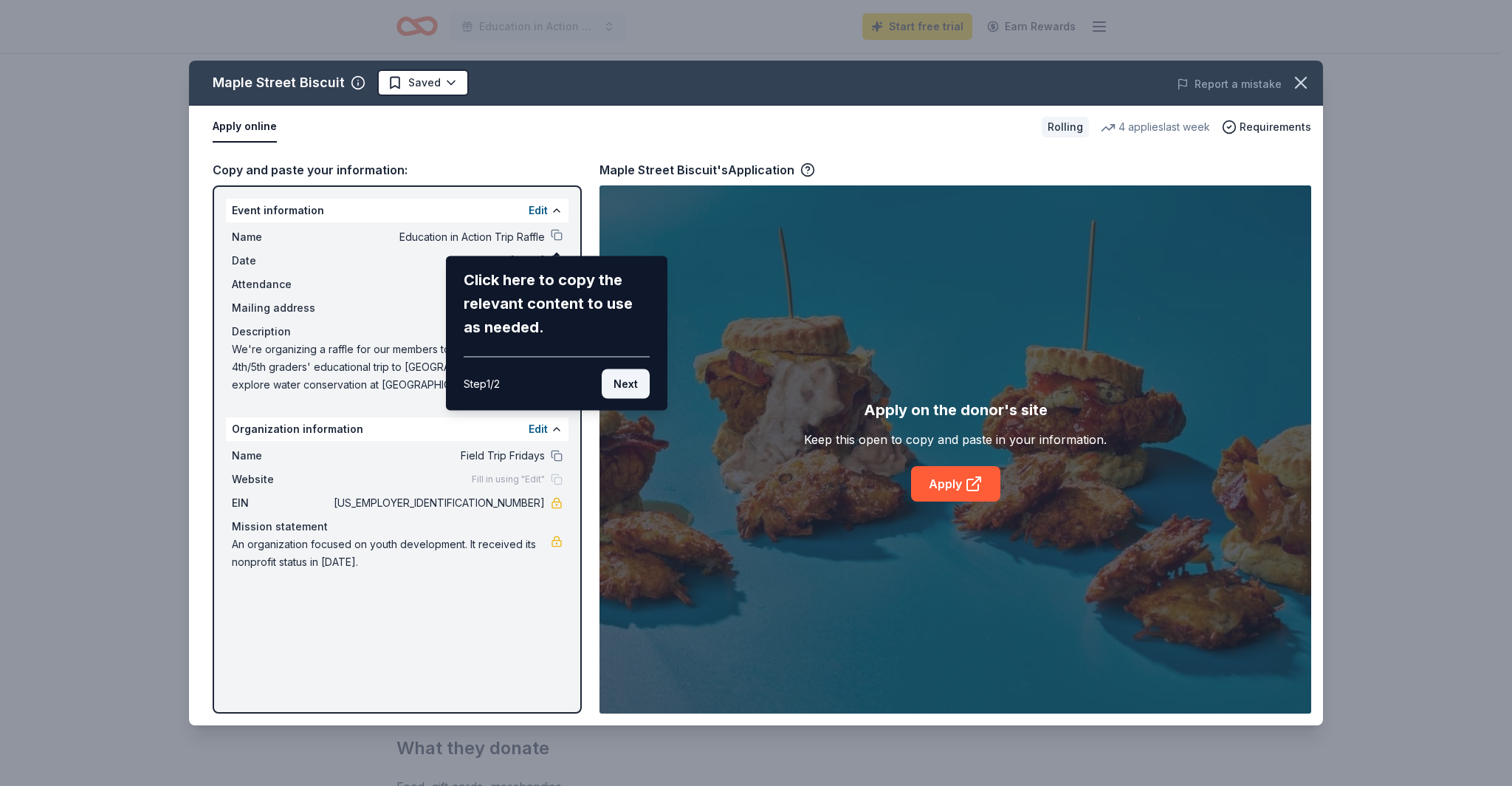
click at [617, 384] on button "Next" at bounding box center [626, 384] width 48 height 29
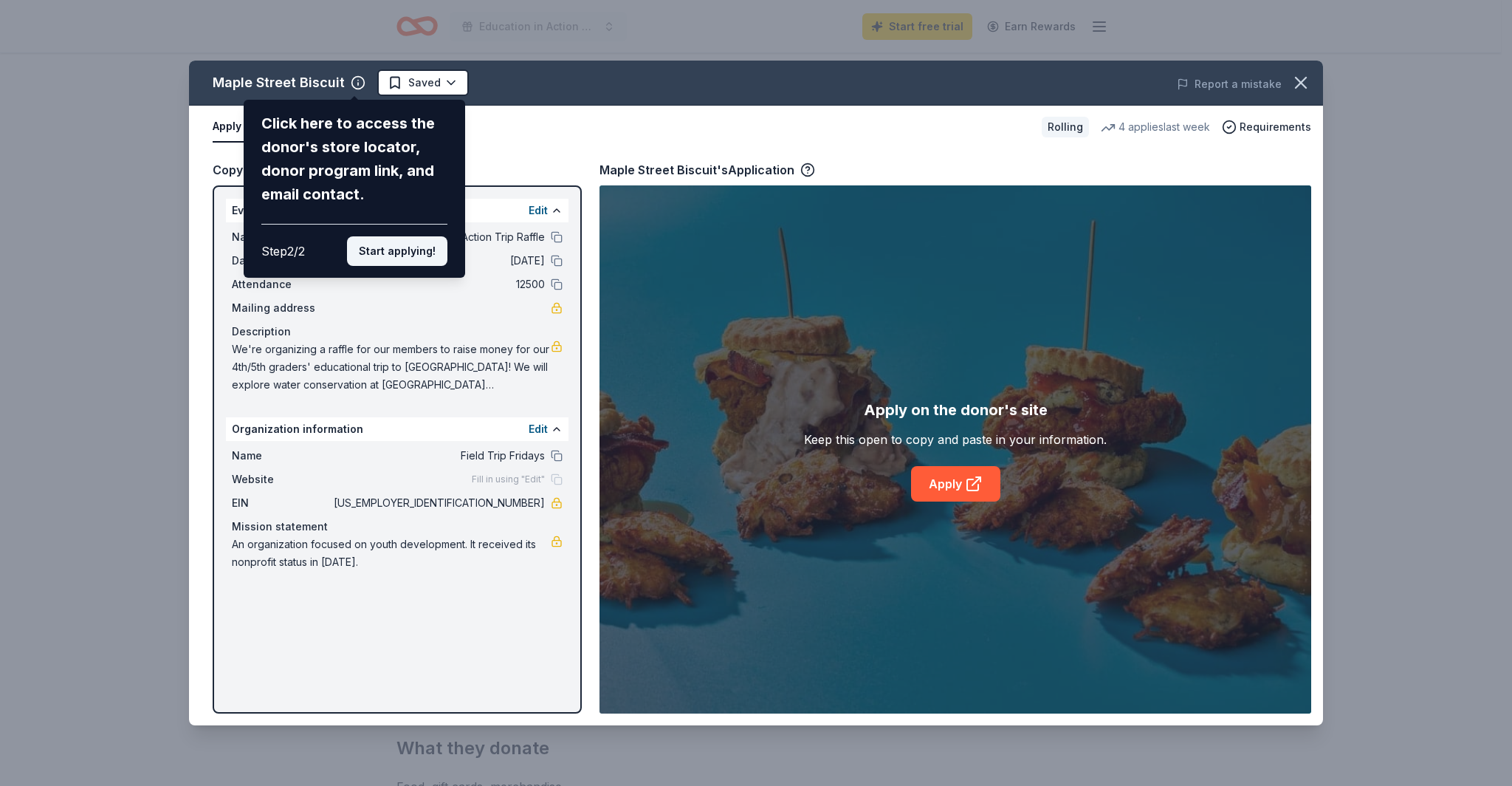
click at [396, 254] on button "Start applying!" at bounding box center [397, 251] width 101 height 29
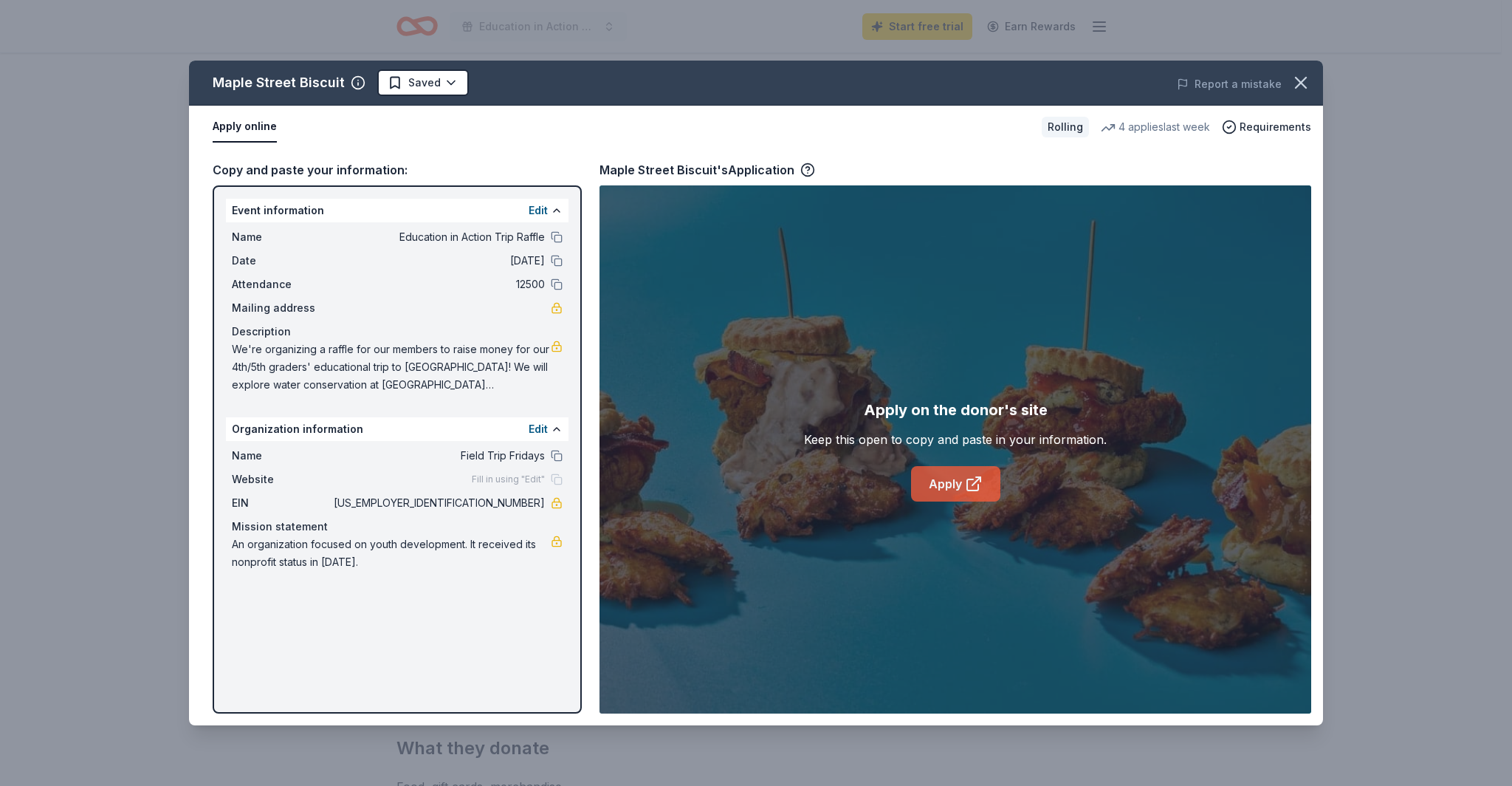
click at [977, 487] on icon at bounding box center [972, 485] width 11 height 11
click at [437, 78] on html "Education in Action Trip Raffle Start free trial Earn Rewards Rolling Share Map…" at bounding box center [756, 393] width 1512 height 786
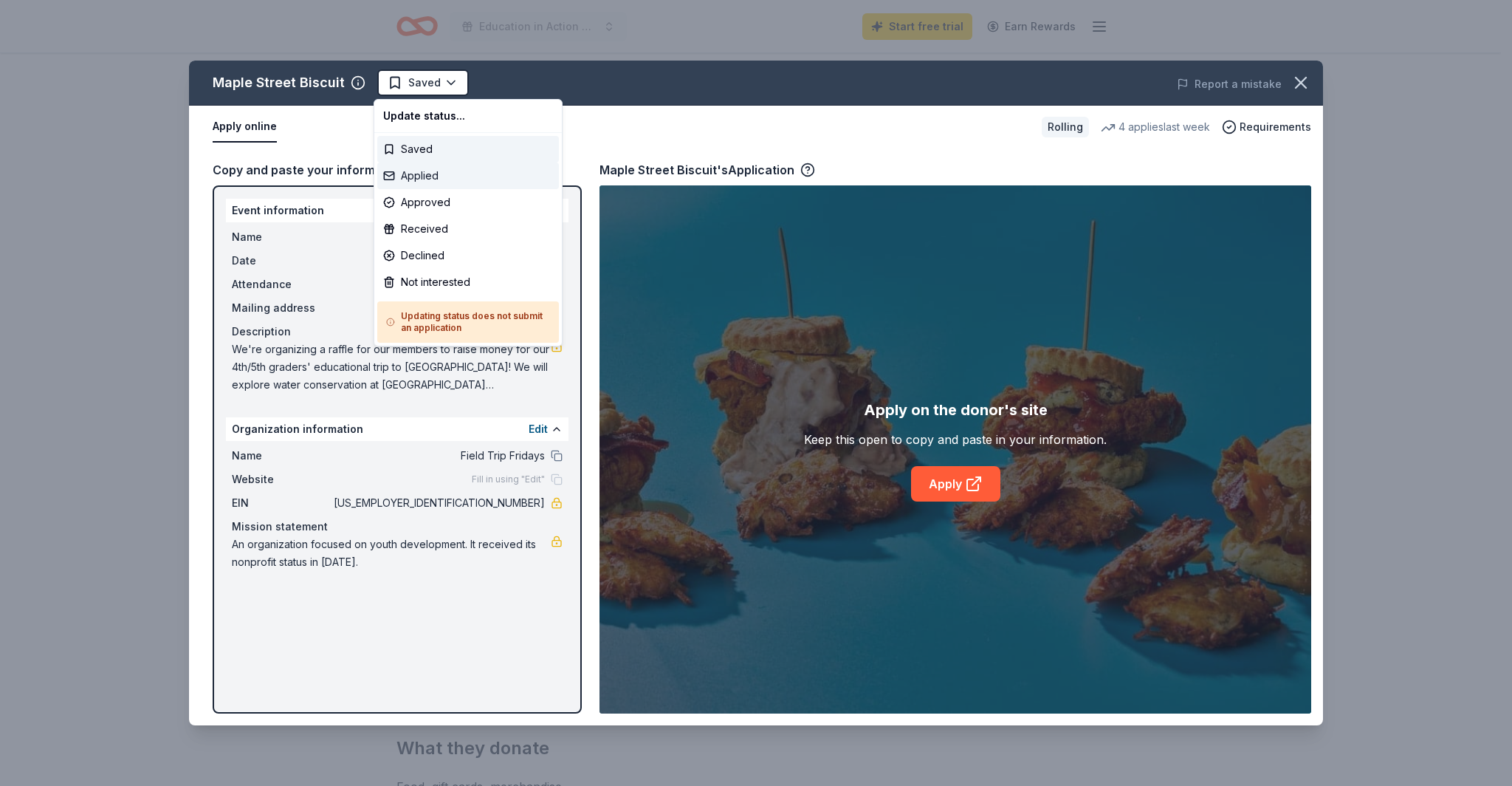
click at [405, 179] on div "Applied" at bounding box center [469, 175] width 182 height 26
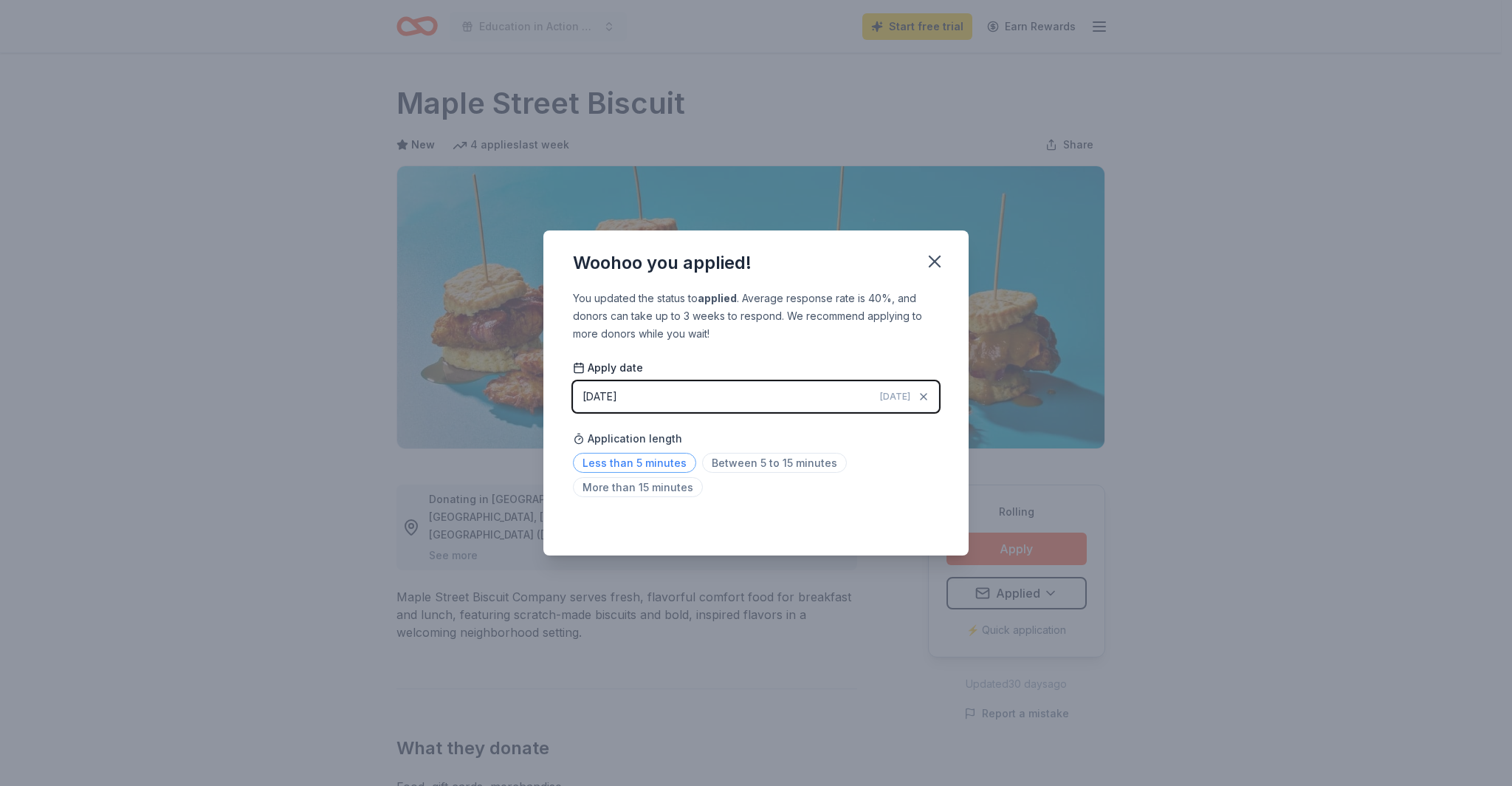
drag, startPoint x: 649, startPoint y: 466, endPoint x: 683, endPoint y: 462, distance: 34.2
click at [649, 466] on span "Less than 5 minutes" at bounding box center [634, 462] width 123 height 20
click at [940, 263] on icon "button" at bounding box center [935, 261] width 20 height 20
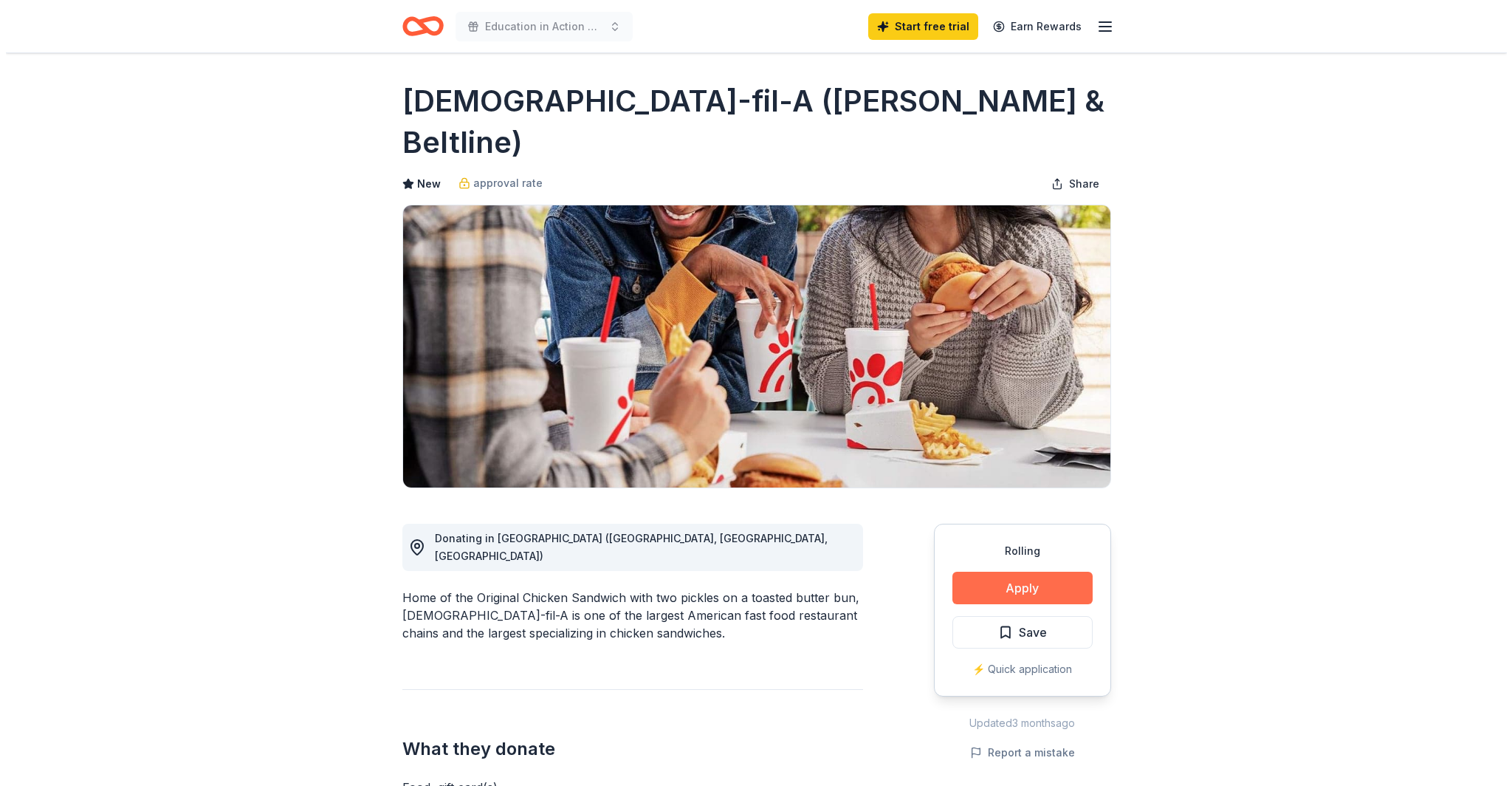
scroll to position [3, 0]
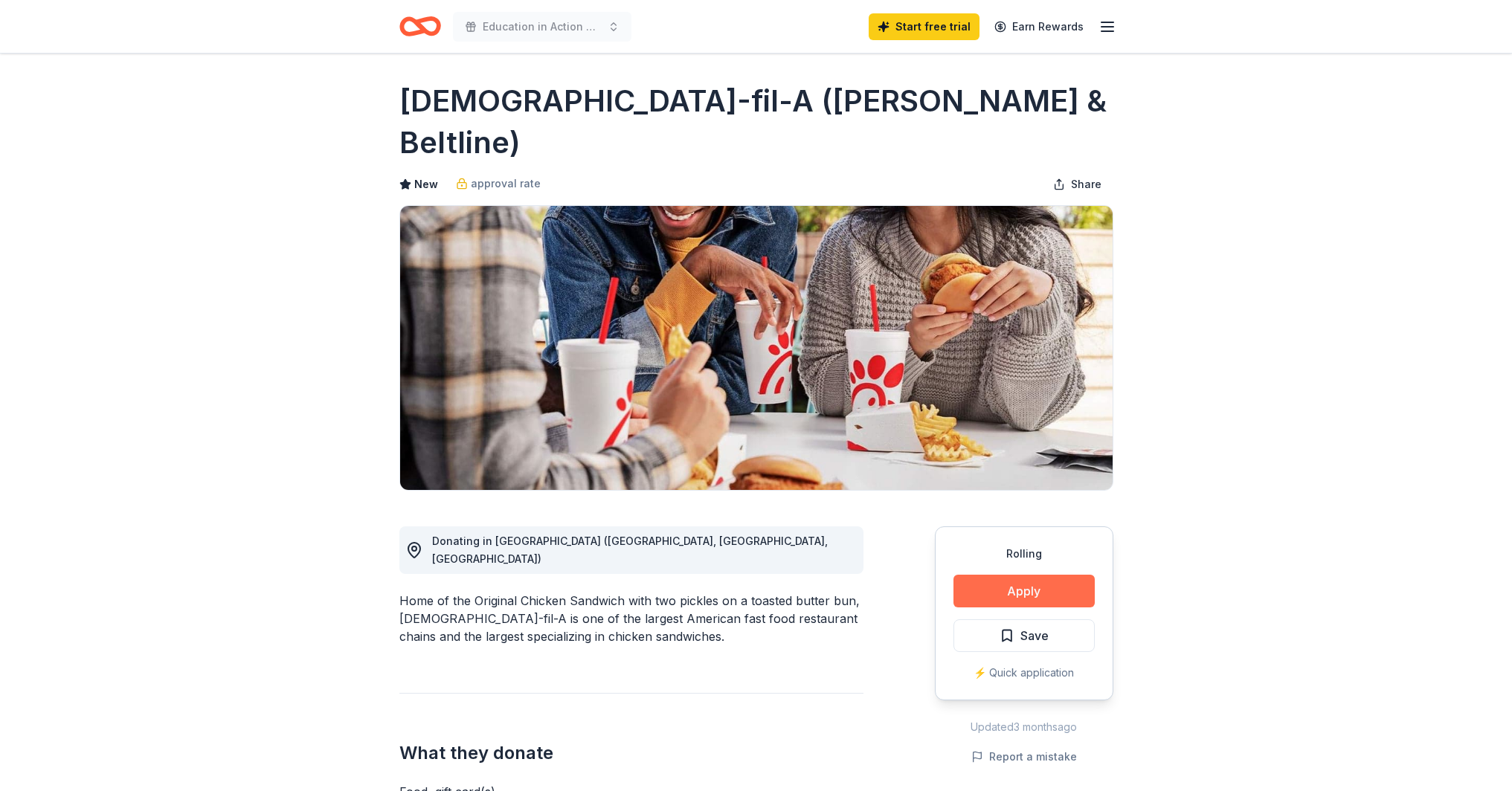
click at [1038, 574] on button "Apply" at bounding box center [1023, 591] width 141 height 33
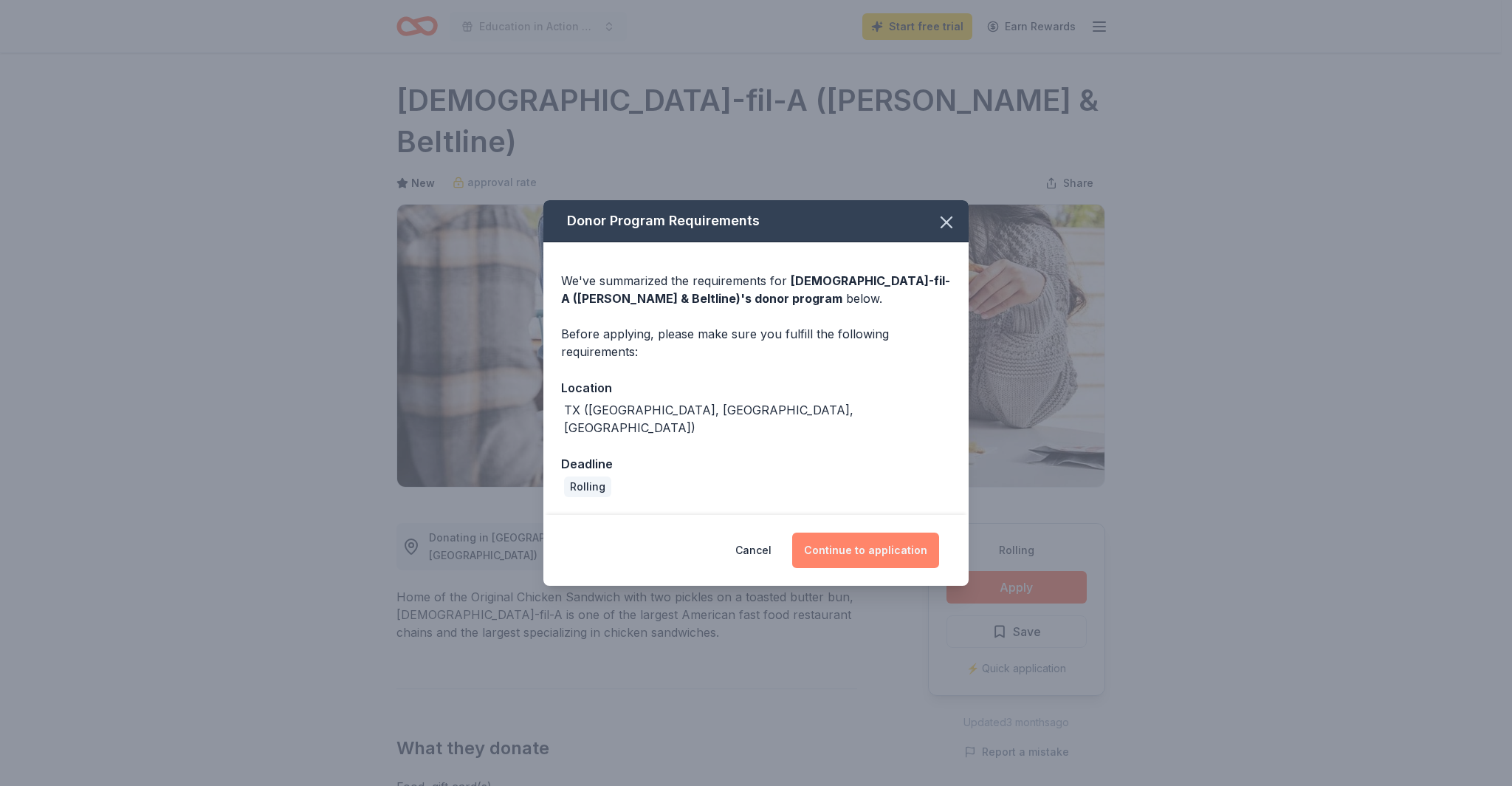
click at [869, 538] on button "Continue to application" at bounding box center [866, 550] width 147 height 36
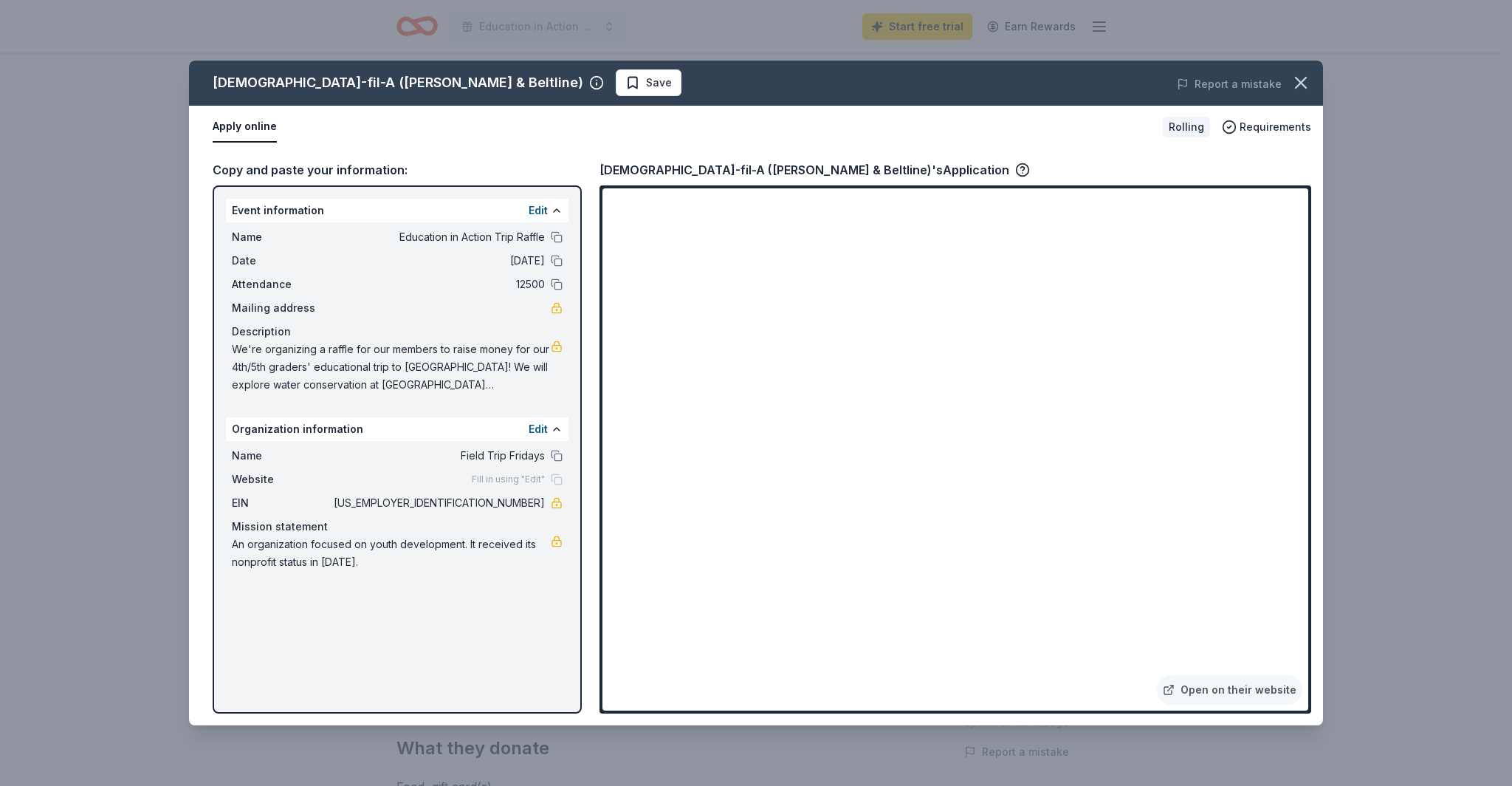
click at [1286, 164] on div "[DEMOGRAPHIC_DATA]-fil-A ([PERSON_NAME] & Beltline)'s Application" at bounding box center [955, 170] width 712 height 19
click at [646, 79] on span "Save" at bounding box center [659, 82] width 26 height 17
click at [518, 85] on html "Education in Action Trip Raffle Start free trial Earn Rewards Rolling Share Chi…" at bounding box center [756, 390] width 1512 height 786
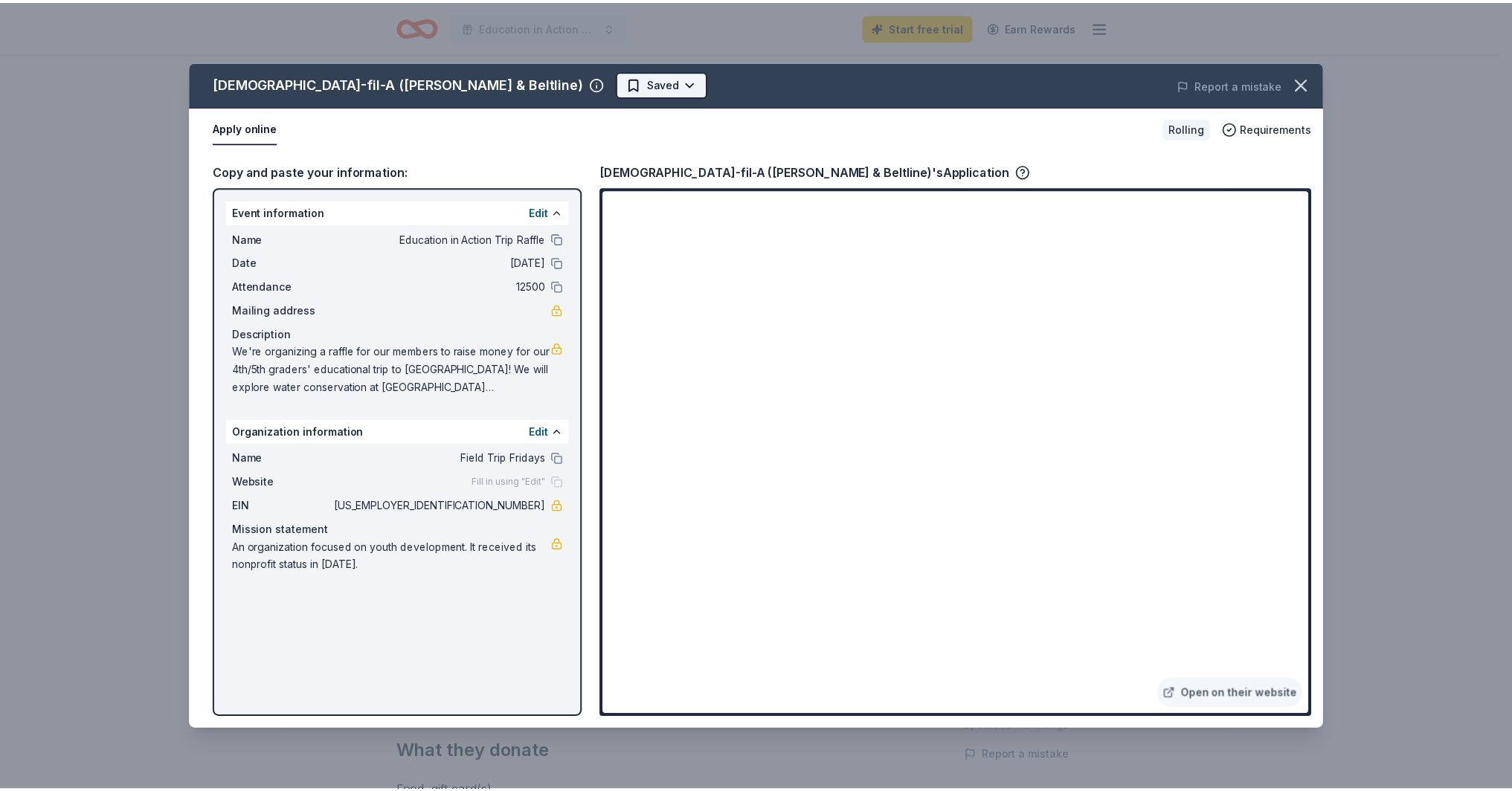
scroll to position [0, 0]
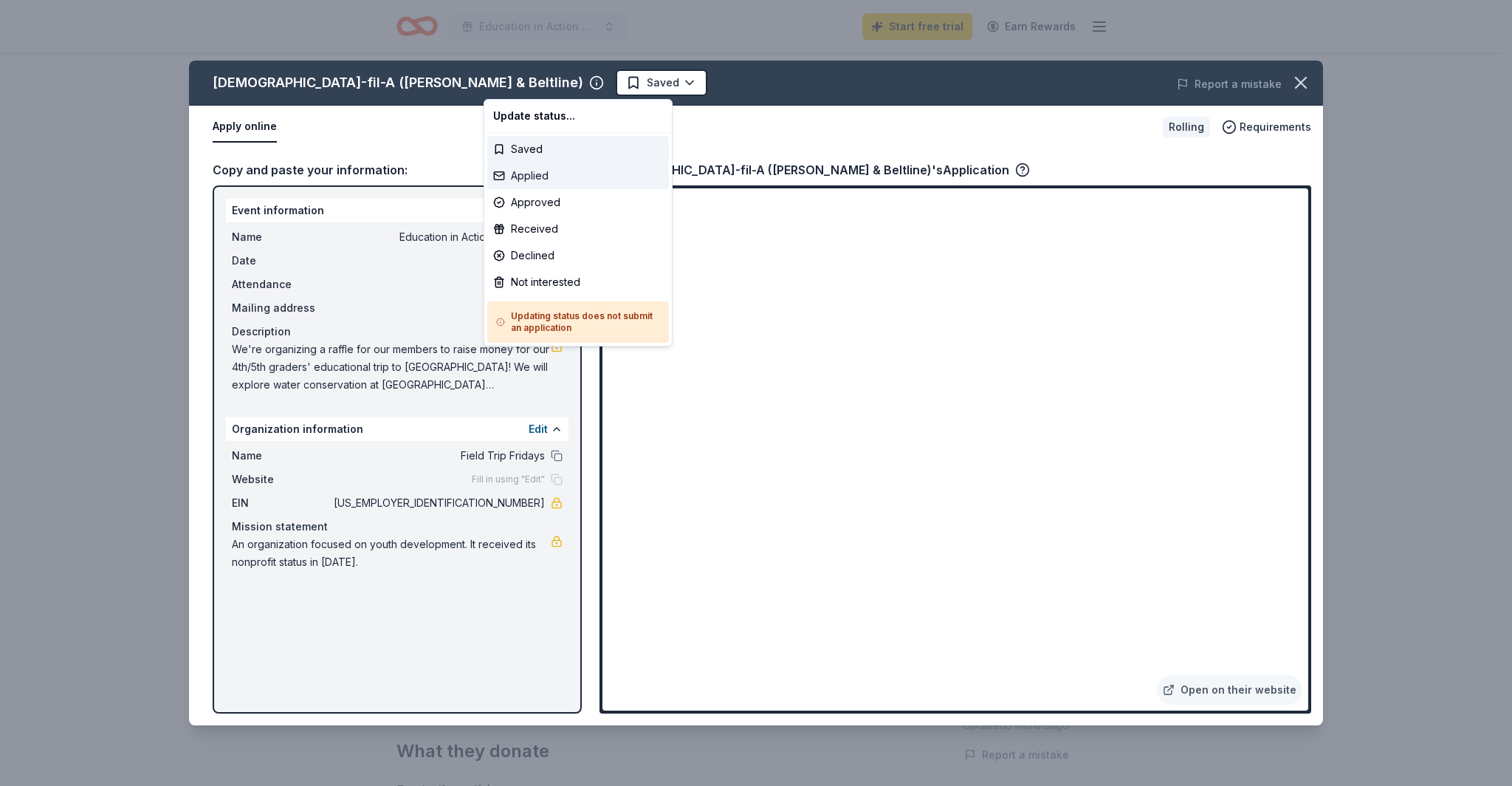
drag, startPoint x: 516, startPoint y: 179, endPoint x: 554, endPoint y: 173, distance: 38.5
click at [516, 179] on div "Applied" at bounding box center [578, 175] width 182 height 26
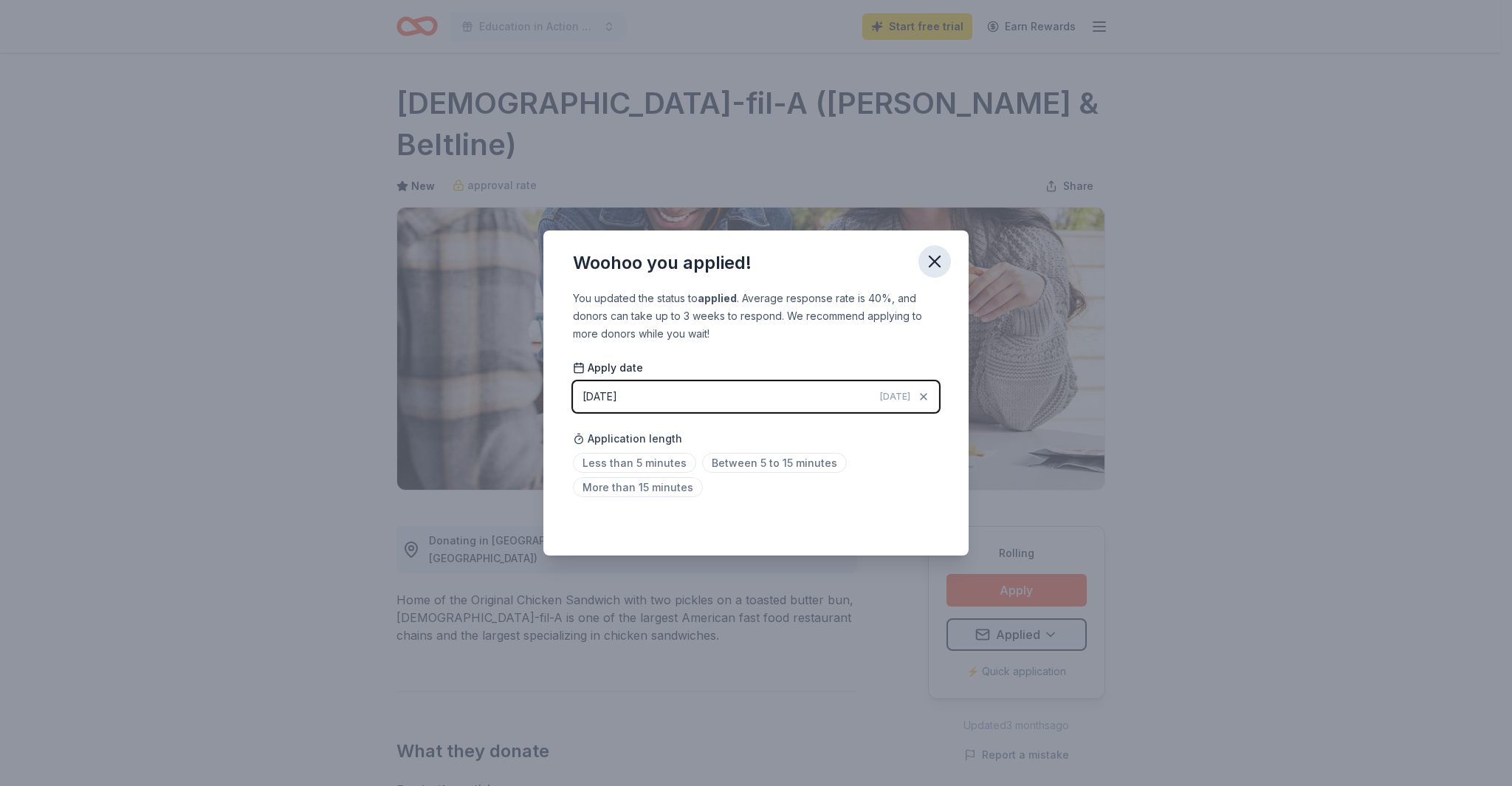
click at [934, 261] on icon "button" at bounding box center [935, 262] width 11 height 11
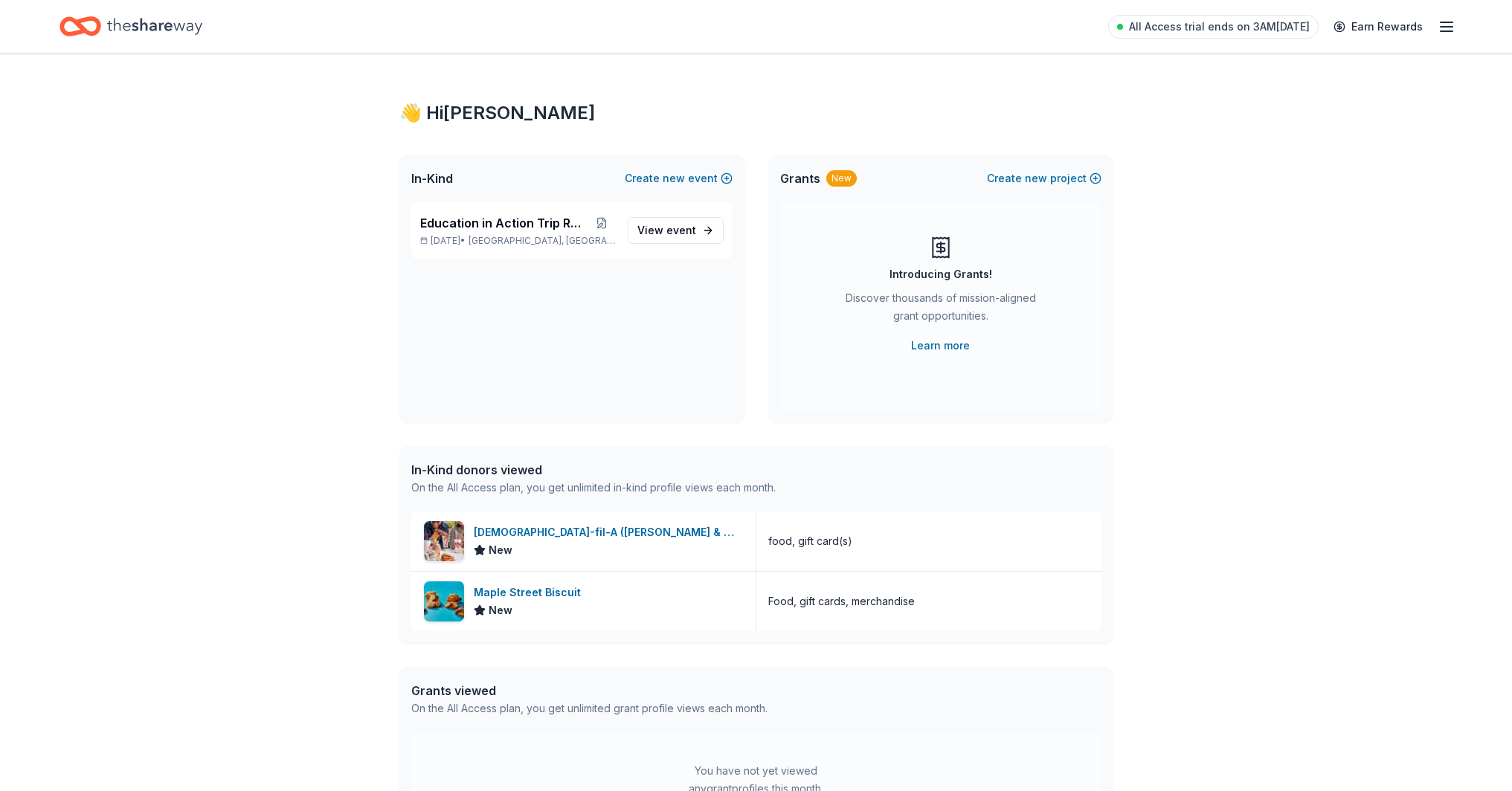
click at [1438, 30] on icon "button" at bounding box center [1447, 26] width 18 height 18
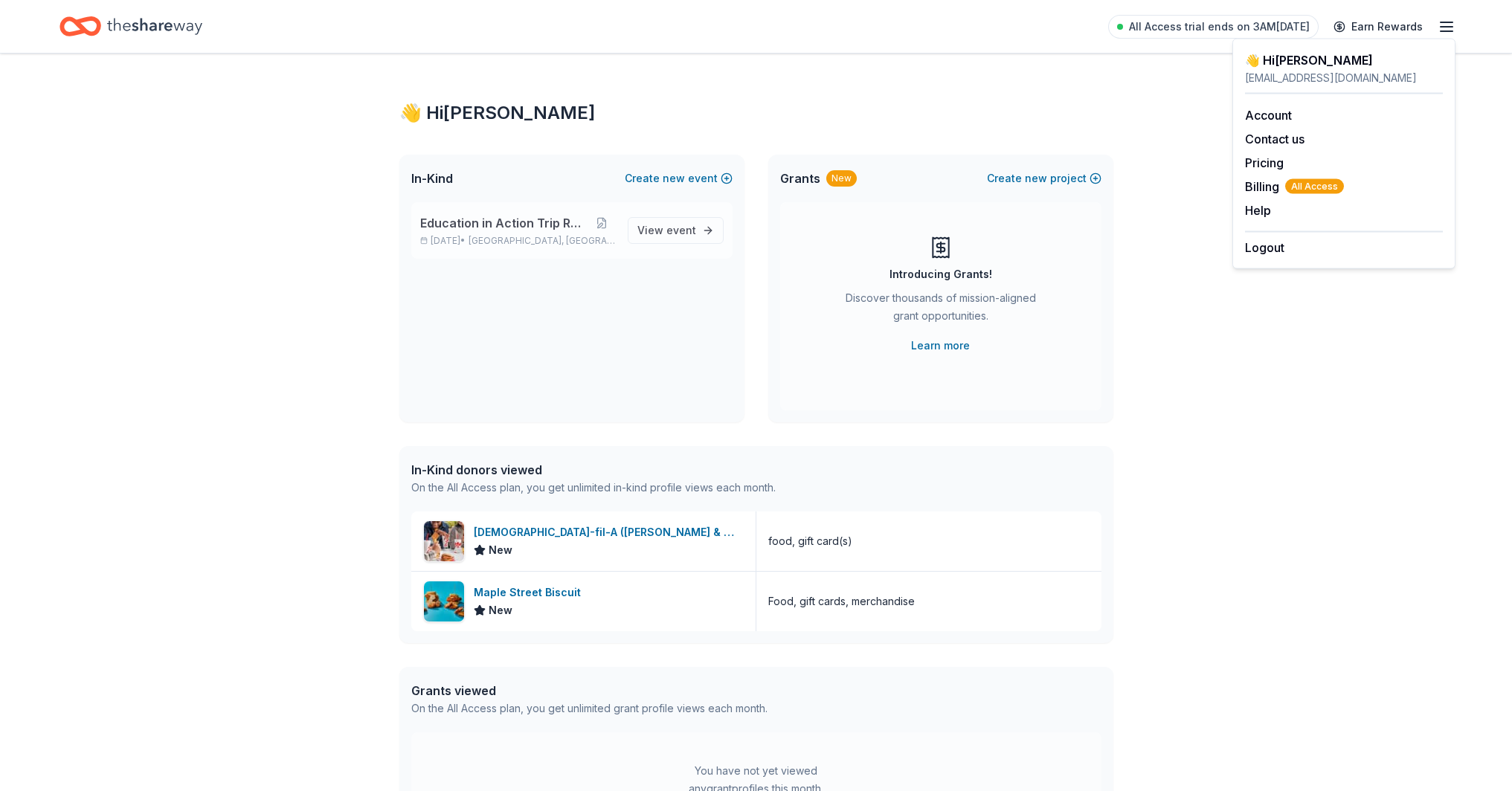
click at [468, 229] on span "Education in Action Trip Raffle" at bounding box center [504, 223] width 168 height 18
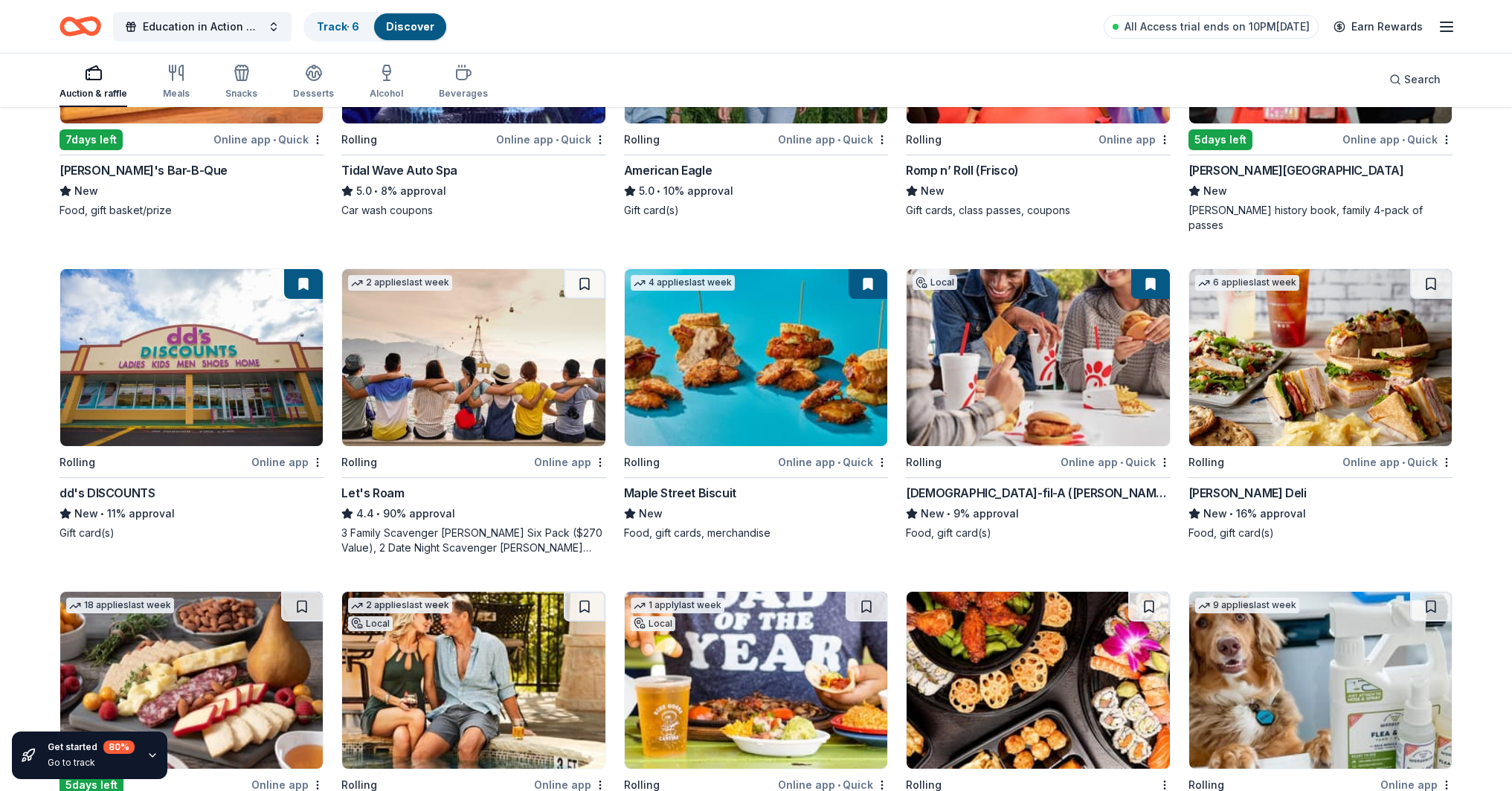
scroll to position [329, 0]
click at [481, 358] on img at bounding box center [473, 356] width 262 height 177
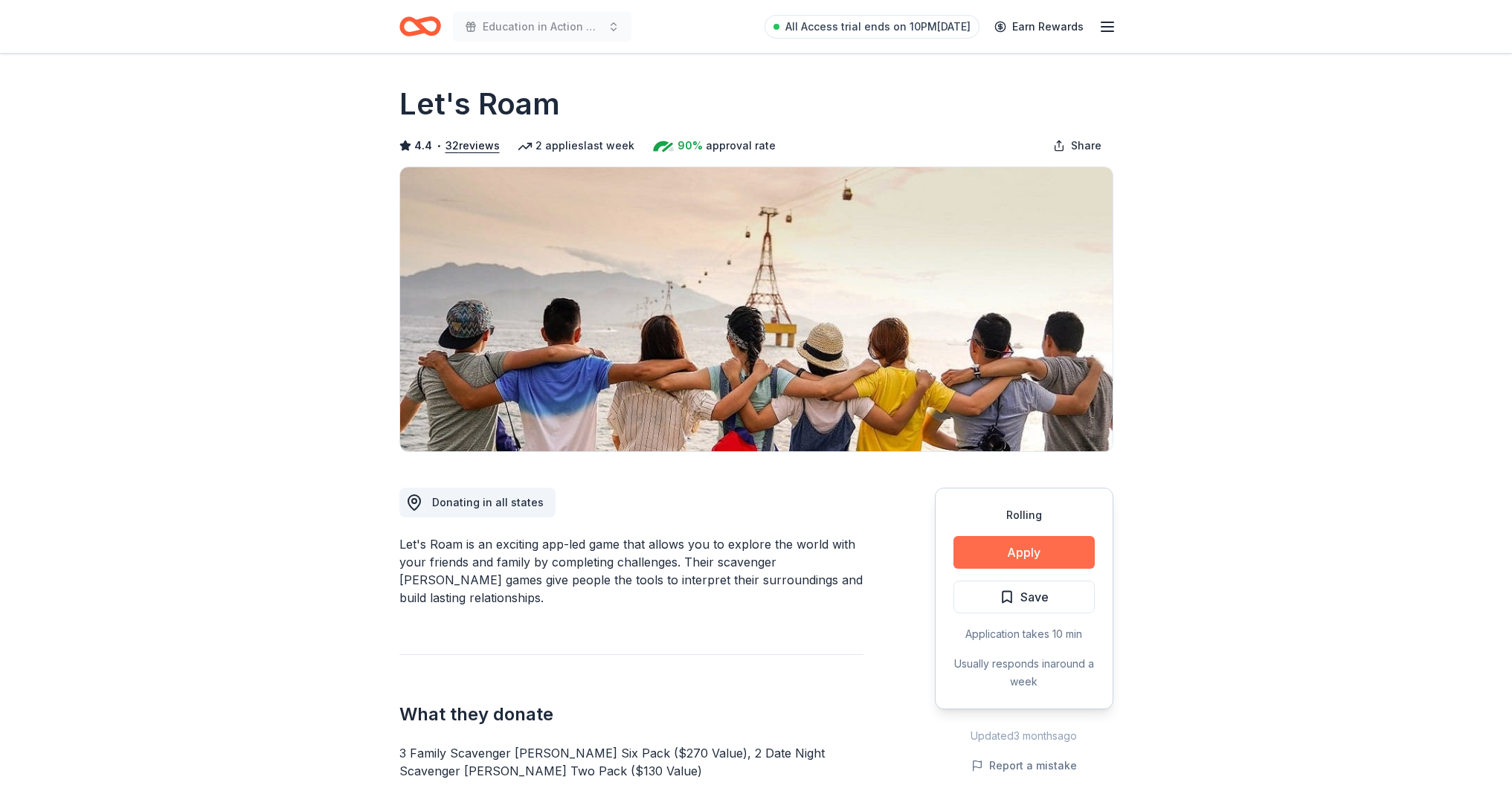
click at [1027, 549] on button "Apply" at bounding box center [1023, 553] width 141 height 33
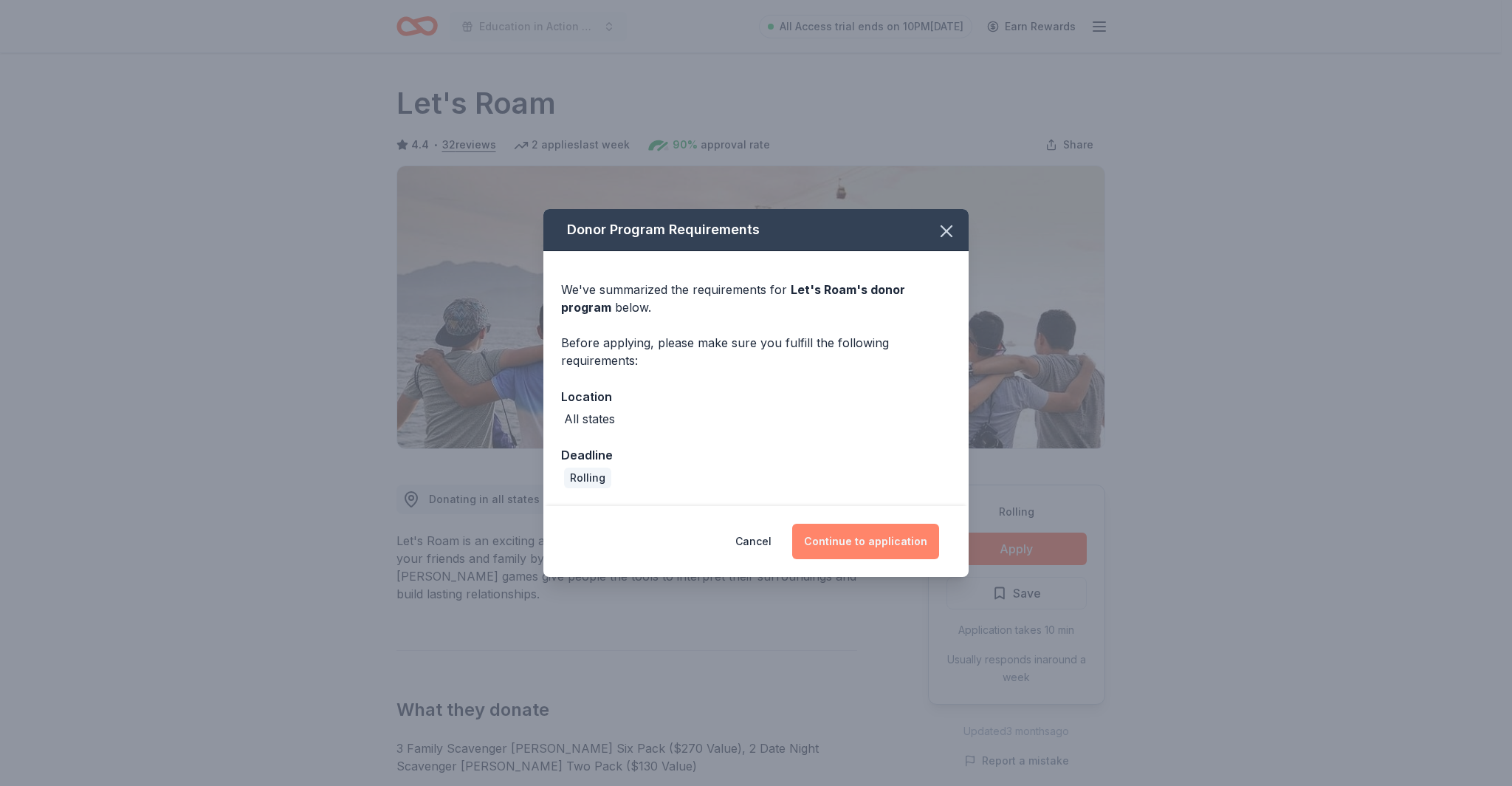
click at [887, 543] on button "Continue to application" at bounding box center [866, 542] width 147 height 36
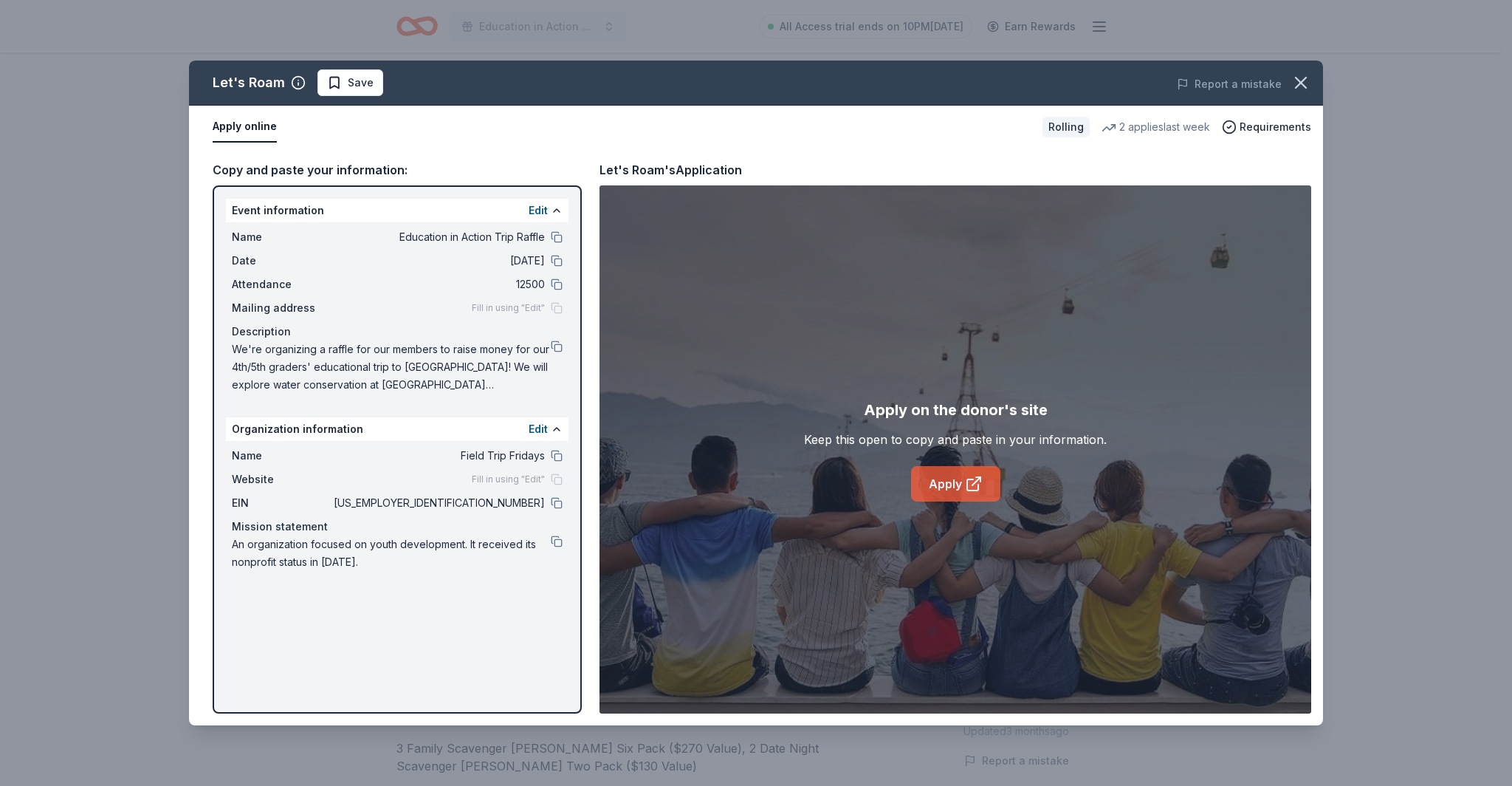
click at [974, 493] on link "Apply" at bounding box center [956, 484] width 89 height 36
